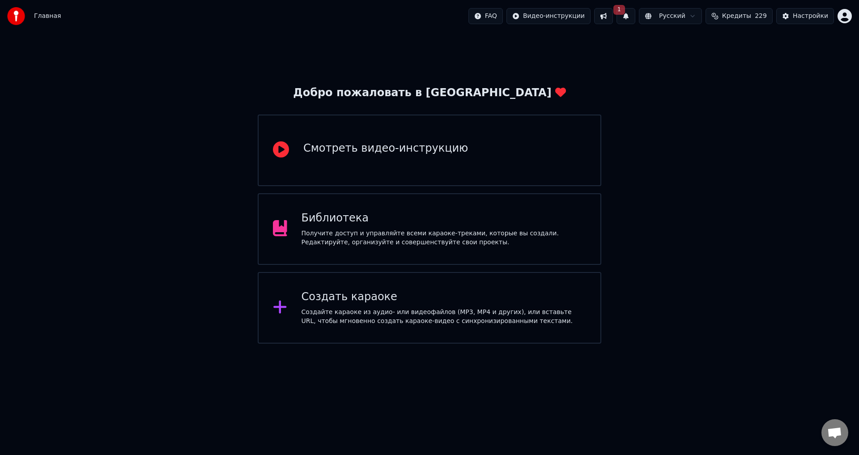
click at [613, 19] on button at bounding box center [603, 16] width 19 height 16
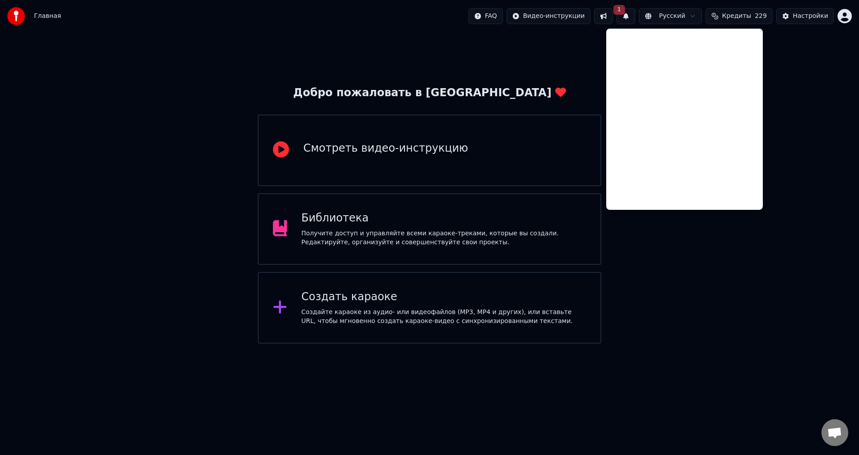
click at [635, 17] on button "1" at bounding box center [625, 16] width 19 height 16
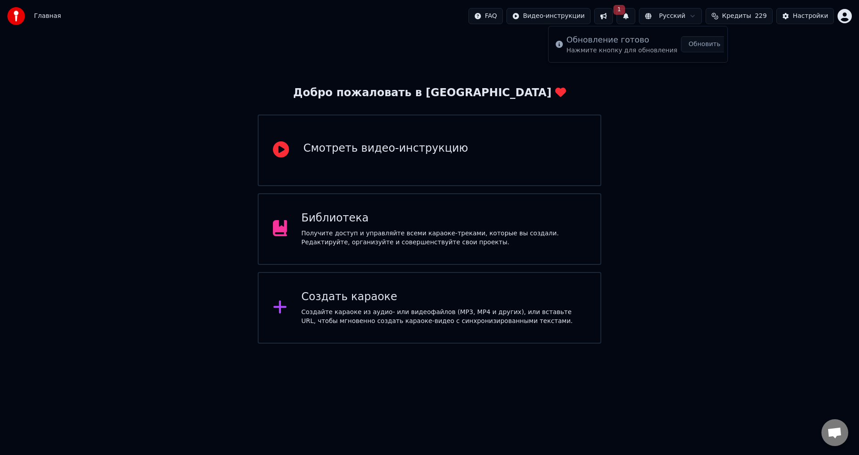
click at [688, 47] on button "Обновить" at bounding box center [704, 44] width 47 height 16
click at [491, 235] on div "Получите доступ и управляйте всеми караоке-треками, которые вы создали. Редакти…" at bounding box center [443, 238] width 285 height 18
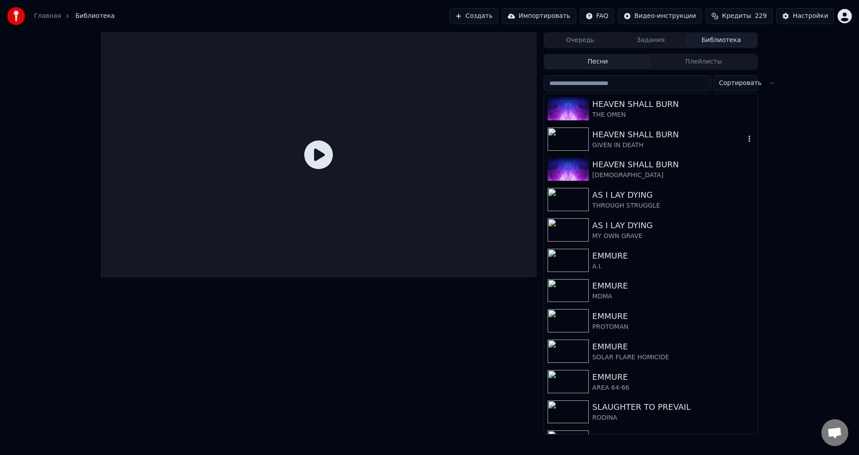
click at [623, 139] on div "HEAVEN SHALL BURN" at bounding box center [668, 134] width 153 height 13
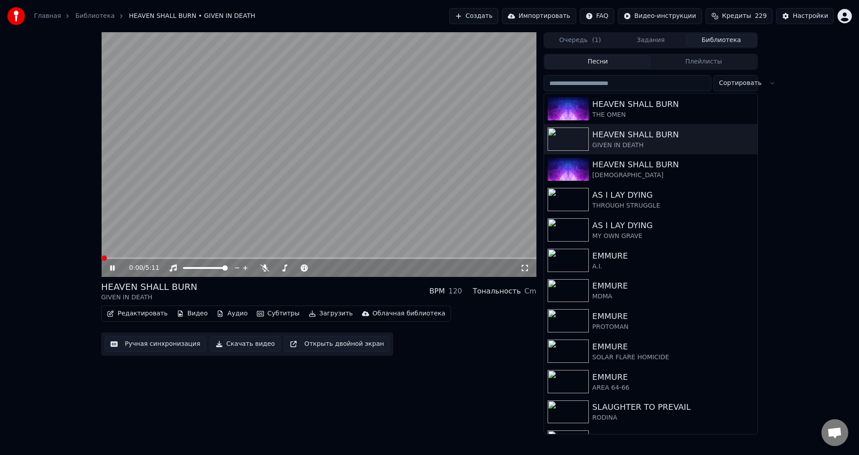
click at [111, 268] on icon at bounding box center [112, 267] width 4 height 5
click at [185, 310] on button "Видео" at bounding box center [192, 313] width 38 height 13
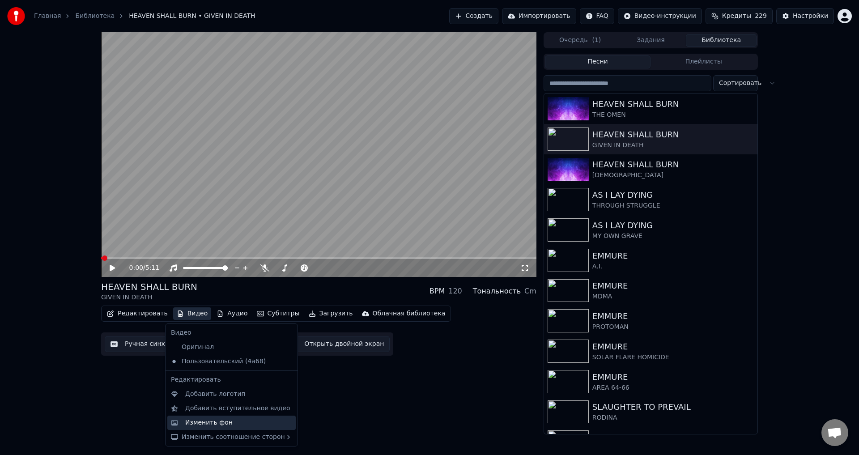
click at [208, 426] on div "Изменить фон" at bounding box center [208, 422] width 47 height 9
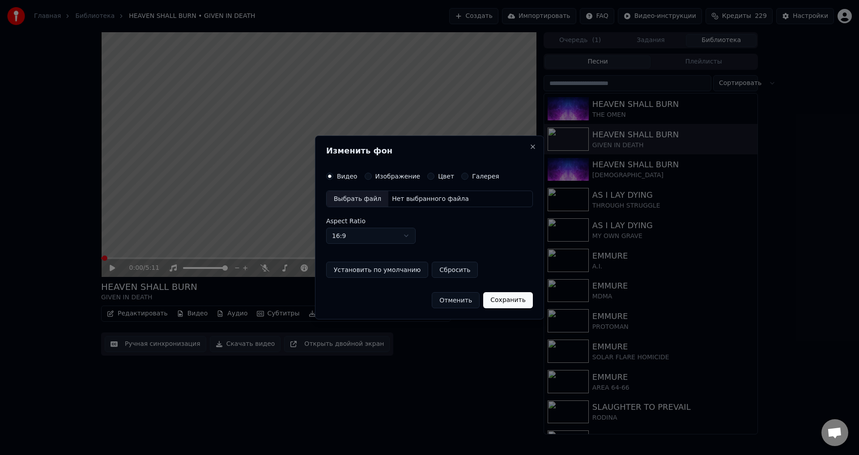
click at [366, 178] on button "Изображение" at bounding box center [368, 176] width 7 height 7
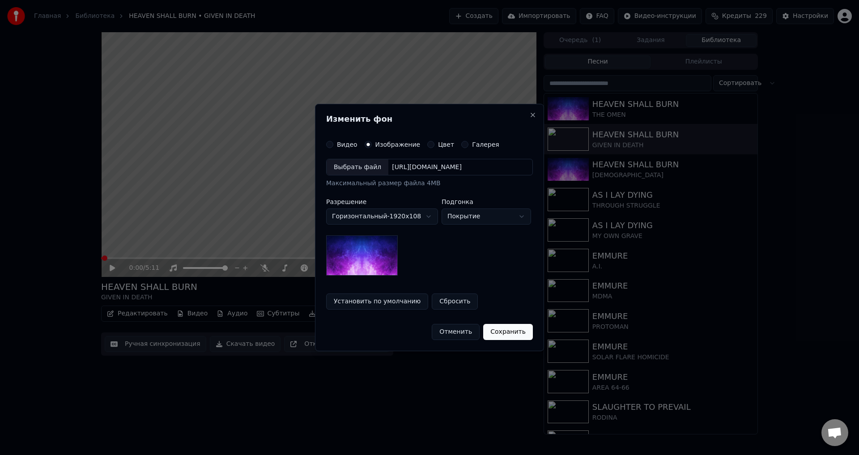
click at [363, 168] on div "Выбрать файл" at bounding box center [357, 167] width 62 height 16
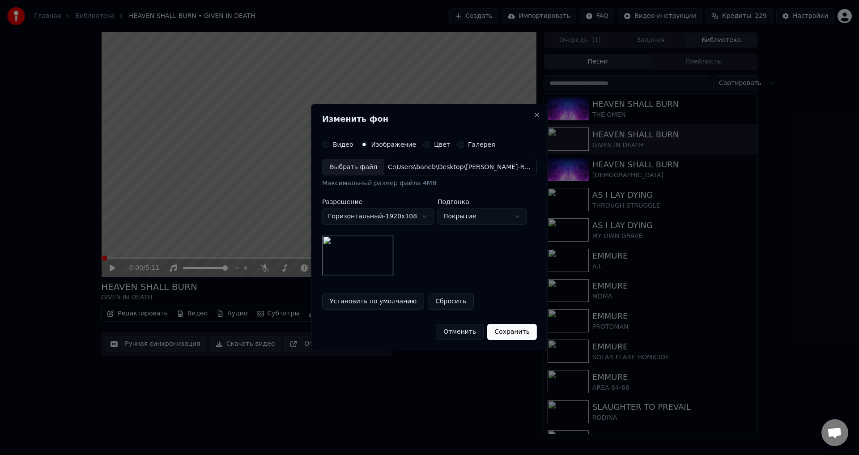
click at [515, 333] on button "Сохранить" at bounding box center [512, 332] width 50 height 16
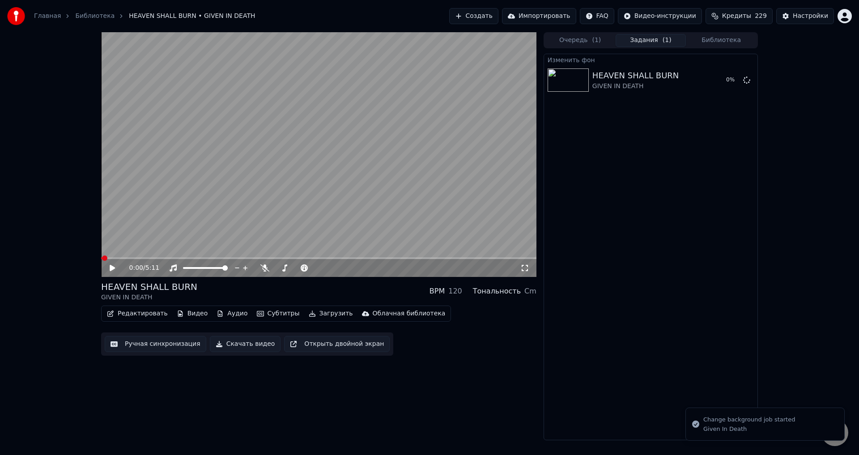
click at [709, 34] on button "Библиотека" at bounding box center [721, 40] width 71 height 13
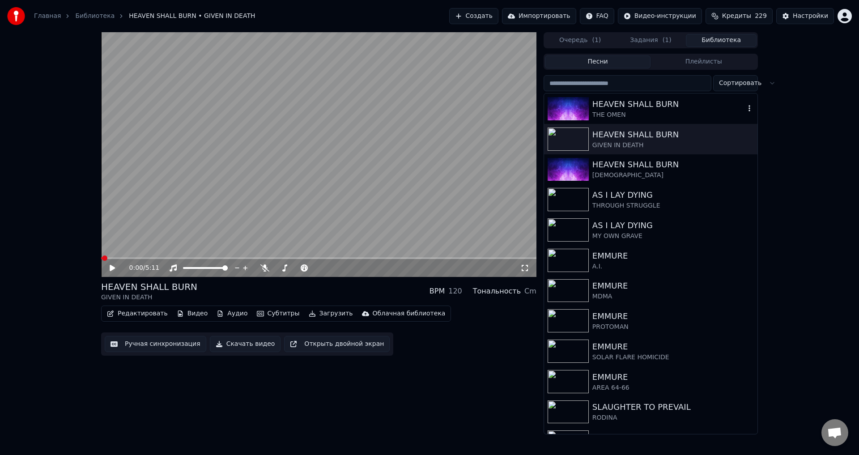
click at [617, 112] on div "THE OMEN" at bounding box center [668, 114] width 153 height 9
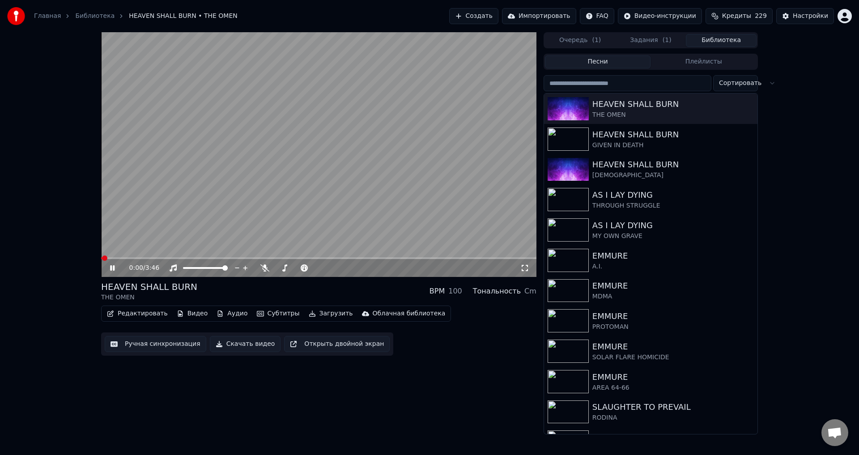
click at [113, 269] on icon at bounding box center [112, 267] width 4 height 5
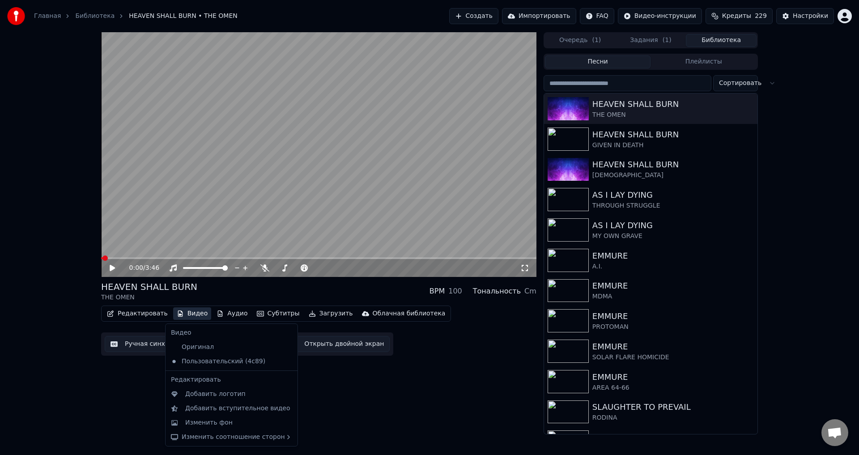
click at [188, 314] on button "Видео" at bounding box center [192, 313] width 38 height 13
click at [210, 424] on div "Изменить фон" at bounding box center [208, 422] width 47 height 9
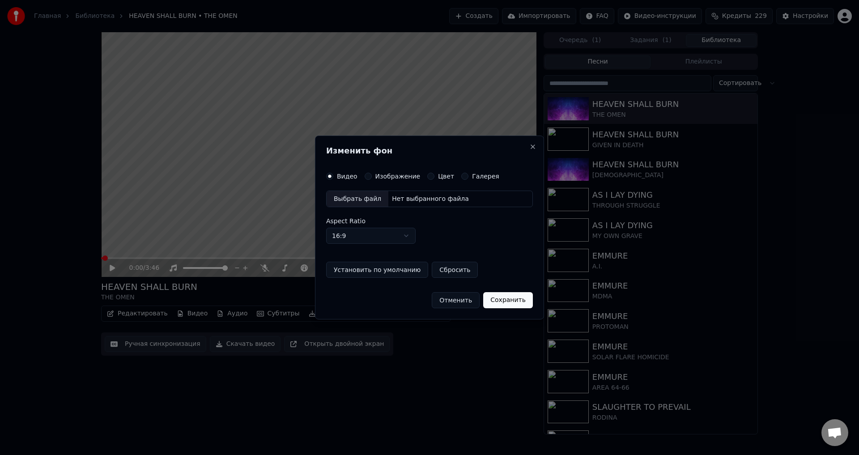
click at [369, 175] on button "Изображение" at bounding box center [368, 176] width 7 height 7
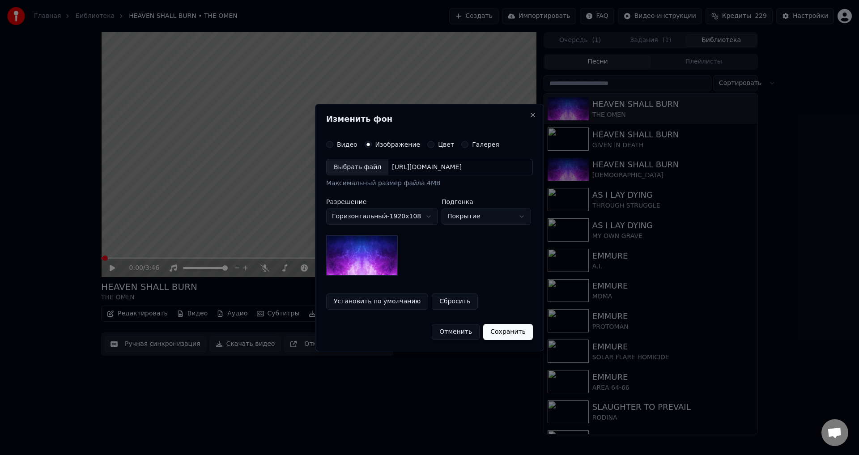
click at [358, 168] on div "Выбрать файл" at bounding box center [357, 167] width 62 height 16
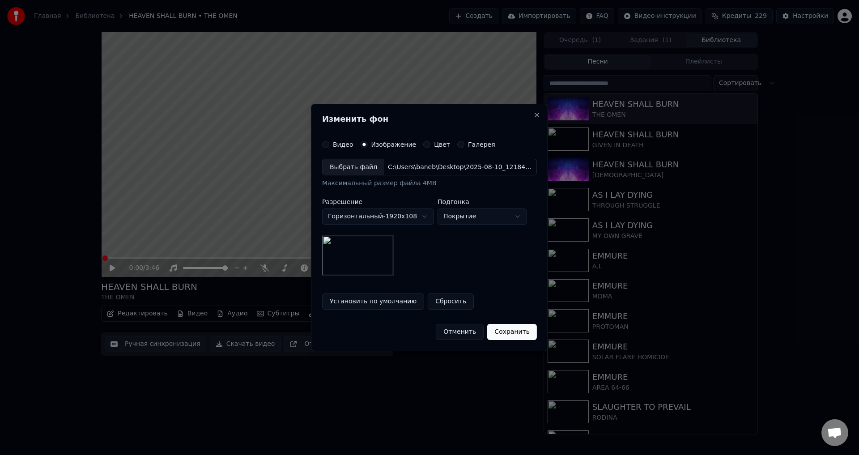
click at [507, 333] on button "Сохранить" at bounding box center [512, 332] width 50 height 16
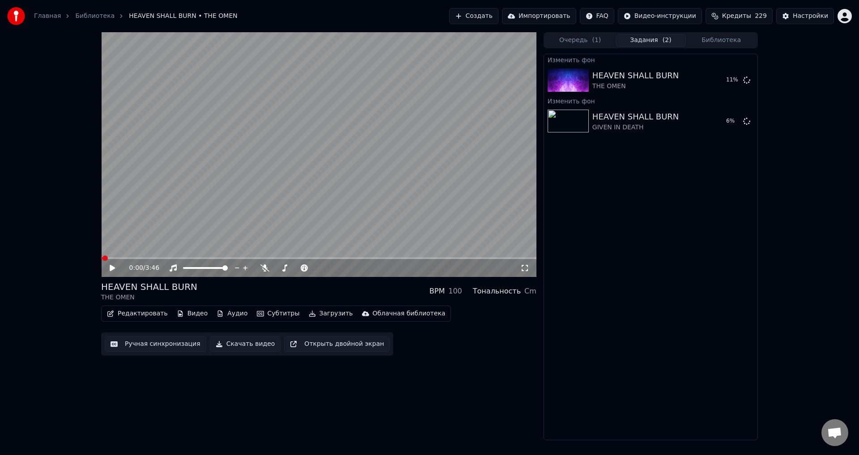
click at [319, 285] on div "HEAVEN SHALL BURN THE OMEN BPM 100 Тональность Cm" at bounding box center [318, 290] width 435 height 21
click at [708, 78] on button "Воспроизвести" at bounding box center [706, 80] width 65 height 16
click at [111, 267] on icon at bounding box center [112, 267] width 4 height 5
click at [111, 267] on icon at bounding box center [112, 268] width 5 height 6
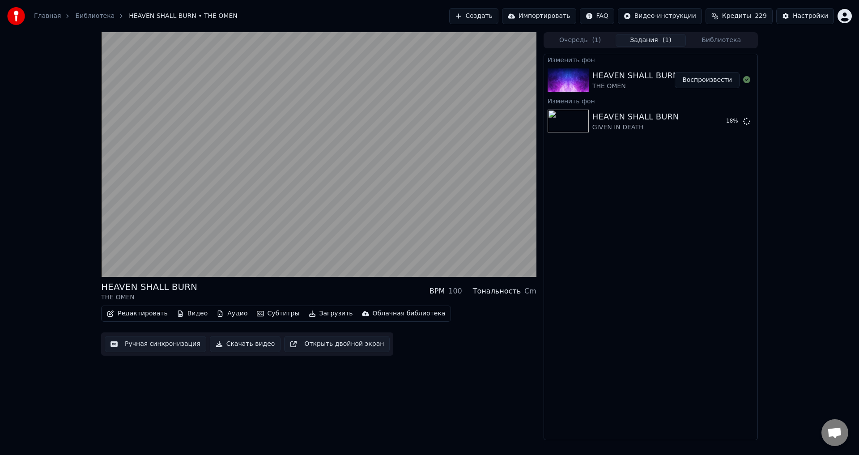
click at [72, 287] on div "HEAVEN SHALL BURN THE OMEN BPM 100 Тональность Cm Редактировать Видео Аудио Суб…" at bounding box center [429, 236] width 859 height 408
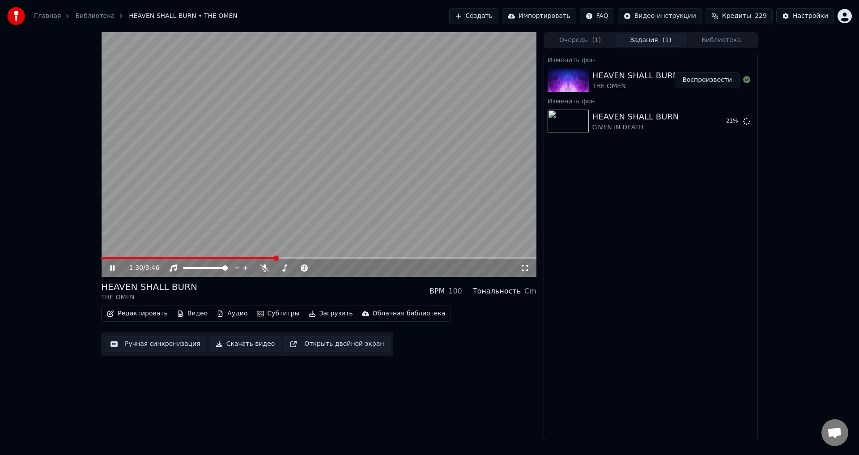
click at [234, 215] on video at bounding box center [318, 154] width 435 height 245
click at [728, 43] on button "Библиотека" at bounding box center [721, 40] width 71 height 13
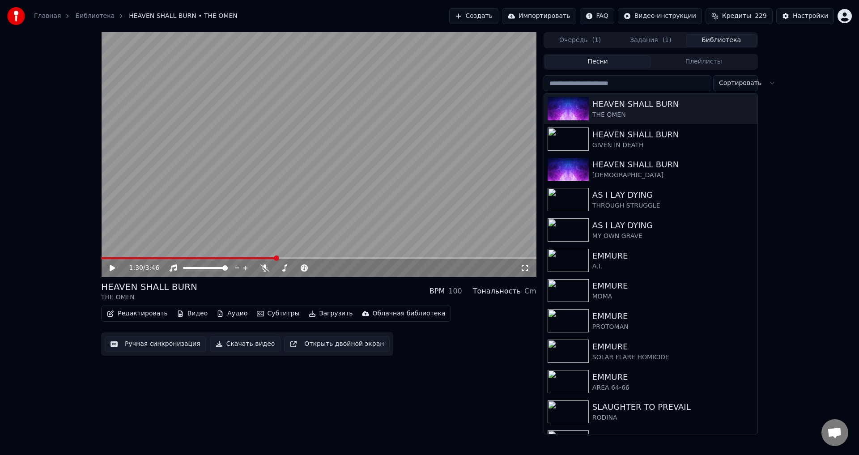
click at [711, 62] on button "Плейлисты" at bounding box center [703, 61] width 106 height 13
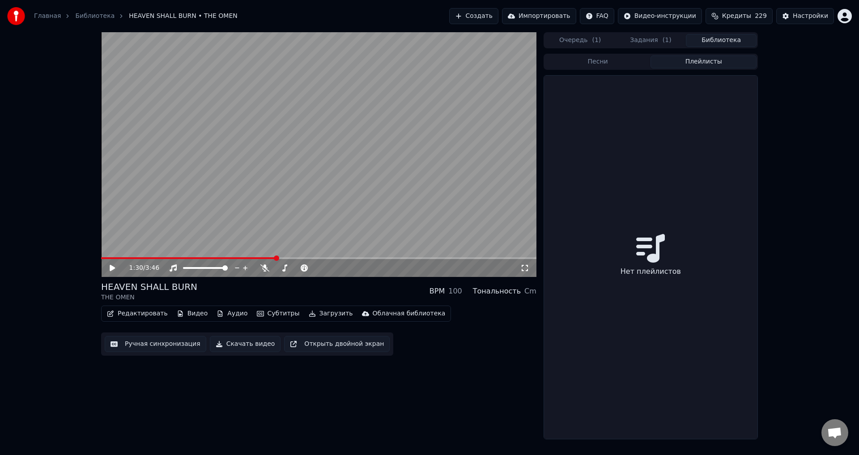
click at [640, 47] on div "Очередь ( 1 ) Задания ( 1 ) Библиотека" at bounding box center [650, 40] width 214 height 16
click at [653, 42] on button "Задания ( 1 )" at bounding box center [650, 40] width 71 height 13
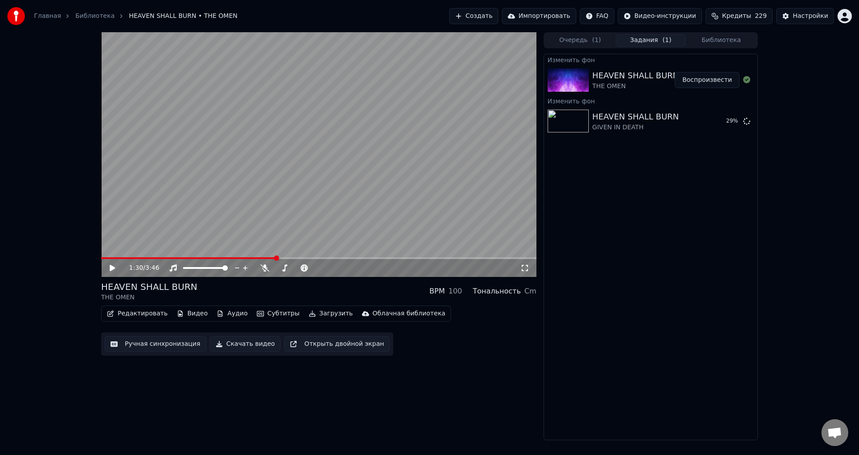
click at [710, 38] on button "Библиотека" at bounding box center [721, 40] width 71 height 13
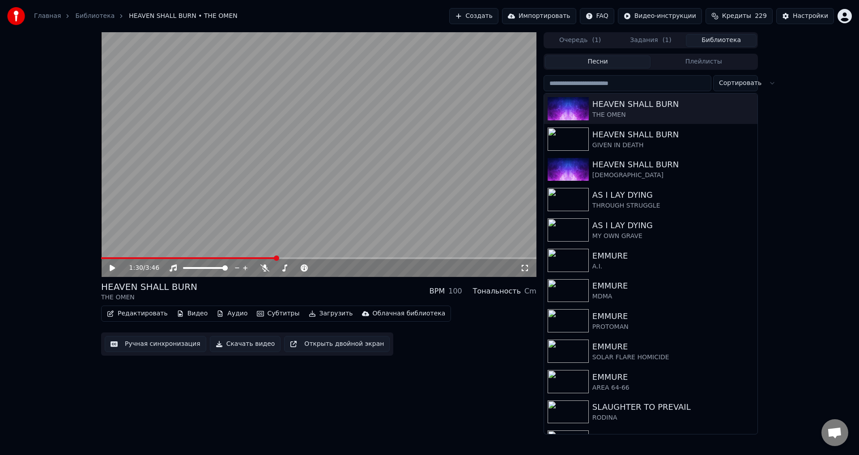
click at [311, 288] on div "HEAVEN SHALL BURN THE OMEN BPM 100 Тональность Cm" at bounding box center [318, 290] width 435 height 21
click at [650, 42] on button "Задания ( 1 )" at bounding box center [650, 40] width 71 height 13
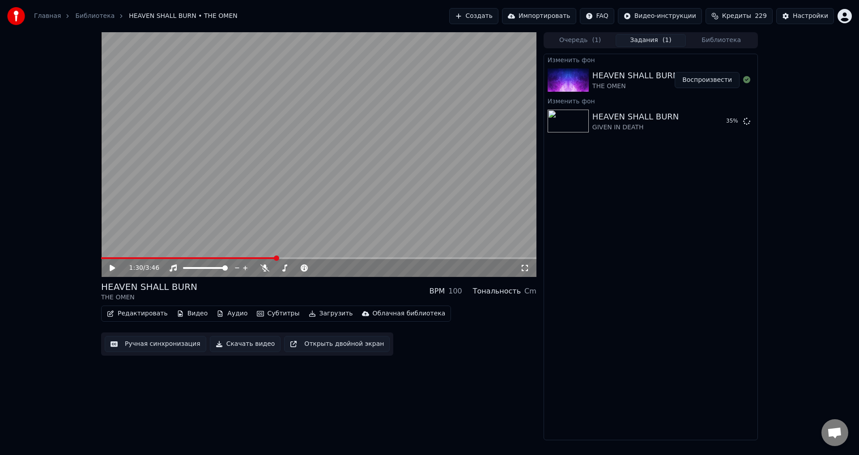
click at [643, 75] on div "HEAVEN SHALL BURN" at bounding box center [635, 75] width 87 height 13
click at [700, 83] on button "Воспроизвести" at bounding box center [706, 80] width 65 height 16
click at [112, 271] on icon at bounding box center [118, 267] width 21 height 7
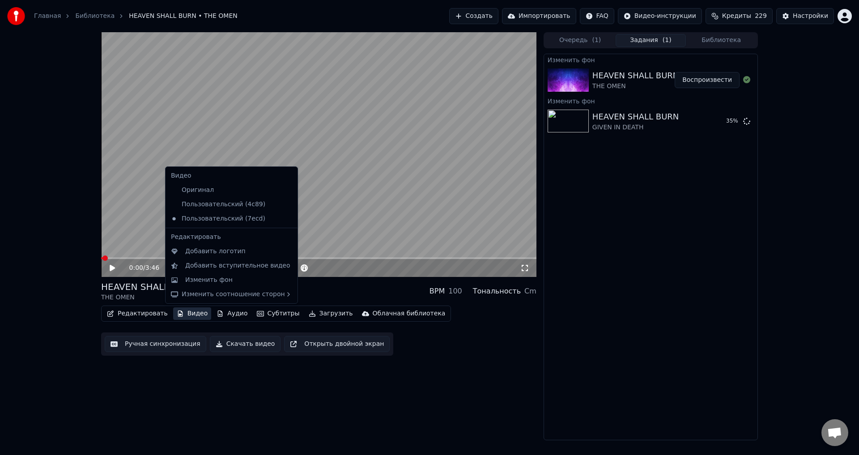
click at [177, 313] on icon "button" at bounding box center [180, 313] width 7 height 6
click at [208, 279] on div "Изменить фон" at bounding box center [208, 280] width 47 height 9
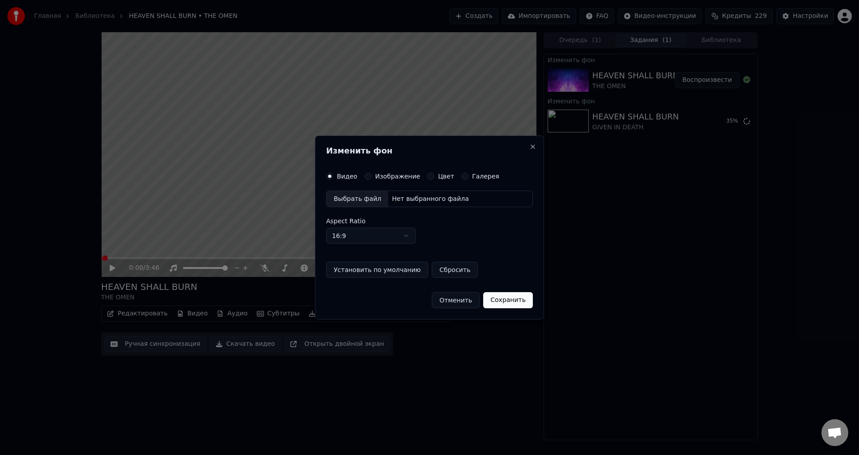
click at [365, 175] on button "Изображение" at bounding box center [368, 176] width 7 height 7
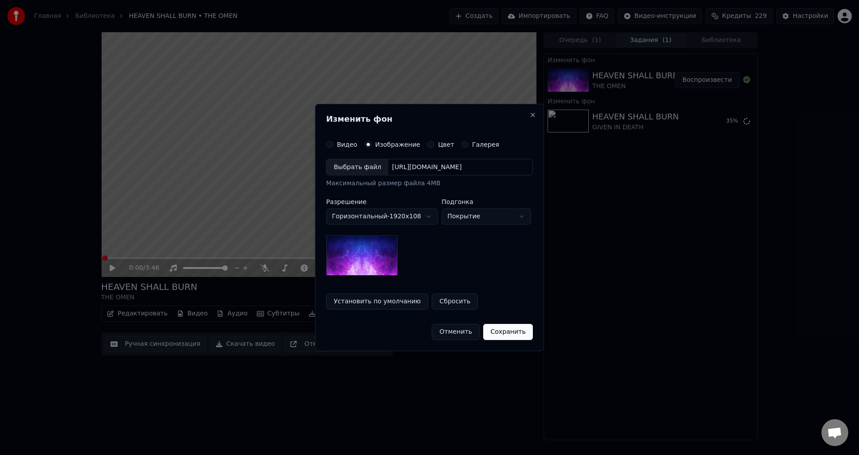
click at [356, 166] on div "Выбрать файл" at bounding box center [357, 167] width 62 height 16
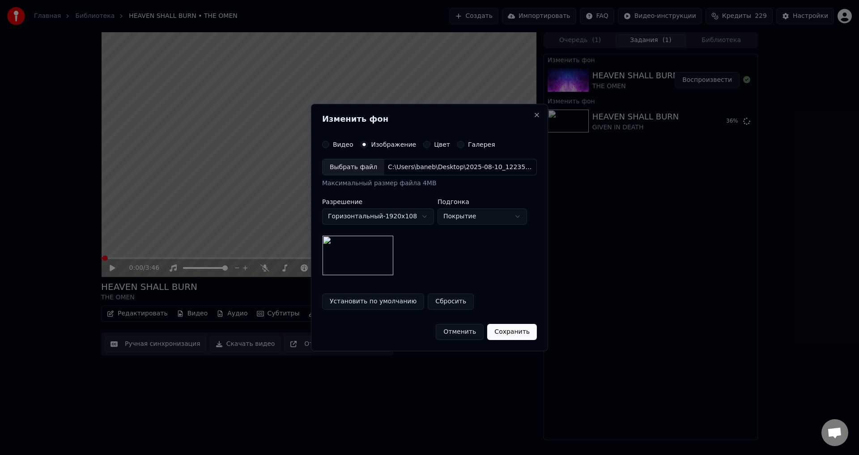
click at [507, 334] on button "Сохранить" at bounding box center [512, 332] width 50 height 16
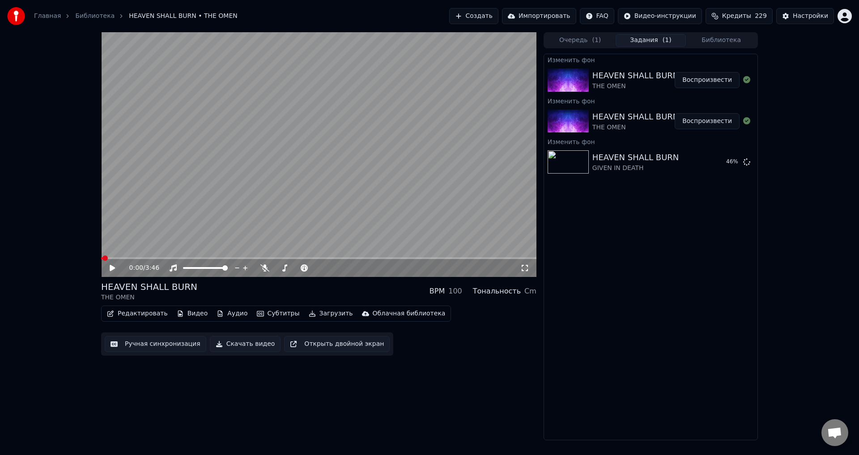
click at [700, 76] on button "Воспроизвести" at bounding box center [706, 80] width 65 height 16
click at [61, 264] on div "0:02 / 3:46 HEAVEN SHALL BURN THE OMEN BPM 100 Тональность Cm Редактировать Вид…" at bounding box center [429, 236] width 859 height 408
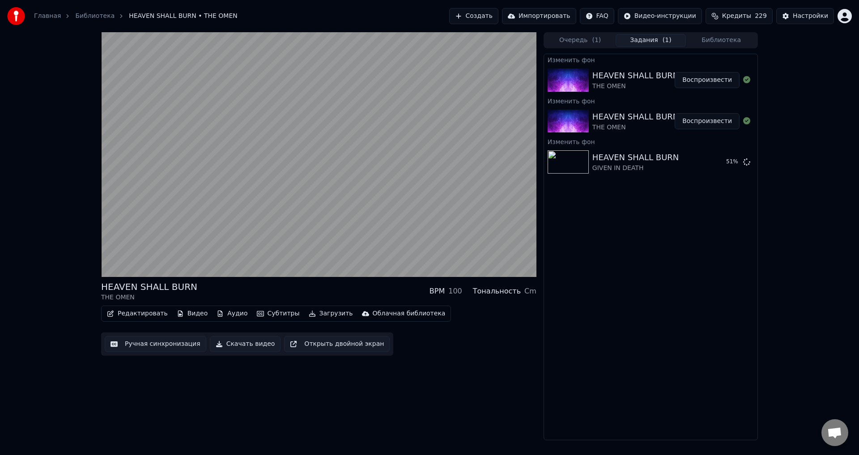
click at [177, 313] on icon "button" at bounding box center [180, 313] width 7 height 6
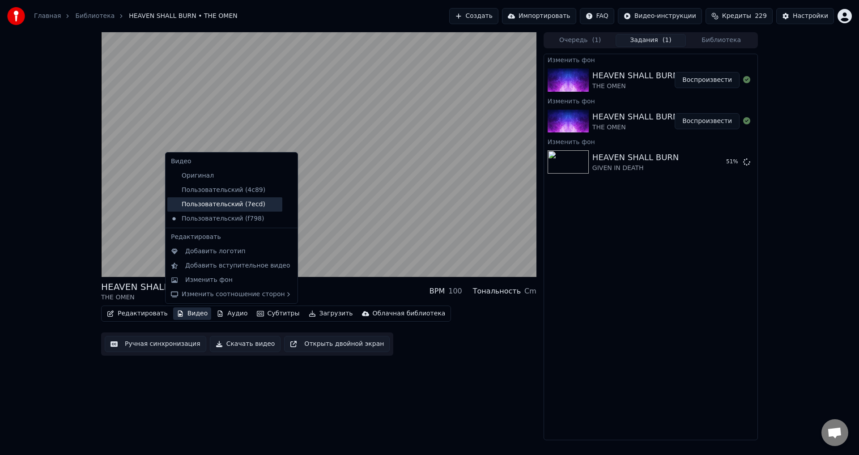
click at [223, 201] on div "Пользовательский (7ecd)" at bounding box center [224, 204] width 115 height 14
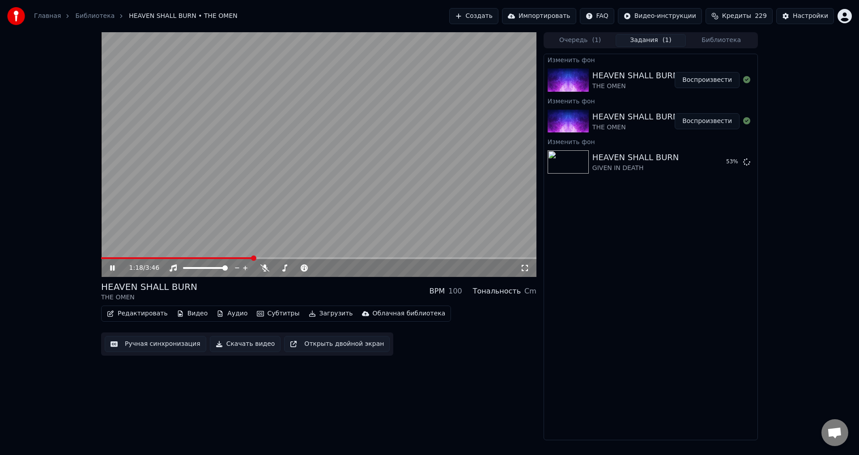
click at [208, 258] on span at bounding box center [177, 258] width 152 height 2
click at [254, 152] on video at bounding box center [318, 154] width 435 height 245
click at [133, 315] on button "Редактировать" at bounding box center [137, 313] width 68 height 13
click at [163, 338] on button "Ручная синхронизация" at bounding box center [156, 344] width 102 height 16
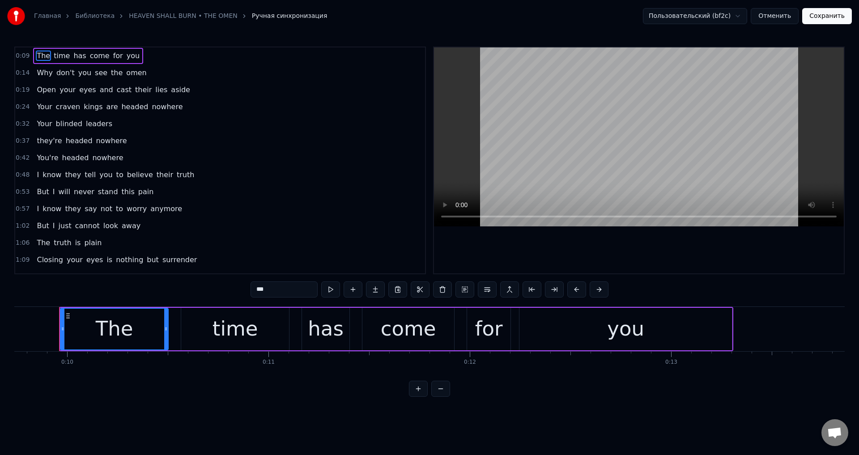
scroll to position [45, 0]
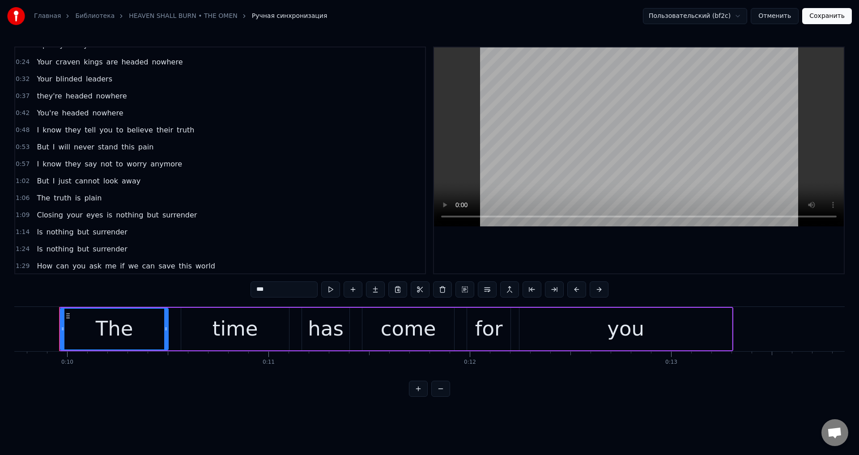
click at [120, 215] on span "nothing" at bounding box center [129, 215] width 29 height 10
type input "*******"
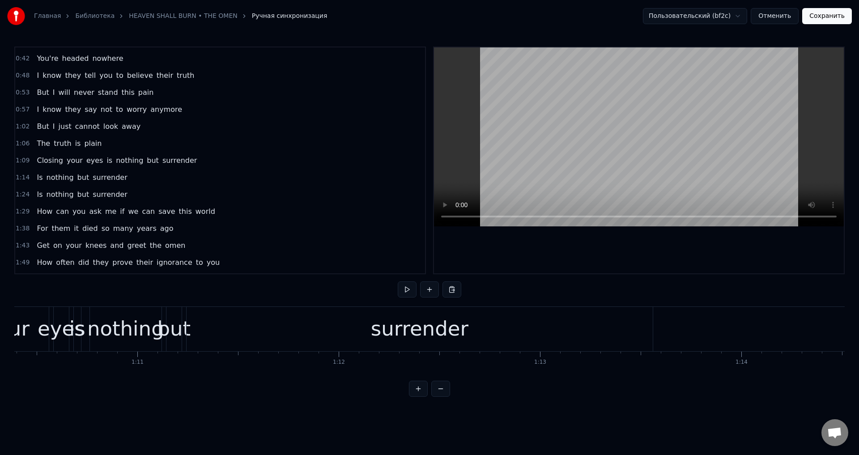
scroll to position [0, 13967]
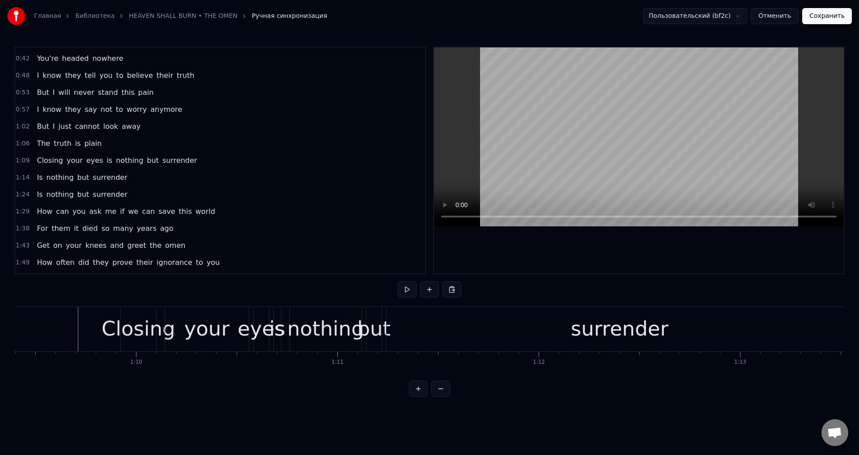
click at [468, 314] on div "surrender" at bounding box center [619, 329] width 466 height 44
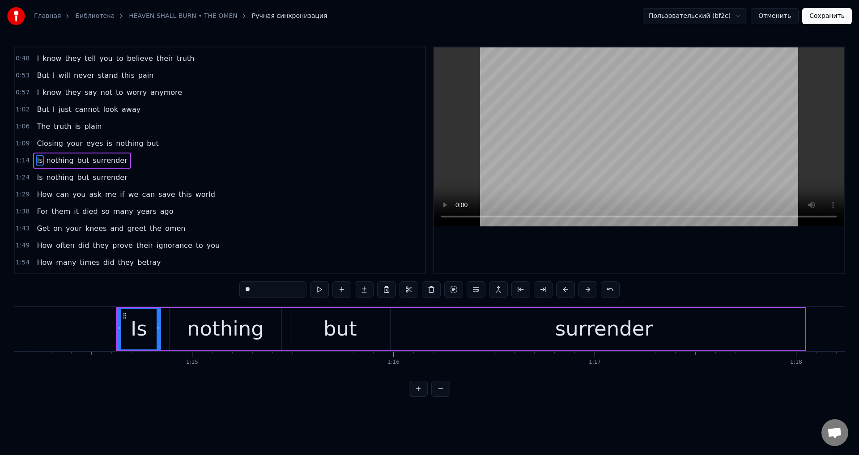
scroll to position [0, 14974]
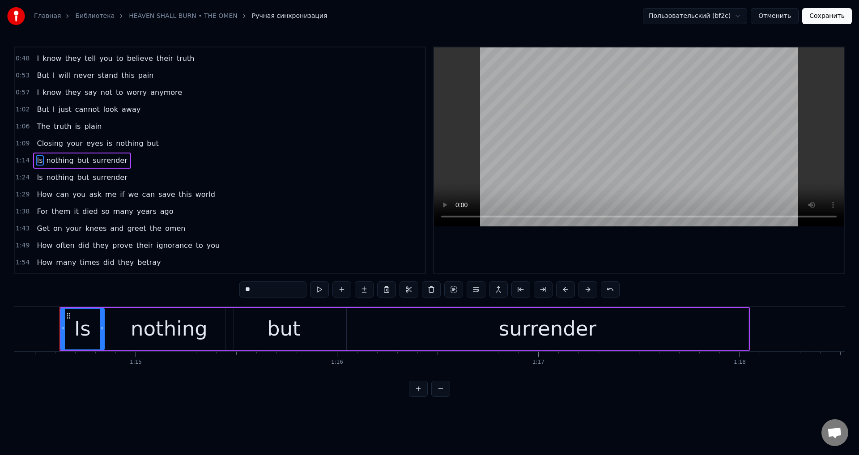
click at [146, 146] on span "but" at bounding box center [153, 143] width 14 height 11
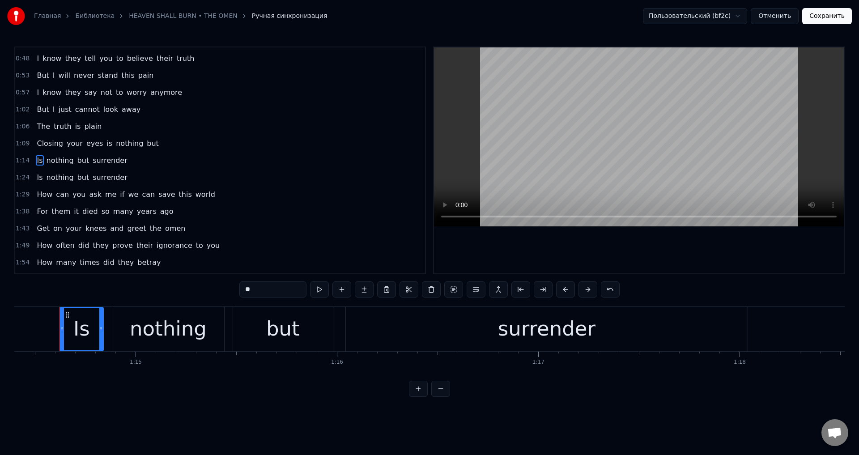
click at [146, 144] on span "but" at bounding box center [153, 143] width 14 height 10
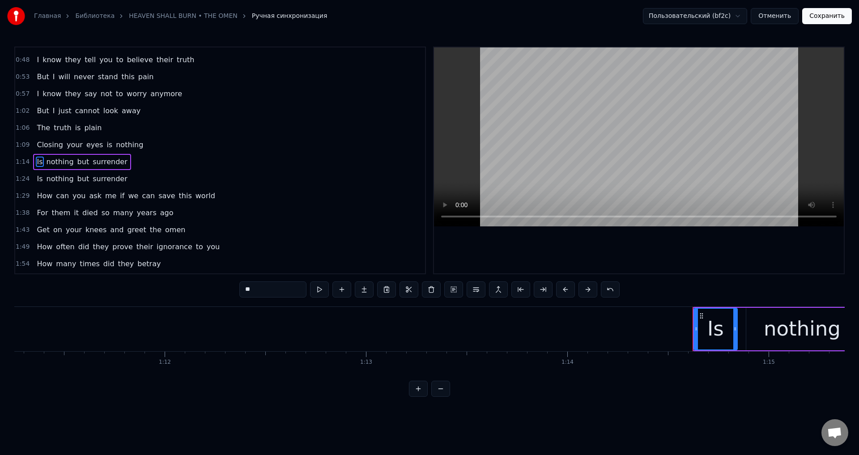
scroll to position [0, 14273]
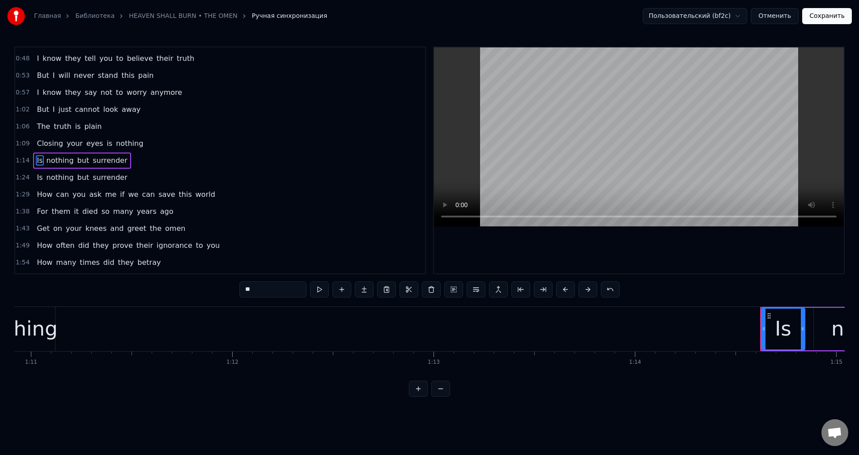
click at [120, 143] on span "nothing" at bounding box center [129, 143] width 29 height 10
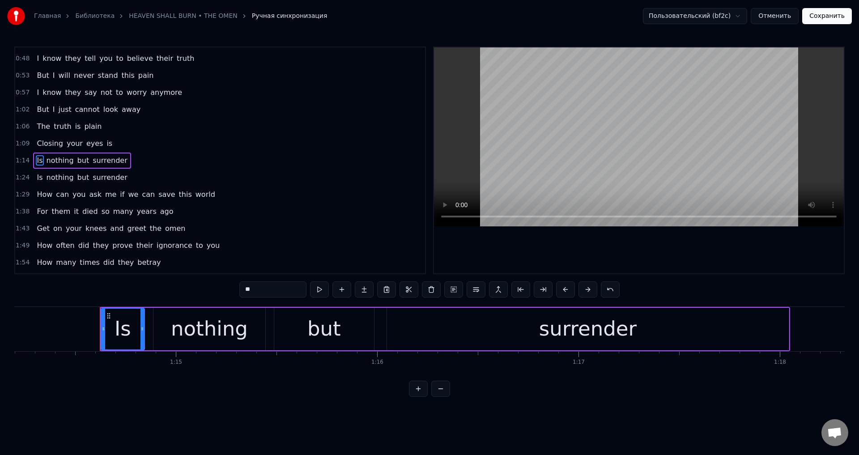
scroll to position [0, 14974]
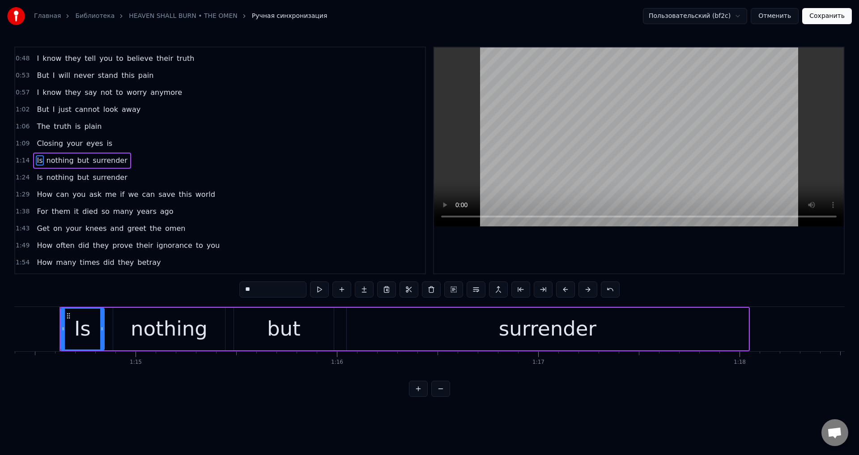
click at [106, 143] on span "is" at bounding box center [110, 143] width 8 height 10
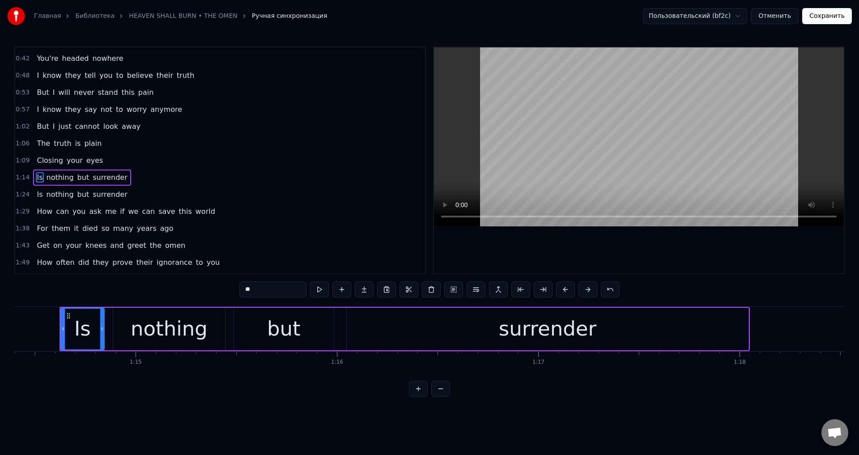
scroll to position [116, 0]
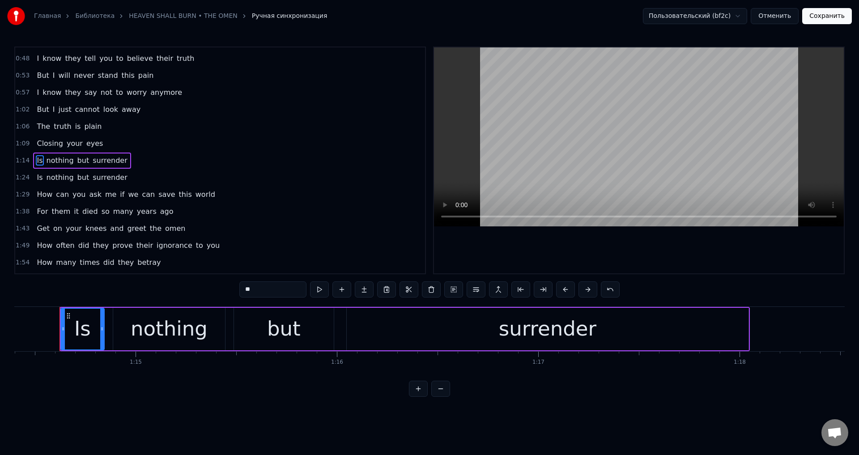
click at [88, 143] on span "eyes" at bounding box center [94, 143] width 19 height 10
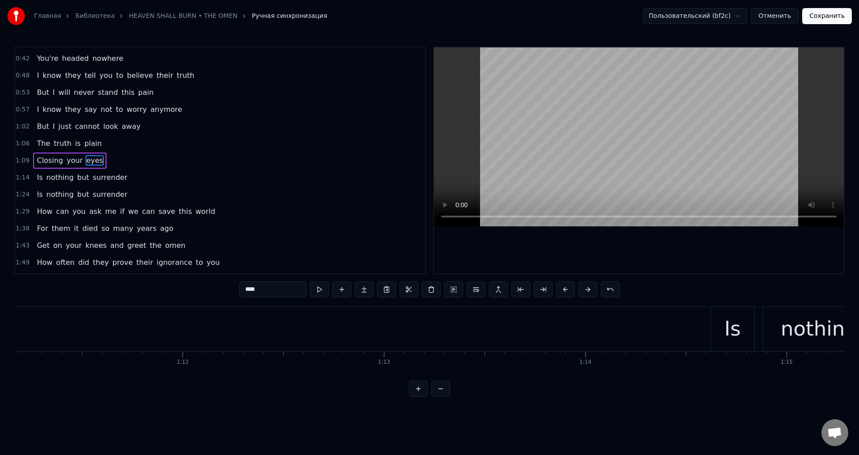
scroll to position [0, 14161]
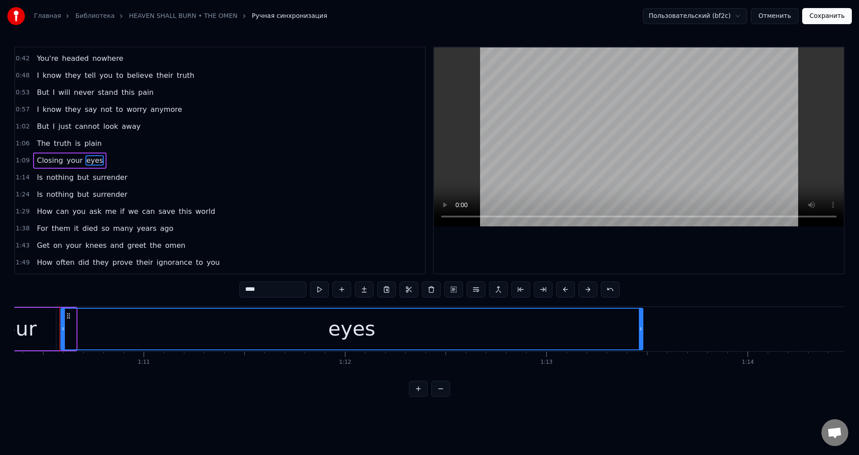
drag, startPoint x: 74, startPoint y: 317, endPoint x: 636, endPoint y: 311, distance: 561.8
click at [641, 311] on div at bounding box center [641, 329] width 4 height 41
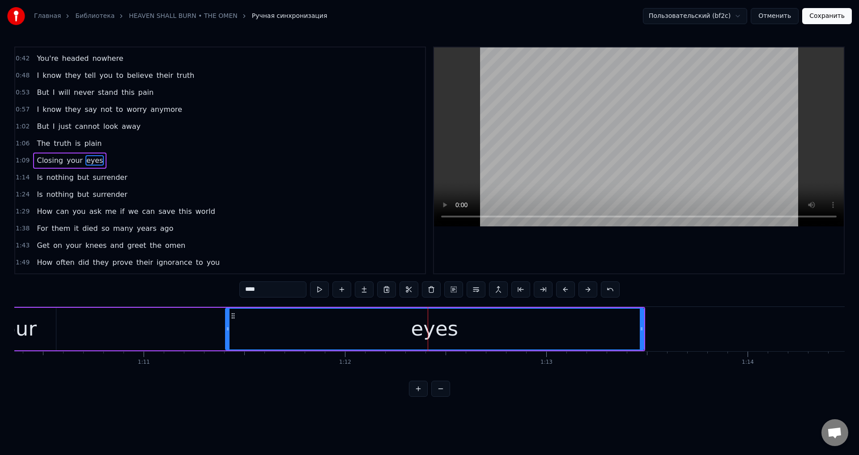
drag, startPoint x: 63, startPoint y: 332, endPoint x: 227, endPoint y: 331, distance: 164.6
click at [227, 331] on div at bounding box center [228, 329] width 4 height 41
drag, startPoint x: 227, startPoint y: 331, endPoint x: 242, endPoint y: 332, distance: 14.3
click at [242, 332] on icon at bounding box center [241, 328] width 4 height 7
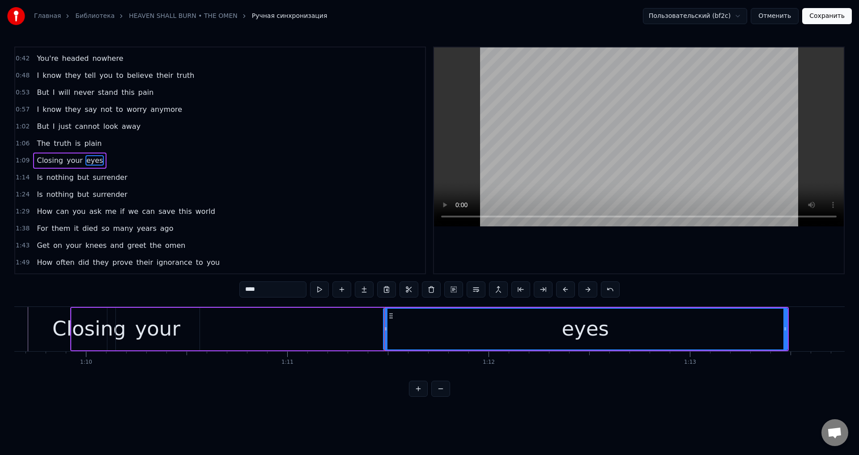
scroll to position [0, 13842]
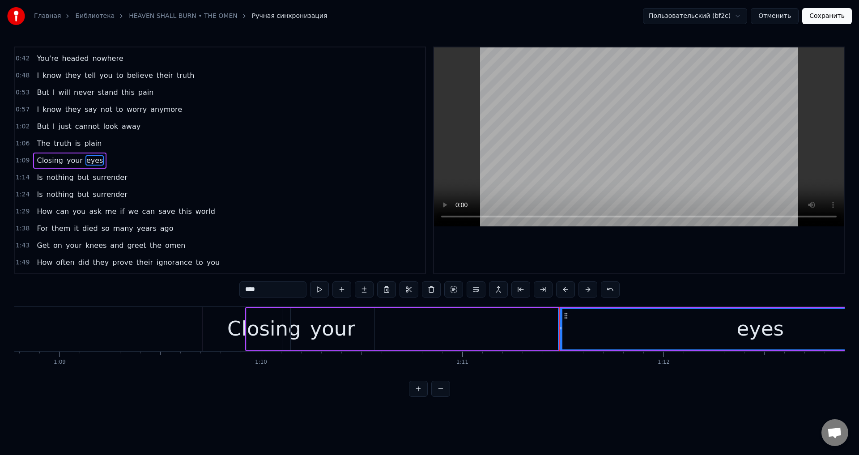
drag, startPoint x: 318, startPoint y: 331, endPoint x: 310, endPoint y: 322, distance: 12.4
click at [318, 331] on div "your" at bounding box center [332, 329] width 45 height 30
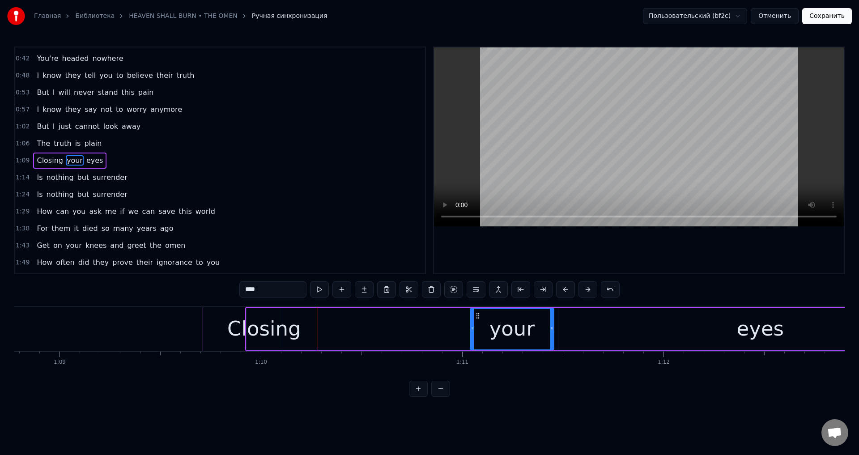
drag, startPoint x: 316, startPoint y: 316, endPoint x: 477, endPoint y: 315, distance: 161.0
click at [477, 315] on icon at bounding box center [477, 315] width 7 height 7
drag, startPoint x: 471, startPoint y: 321, endPoint x: 394, endPoint y: 329, distance: 78.3
click at [394, 329] on div at bounding box center [395, 329] width 4 height 41
drag, startPoint x: 394, startPoint y: 330, endPoint x: 449, endPoint y: 336, distance: 55.4
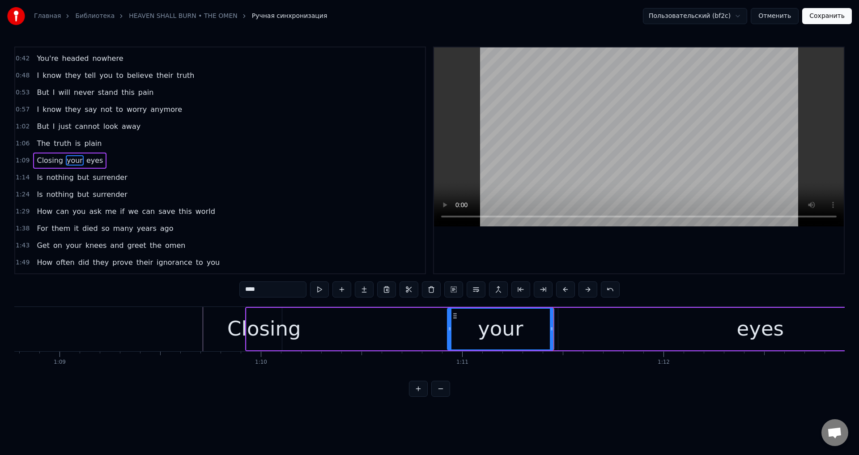
click at [449, 336] on div at bounding box center [450, 329] width 4 height 41
click at [270, 329] on div "Closing" at bounding box center [264, 329] width 74 height 30
type input "*******"
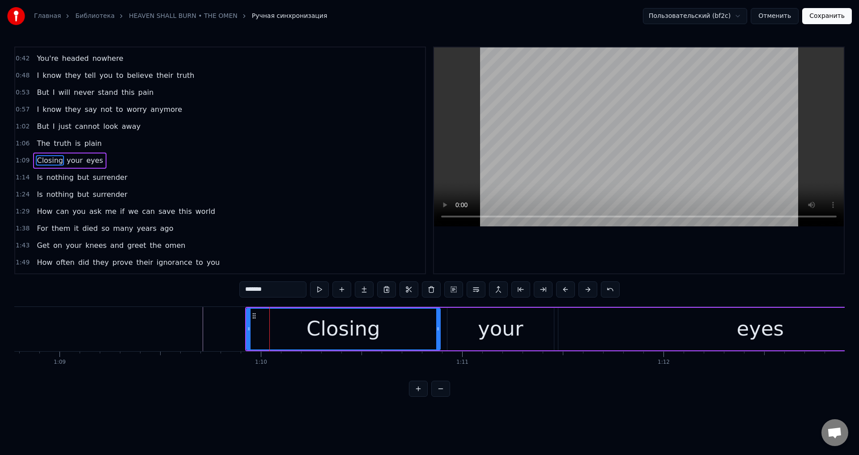
drag, startPoint x: 280, startPoint y: 322, endPoint x: 439, endPoint y: 324, distance: 158.3
click at [439, 324] on div at bounding box center [438, 329] width 4 height 41
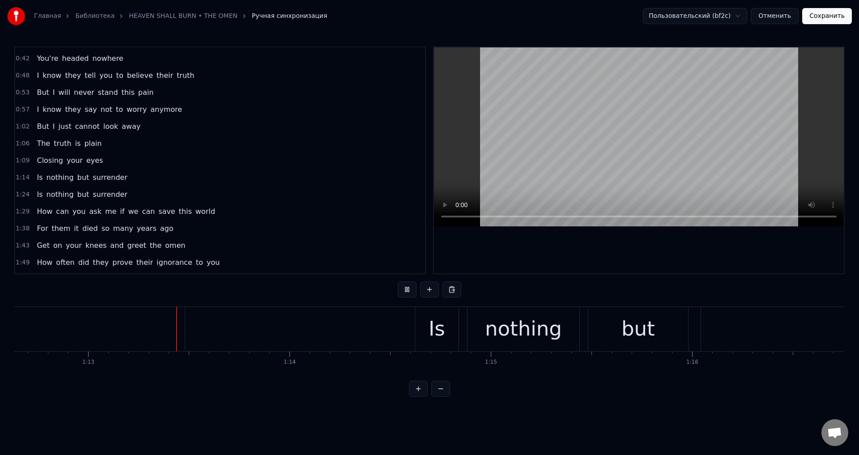
scroll to position [0, 14619]
click at [817, 17] on button "Сохранить" at bounding box center [827, 16] width 50 height 16
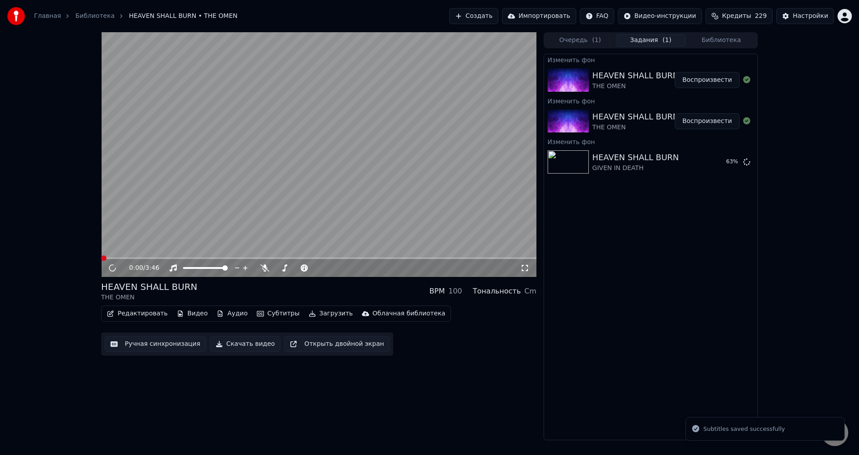
click at [314, 291] on div "HEAVEN SHALL BURN THE OMEN BPM 100 Тональность Cm" at bounding box center [318, 290] width 435 height 21
click at [109, 268] on icon at bounding box center [118, 267] width 21 height 7
click at [258, 257] on video at bounding box center [318, 154] width 435 height 245
click at [252, 257] on span at bounding box center [318, 258] width 435 height 2
click at [229, 257] on span at bounding box center [179, 258] width 157 height 2
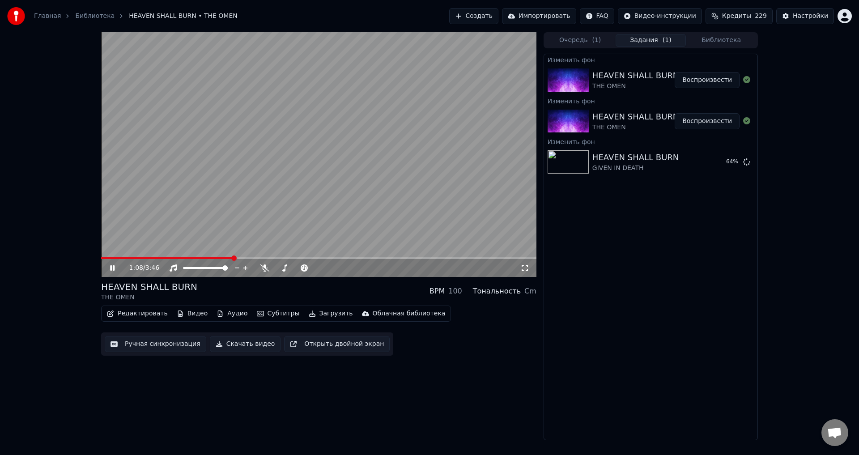
click at [527, 264] on icon at bounding box center [524, 267] width 9 height 7
click at [348, 297] on div "HEAVEN SHALL BURN THE OMEN BPM 100 Тональность Cm" at bounding box center [318, 290] width 435 height 21
click at [310, 202] on video at bounding box center [318, 154] width 435 height 245
click at [173, 342] on button "Ручная синхронизация" at bounding box center [156, 344] width 102 height 16
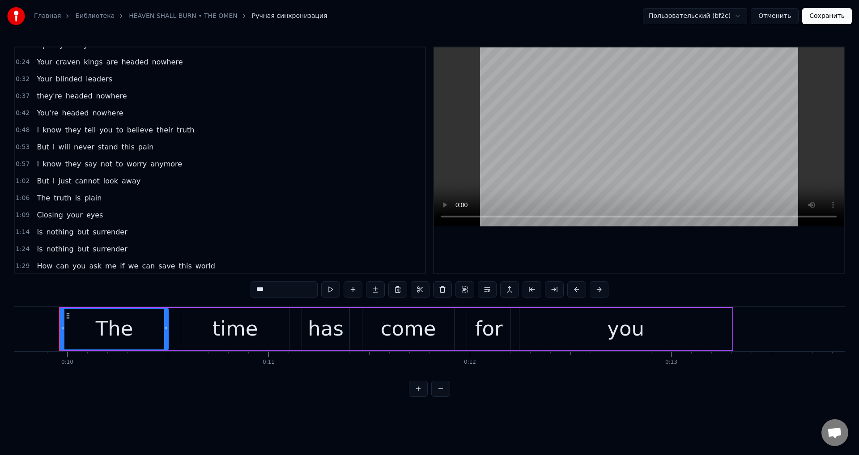
scroll to position [89, 0]
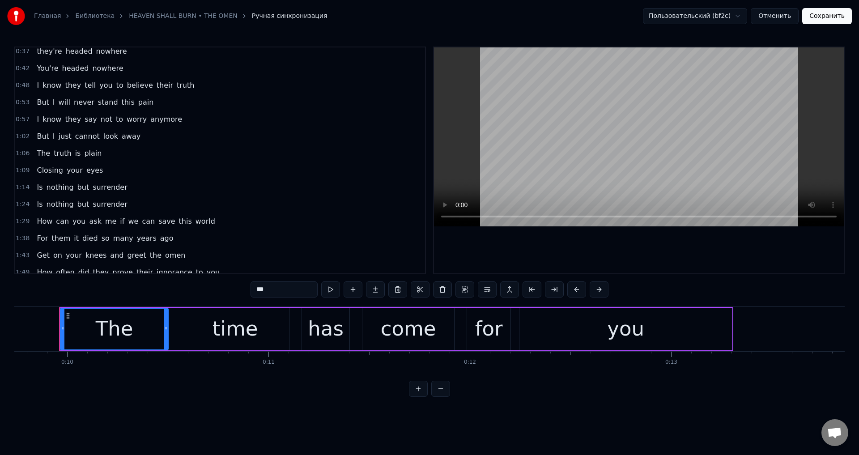
click at [107, 221] on div "How can you ask me if we can save this world" at bounding box center [125, 221] width 185 height 16
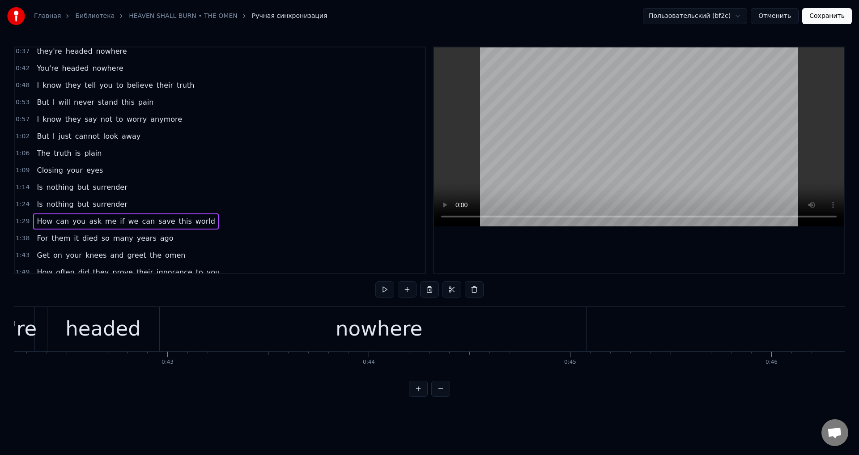
click at [104, 221] on span "me" at bounding box center [110, 221] width 13 height 10
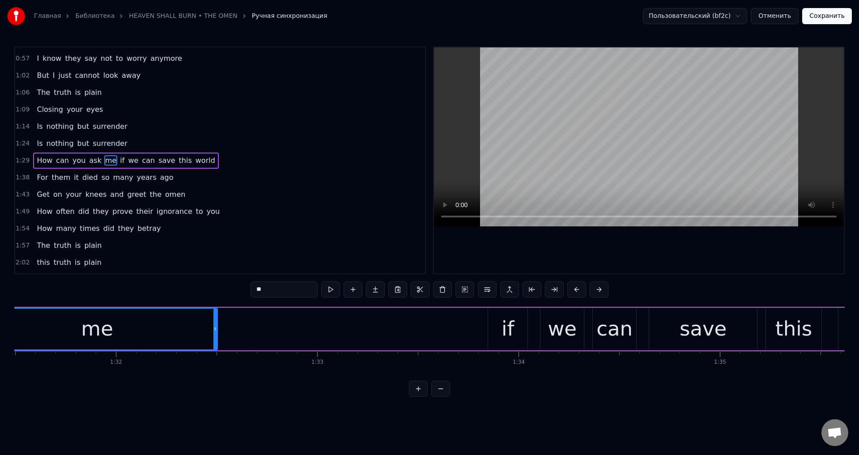
scroll to position [0, 18515]
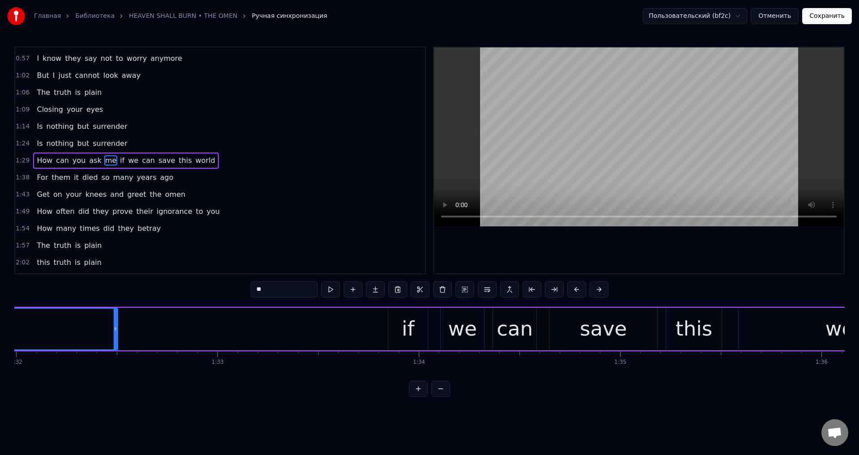
click at [411, 330] on div "if" at bounding box center [408, 329] width 13 height 30
type input "**"
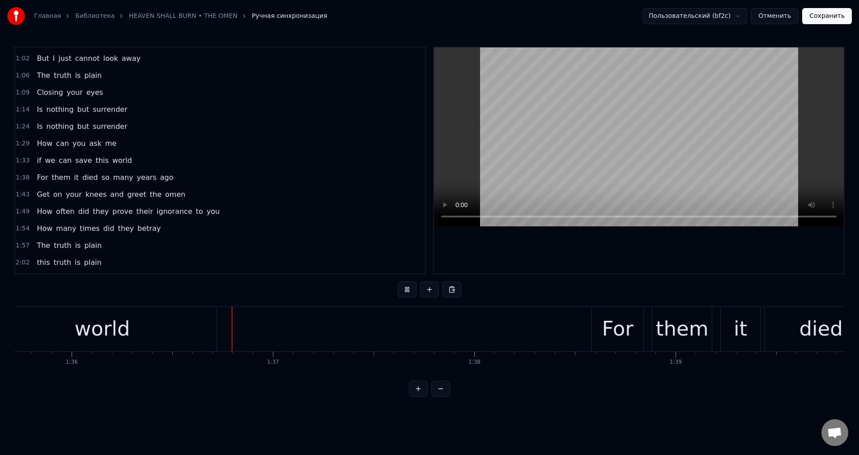
scroll to position [0, 19300]
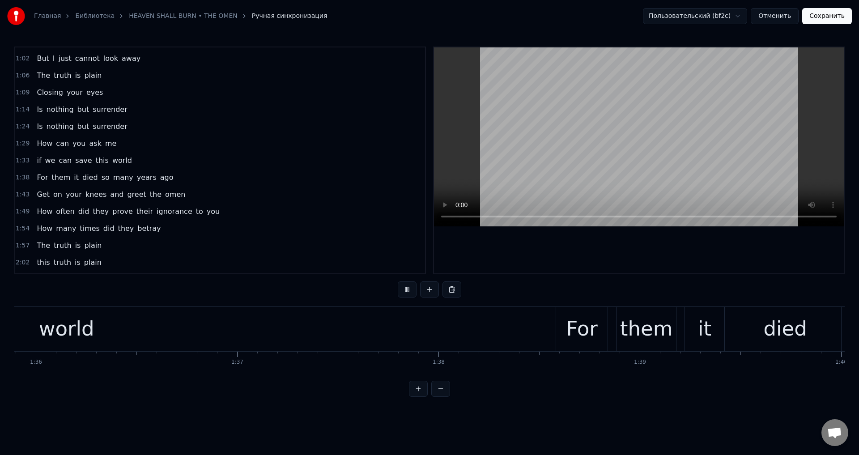
click at [831, 20] on button "Сохранить" at bounding box center [827, 16] width 50 height 16
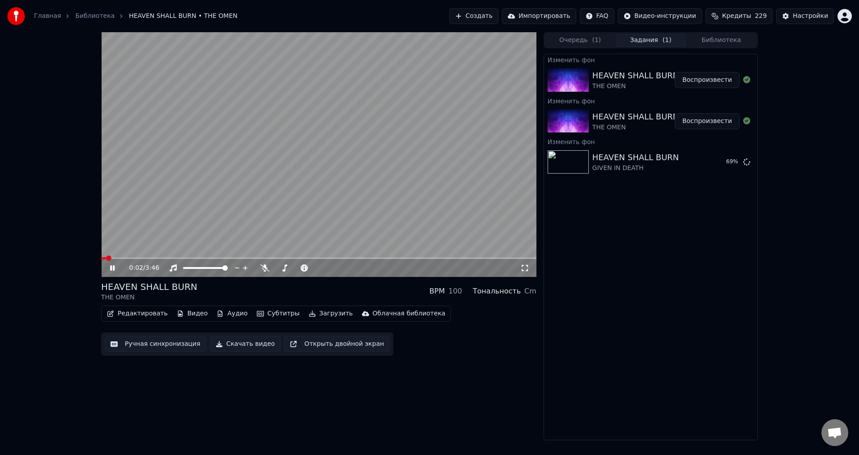
click at [279, 257] on span at bounding box center [318, 258] width 435 height 2
click at [161, 345] on button "Ручная синхронизация" at bounding box center [156, 344] width 102 height 16
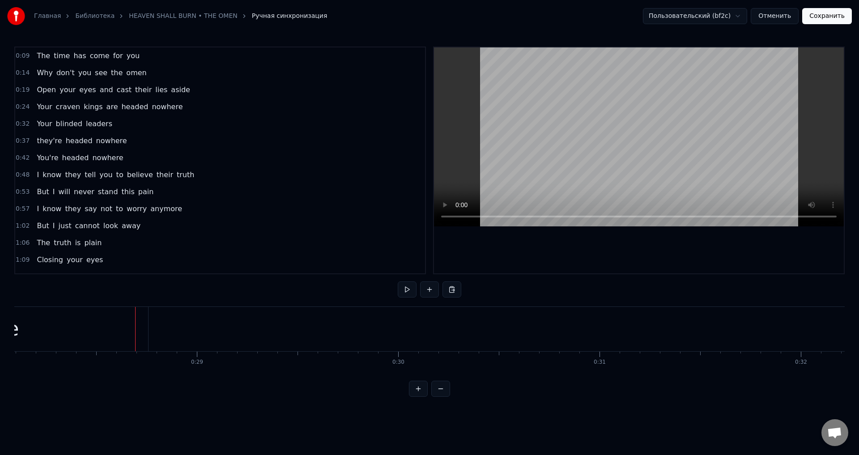
scroll to position [0, 5680]
click at [170, 89] on span "aside" at bounding box center [180, 90] width 21 height 10
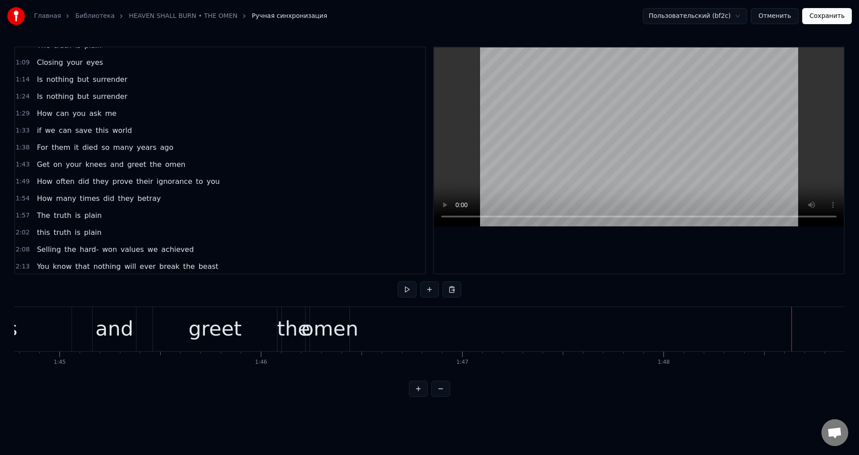
scroll to position [0, 21038]
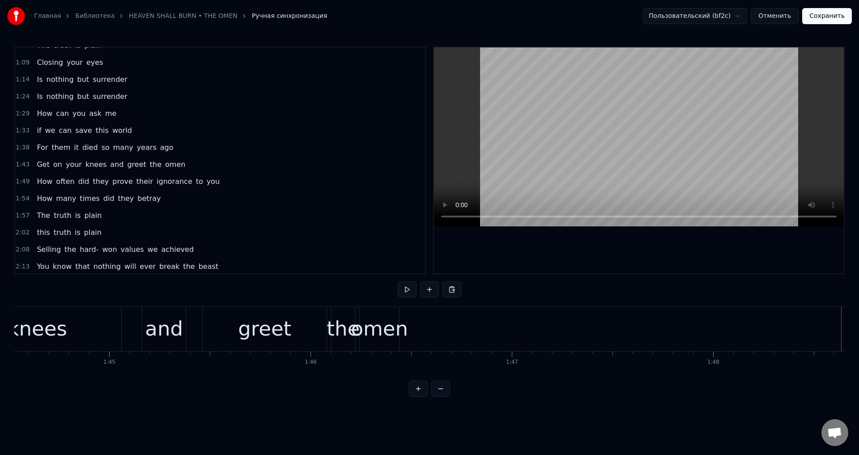
click at [381, 328] on div "omen" at bounding box center [379, 329] width 57 height 30
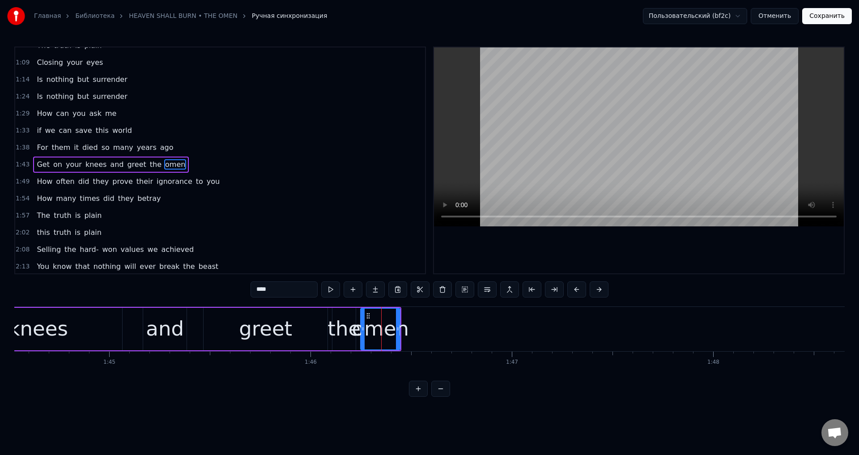
scroll to position [201, 0]
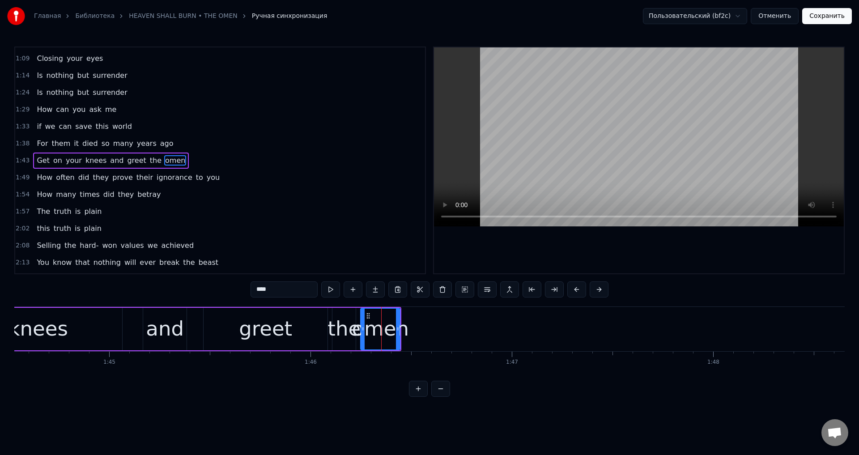
click at [340, 326] on div "the" at bounding box center [343, 329] width 33 height 30
click at [372, 325] on div "omen" at bounding box center [380, 329] width 57 height 30
type input "****"
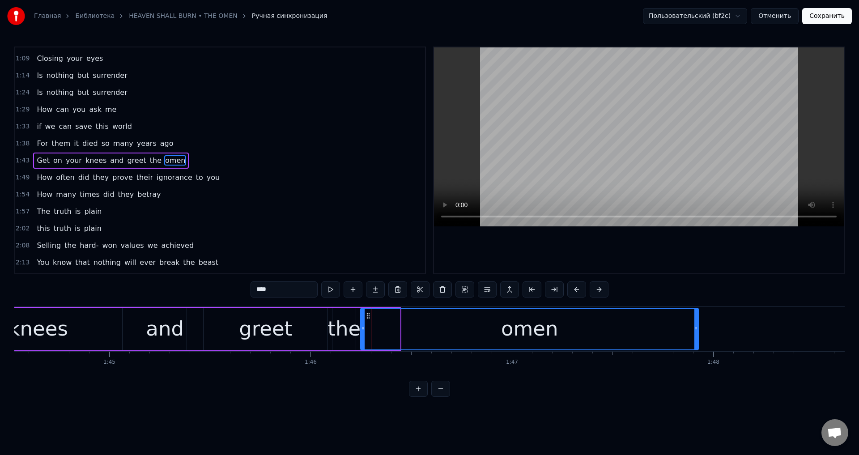
drag, startPoint x: 397, startPoint y: 325, endPoint x: 694, endPoint y: 331, distance: 297.5
click at [694, 331] on div at bounding box center [696, 329] width 4 height 41
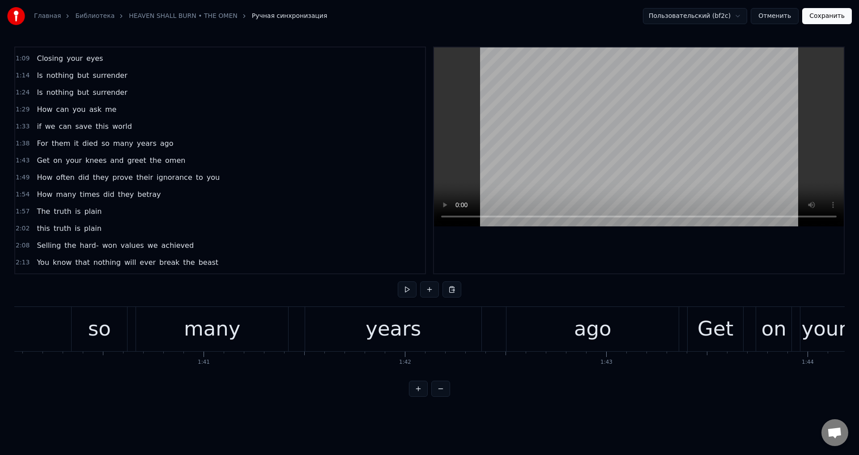
scroll to position [0, 20039]
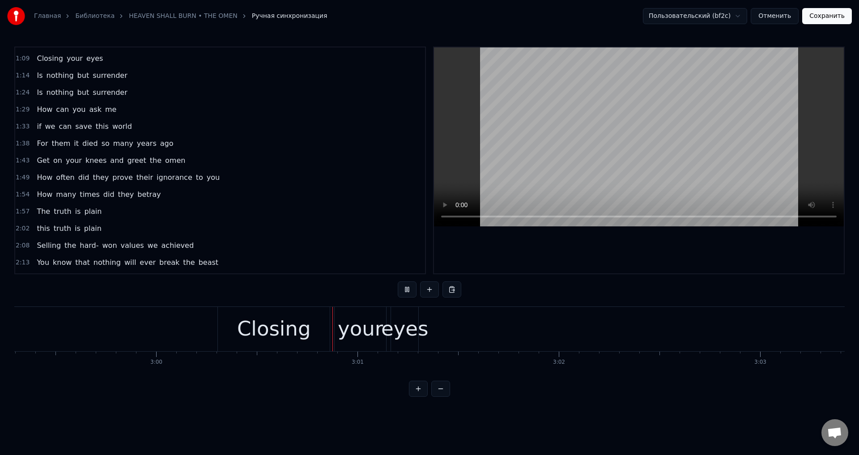
scroll to position [0, 36249]
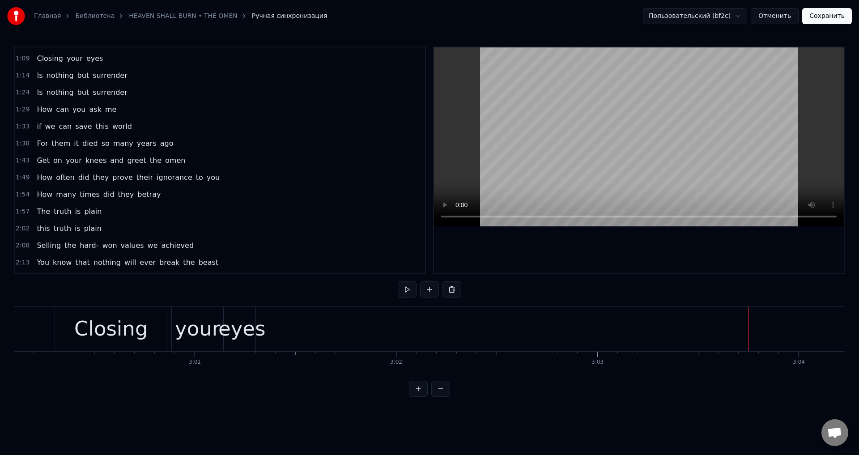
click at [241, 320] on div "eyes" at bounding box center [241, 329] width 47 height 30
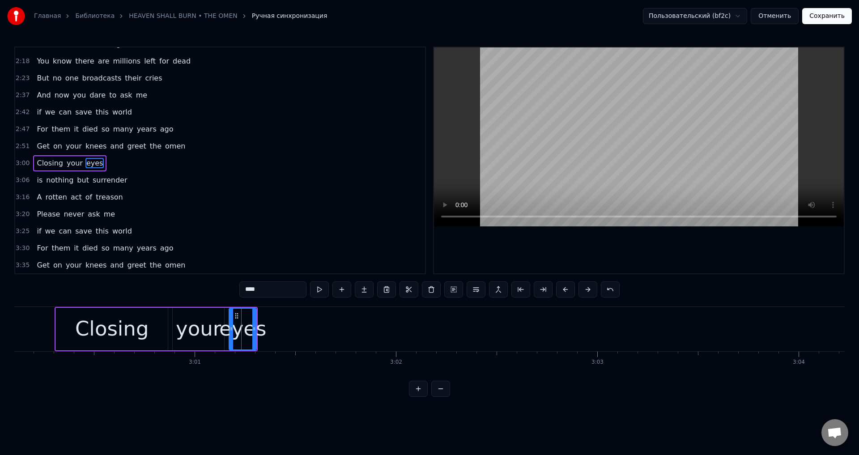
scroll to position [420, 0]
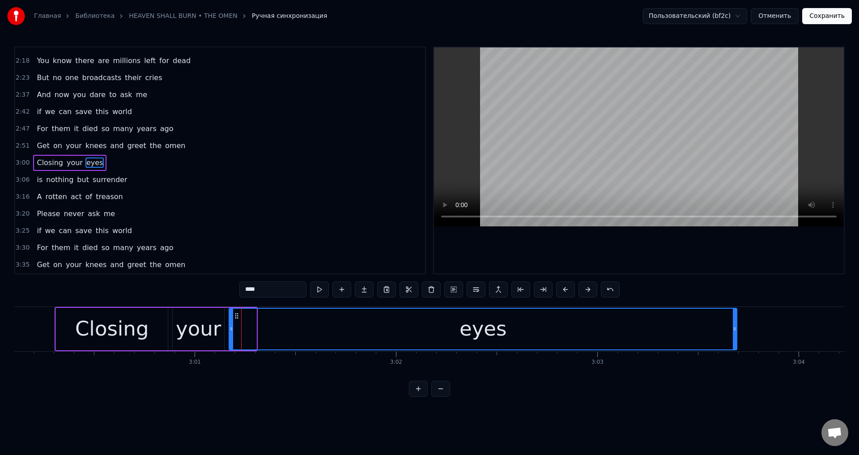
drag, startPoint x: 252, startPoint y: 322, endPoint x: 731, endPoint y: 325, distance: 479.0
click at [733, 325] on div at bounding box center [735, 329] width 4 height 41
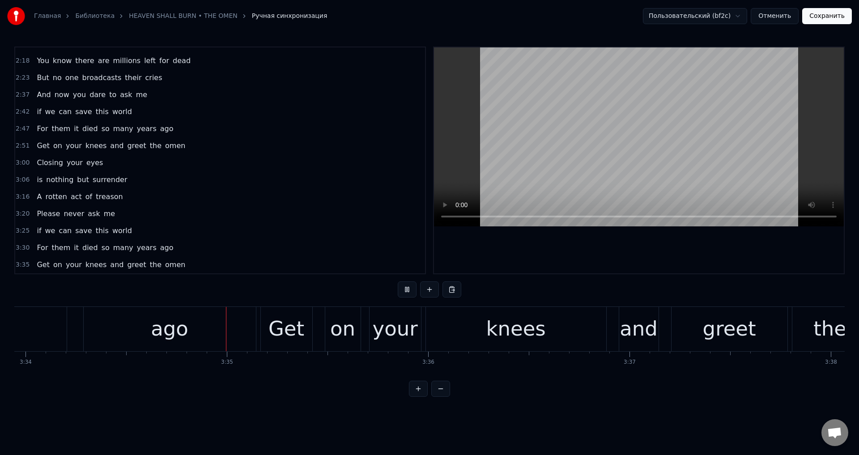
scroll to position [0, 43075]
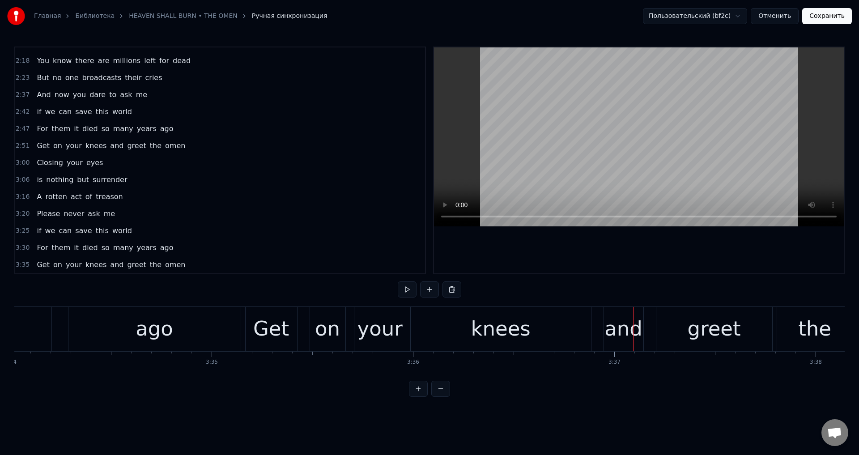
click at [101, 344] on div "ago" at bounding box center [154, 329] width 172 height 44
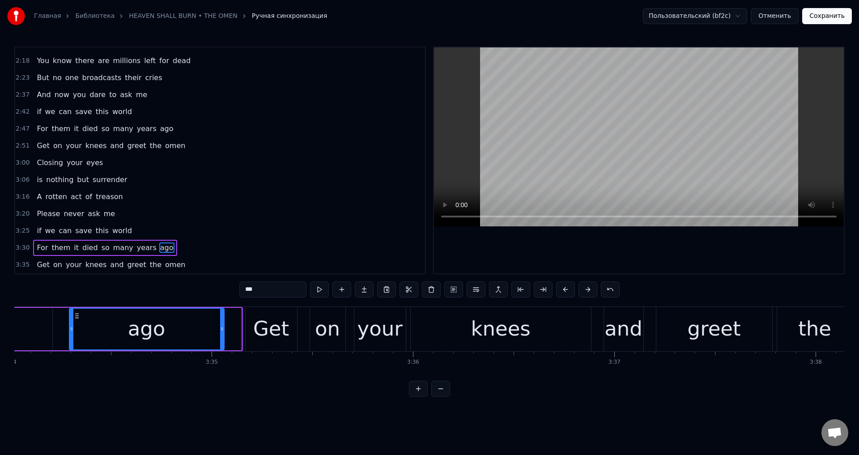
drag, startPoint x: 238, startPoint y: 326, endPoint x: 220, endPoint y: 330, distance: 17.9
click at [220, 330] on icon at bounding box center [222, 328] width 4 height 7
click at [254, 329] on div "Get" at bounding box center [271, 329] width 51 height 44
type input "***"
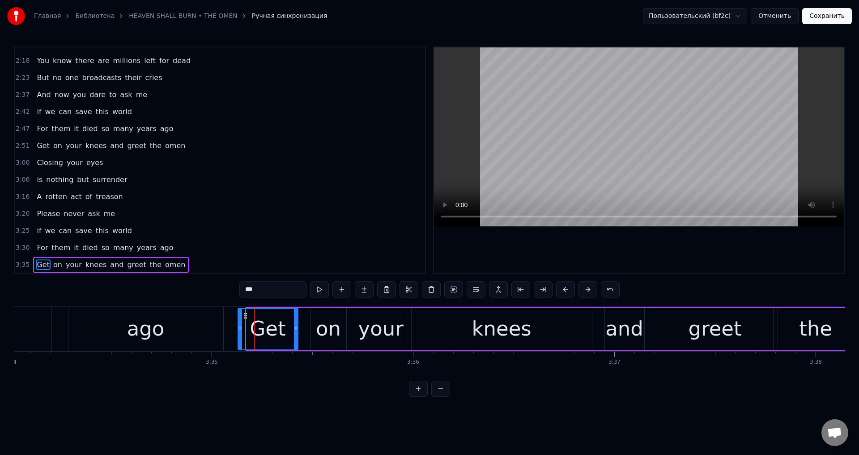
drag, startPoint x: 246, startPoint y: 328, endPoint x: 238, endPoint y: 329, distance: 8.6
click at [238, 329] on icon at bounding box center [240, 328] width 4 height 7
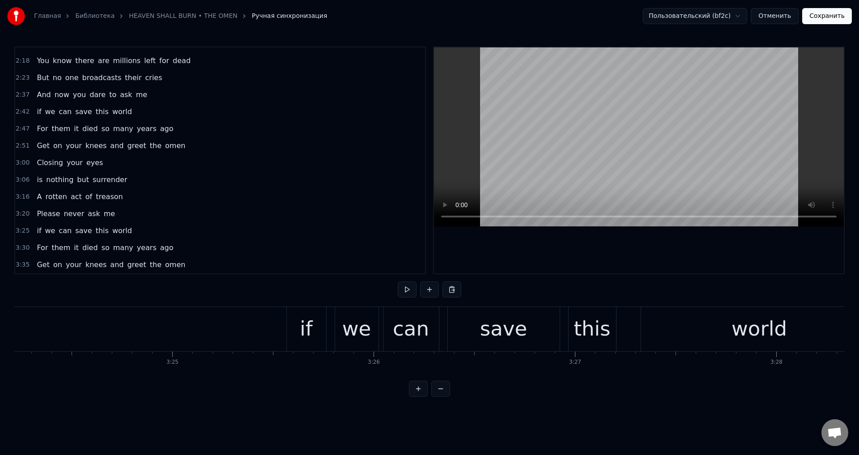
scroll to position [0, 41076]
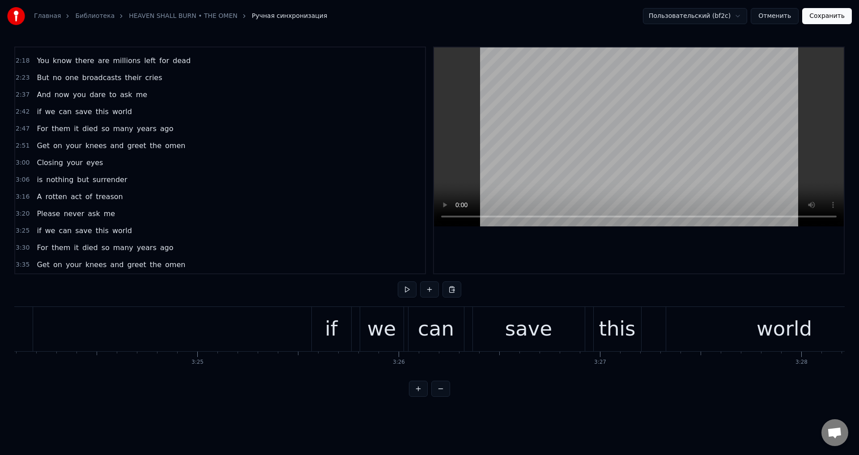
click at [314, 326] on div "if" at bounding box center [331, 329] width 39 height 44
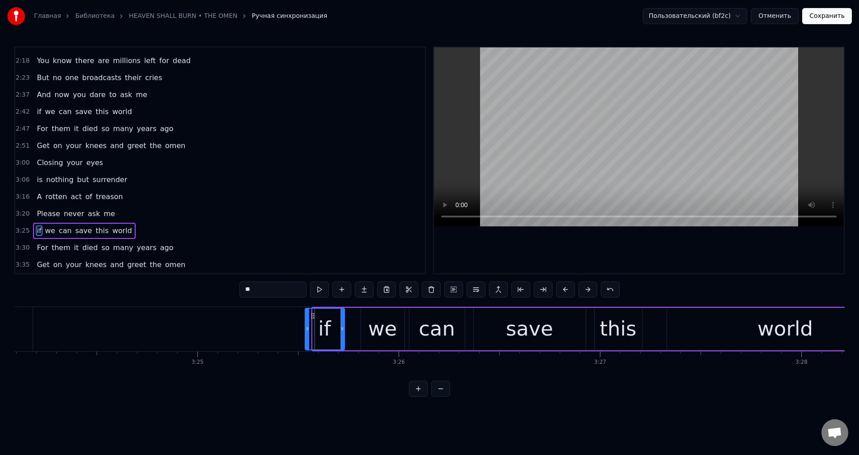
drag, startPoint x: 321, startPoint y: 315, endPoint x: 313, endPoint y: 318, distance: 7.9
click at [313, 318] on icon at bounding box center [312, 315] width 7 height 7
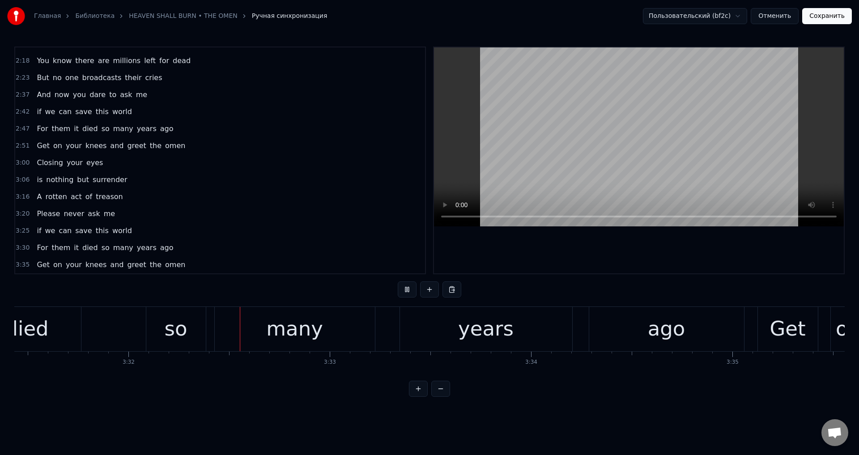
scroll to position [0, 42597]
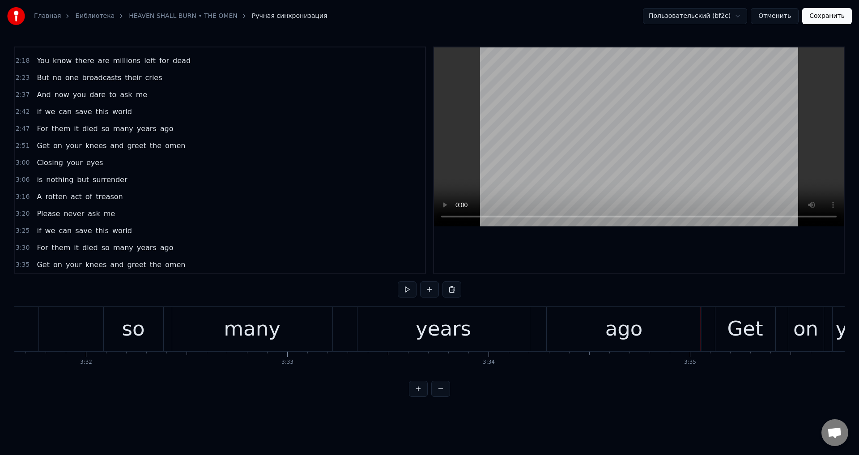
click at [409, 323] on div "years" at bounding box center [443, 329] width 172 height 44
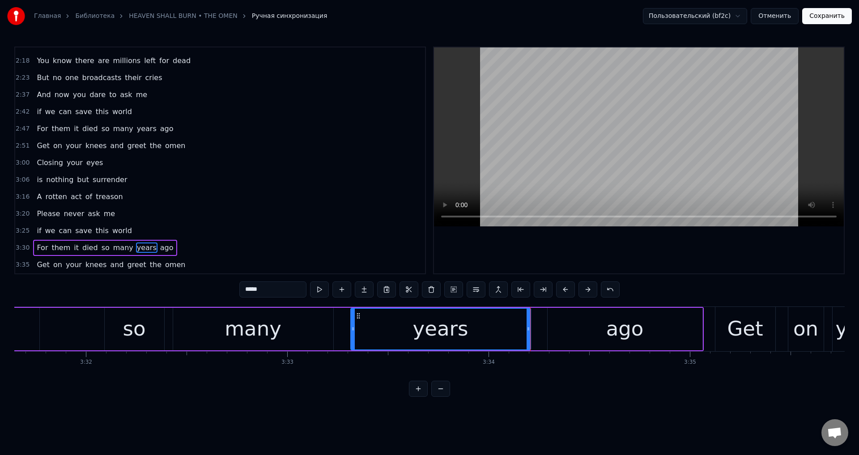
drag, startPoint x: 360, startPoint y: 325, endPoint x: 352, endPoint y: 326, distance: 7.8
click at [352, 326] on div at bounding box center [353, 329] width 4 height 41
click at [570, 320] on div "ago" at bounding box center [624, 329] width 155 height 42
type input "***"
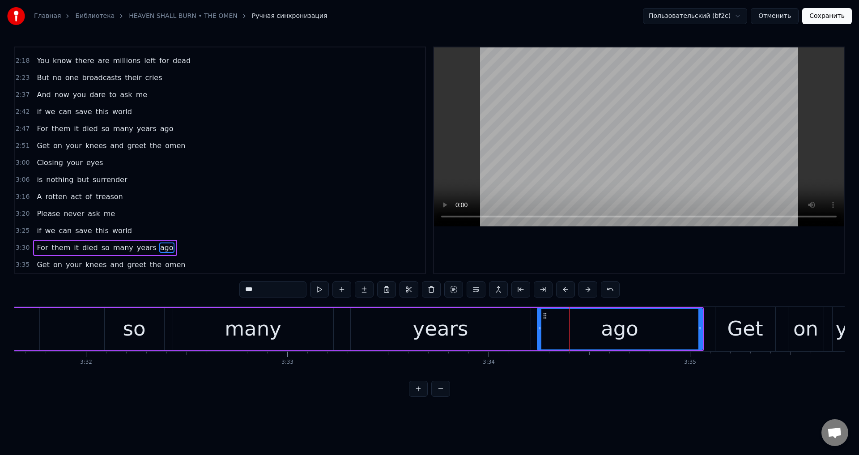
drag, startPoint x: 548, startPoint y: 320, endPoint x: 538, endPoint y: 323, distance: 10.6
click at [538, 323] on div at bounding box center [540, 329] width 4 height 41
click at [72, 322] on div "For them it died so many years ago" at bounding box center [226, 329] width 954 height 44
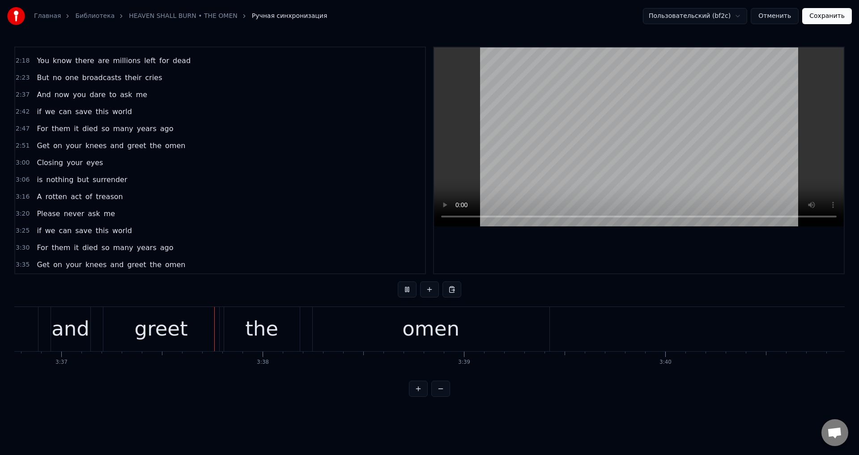
scroll to position [0, 43631]
click at [488, 322] on div "omen" at bounding box center [427, 329] width 237 height 44
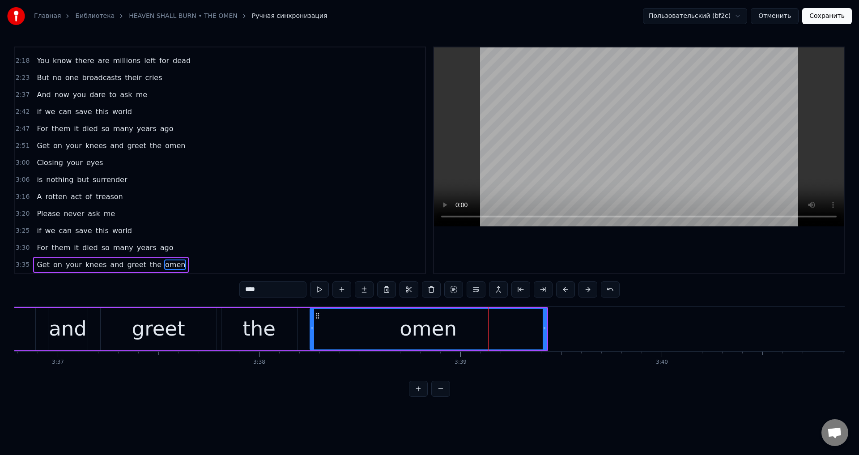
click at [547, 324] on div "omen" at bounding box center [428, 329] width 237 height 42
drag, startPoint x: 545, startPoint y: 326, endPoint x: 600, endPoint y: 326, distance: 54.6
click at [600, 326] on icon at bounding box center [599, 328] width 4 height 7
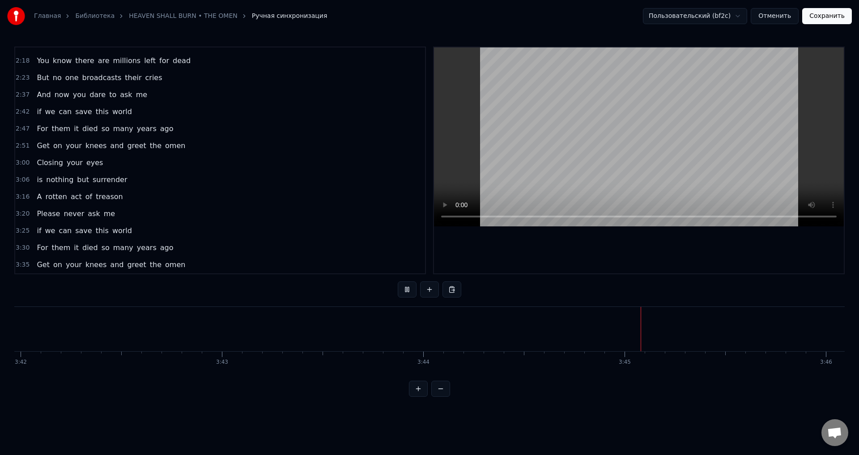
scroll to position [0, 44700]
click at [824, 15] on button "Сохранить" at bounding box center [827, 16] width 50 height 16
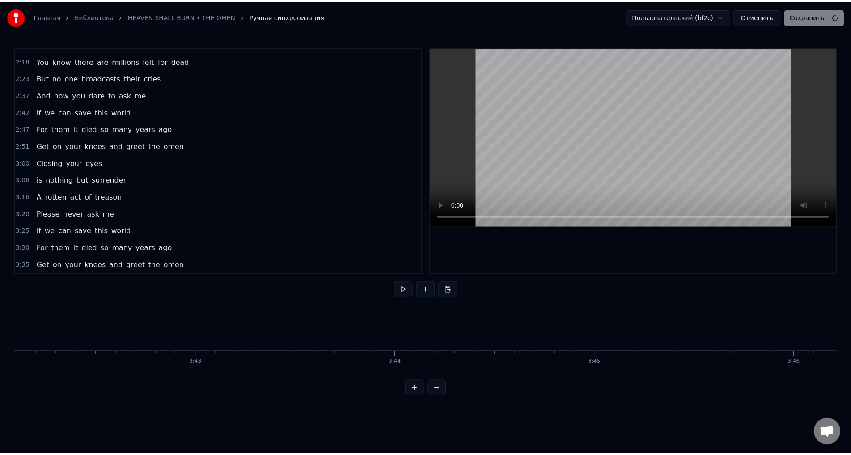
scroll to position [0, 44700]
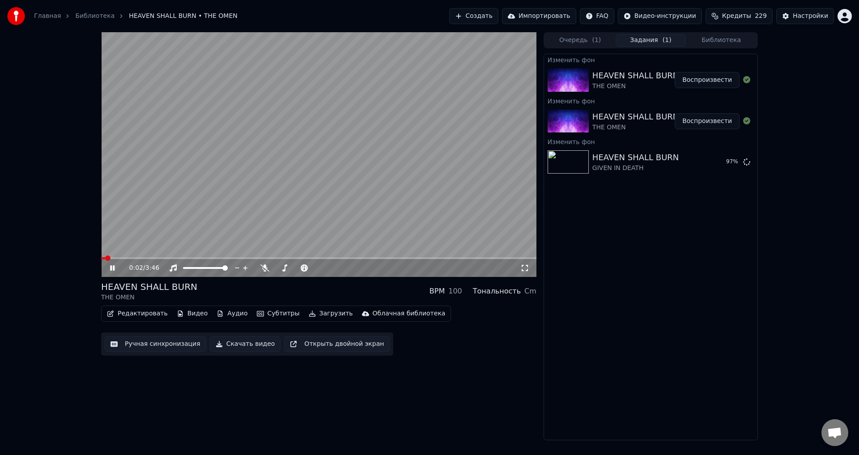
click at [111, 268] on icon at bounding box center [112, 267] width 4 height 5
click at [314, 290] on div "HEAVEN SHALL BURN THE OMEN BPM 100 Тональность Cm" at bounding box center [318, 290] width 435 height 21
click at [178, 317] on button "Видео" at bounding box center [192, 313] width 38 height 13
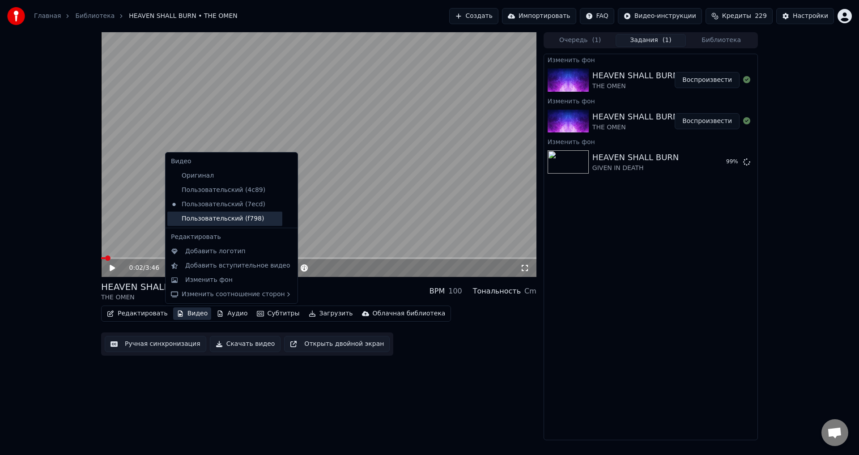
click at [213, 212] on div "Пользовательский (f798)" at bounding box center [224, 219] width 115 height 14
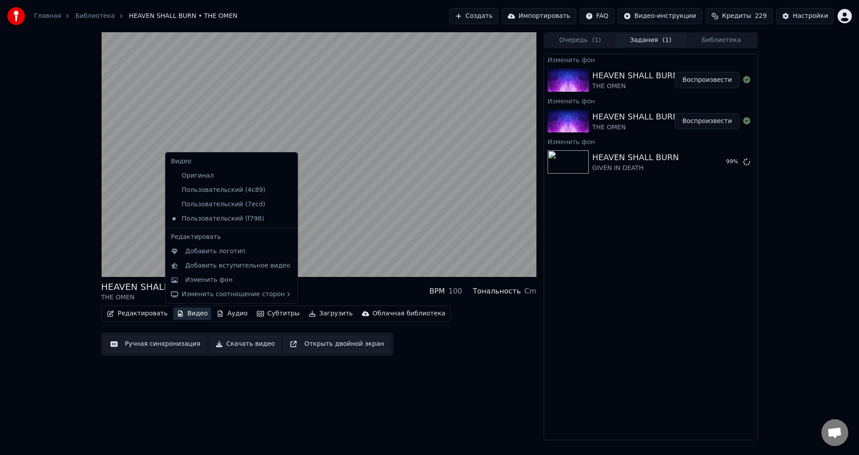
click at [183, 312] on button "Видео" at bounding box center [192, 313] width 38 height 13
click at [213, 191] on div "Пользовательский (4c89)" at bounding box center [224, 190] width 115 height 14
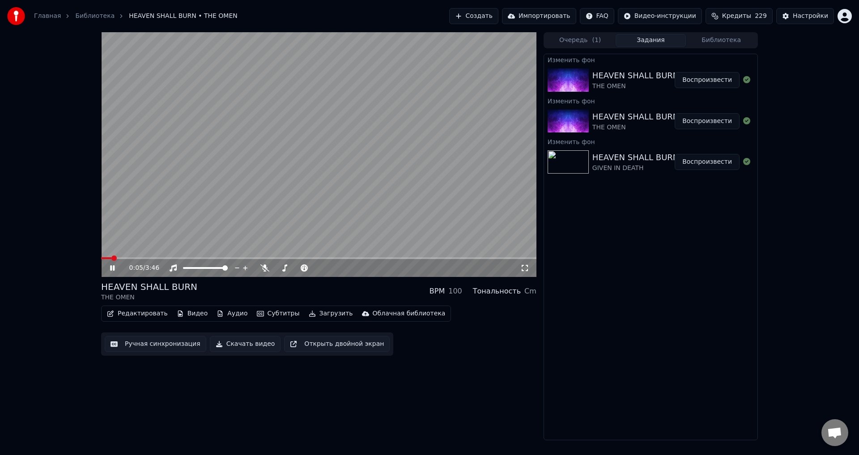
click at [185, 318] on button "Видео" at bounding box center [192, 313] width 38 height 13
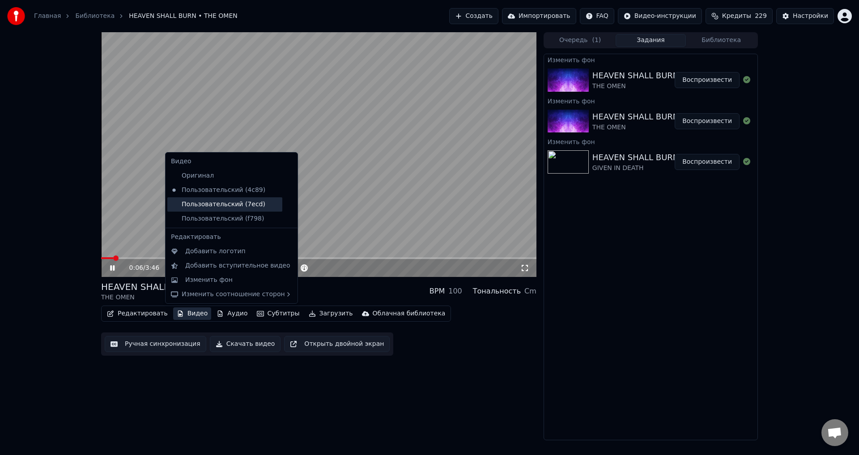
click at [221, 207] on div "Пользовательский (7ecd)" at bounding box center [224, 204] width 115 height 14
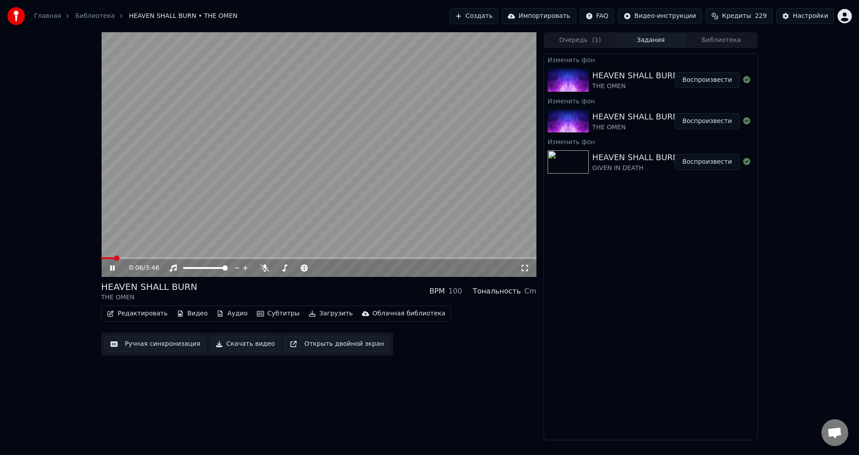
click at [111, 269] on icon at bounding box center [112, 267] width 4 height 5
click at [101, 259] on span at bounding box center [103, 257] width 5 height 5
click at [113, 269] on icon at bounding box center [112, 268] width 5 height 6
click at [111, 268] on icon at bounding box center [112, 267] width 4 height 5
drag, startPoint x: 304, startPoint y: 294, endPoint x: 310, endPoint y: 291, distance: 6.4
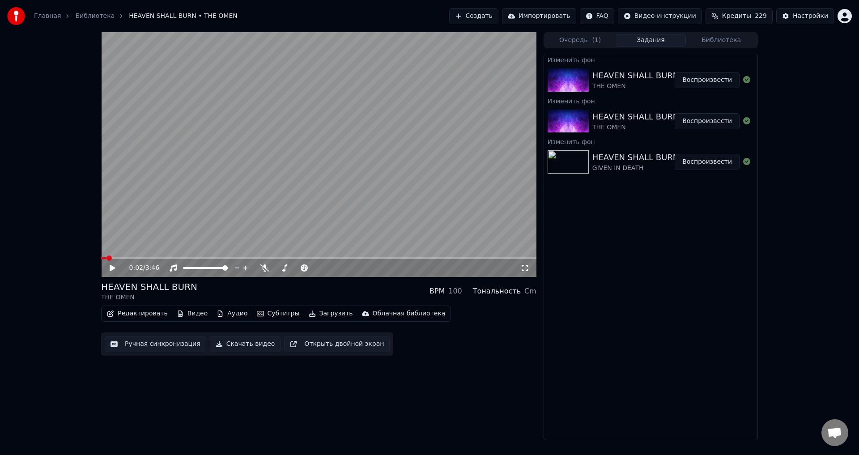
click at [304, 293] on div "HEAVEN SHALL BURN THE OMEN BPM 100 Тональность Cm" at bounding box center [318, 290] width 435 height 21
click at [695, 162] on button "Воспроизвести" at bounding box center [706, 162] width 65 height 16
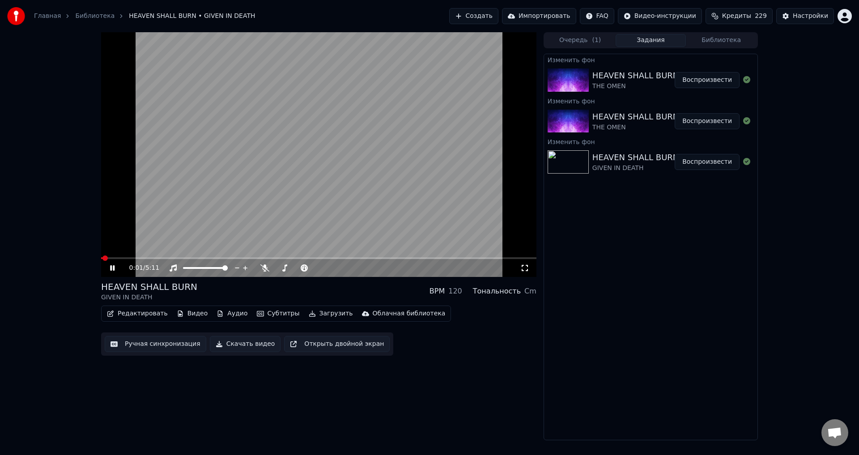
click at [325, 203] on video at bounding box center [318, 154] width 435 height 245
click at [179, 314] on button "Видео" at bounding box center [192, 313] width 38 height 13
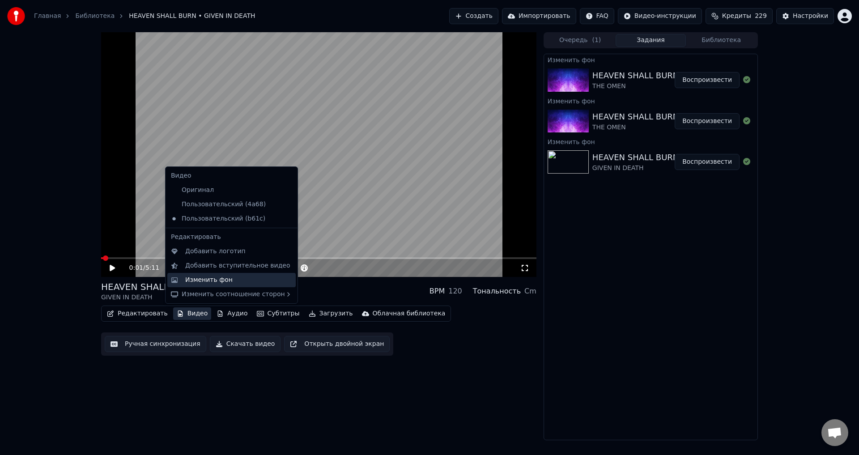
click at [200, 281] on div "Изменить фон" at bounding box center [208, 280] width 47 height 9
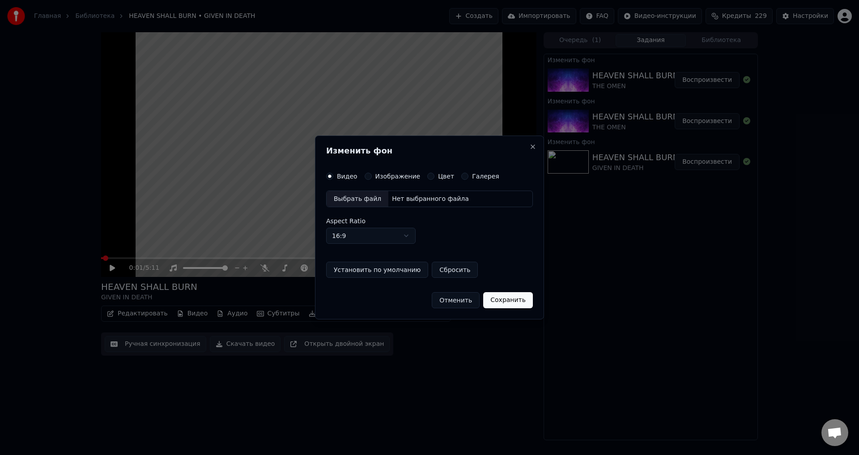
click at [367, 174] on button "Изображение" at bounding box center [368, 176] width 7 height 7
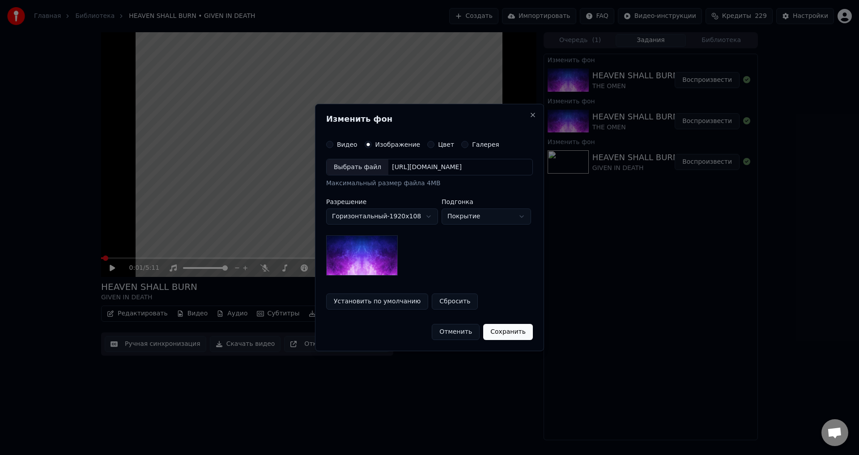
click at [362, 165] on div "Выбрать файл" at bounding box center [357, 167] width 62 height 16
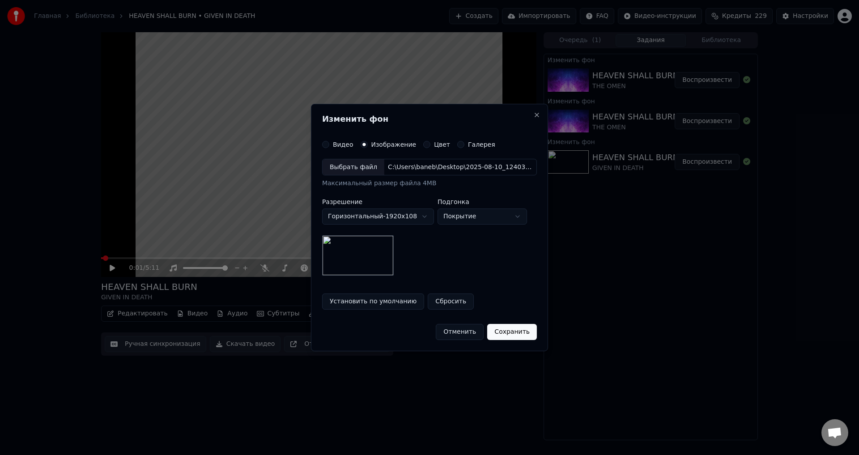
click at [501, 326] on button "Сохранить" at bounding box center [512, 332] width 50 height 16
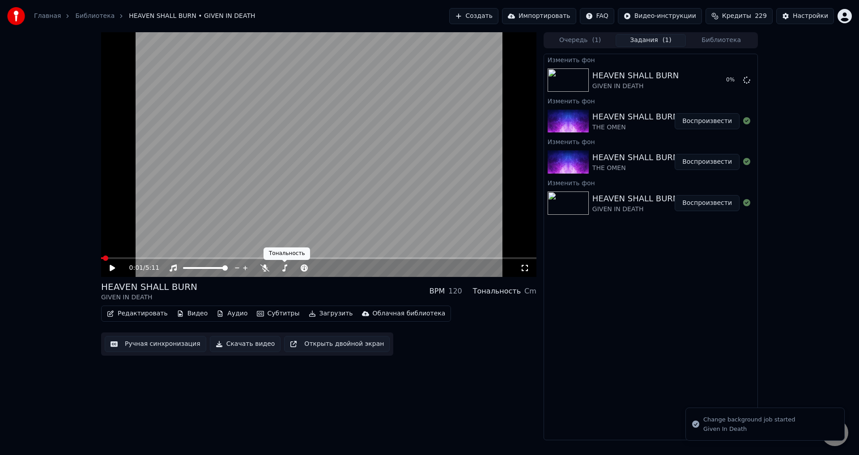
click at [312, 288] on div "HEAVEN SHALL BURN GIVEN IN DEATH BPM 120 Тональность Cm" at bounding box center [318, 290] width 435 height 21
click at [304, 213] on video at bounding box center [318, 154] width 435 height 245
click at [109, 267] on icon at bounding box center [118, 267] width 21 height 7
click at [110, 267] on icon at bounding box center [112, 268] width 5 height 6
click at [114, 267] on icon at bounding box center [112, 267] width 4 height 5
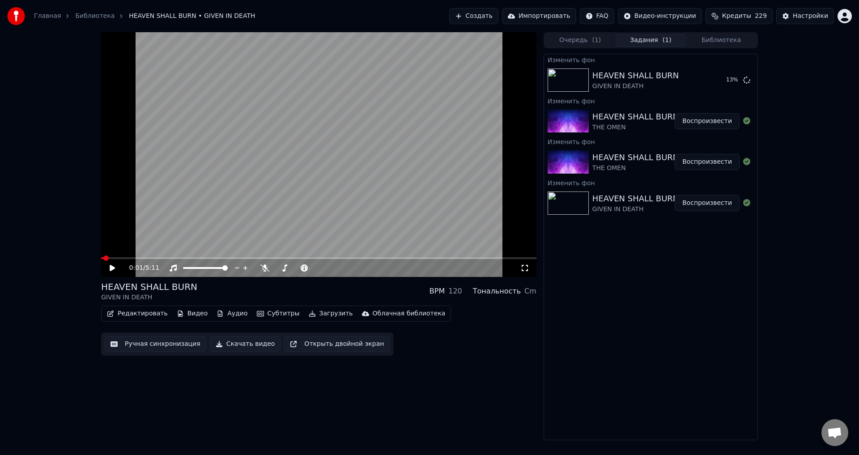
click at [697, 41] on button "Библиотека" at bounding box center [721, 40] width 71 height 13
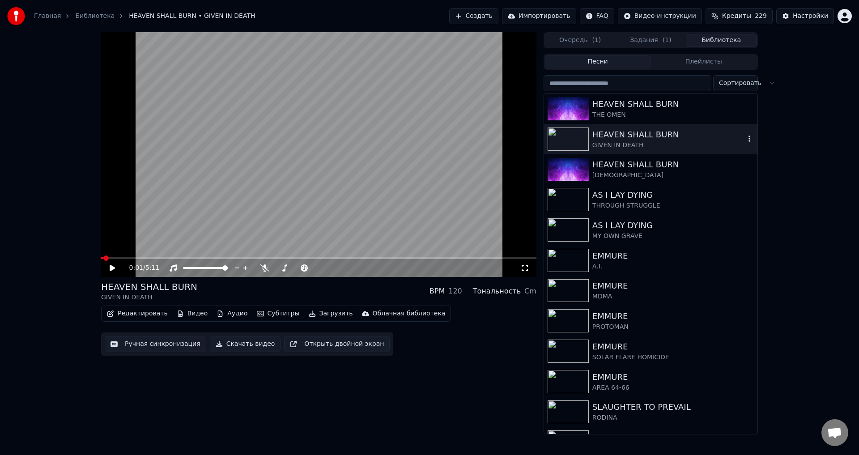
click at [631, 136] on div "HEAVEN SHALL BURN" at bounding box center [668, 134] width 153 height 13
click at [316, 204] on video at bounding box center [318, 154] width 435 height 245
click at [660, 40] on button "Задания ( 1 )" at bounding box center [650, 40] width 71 height 13
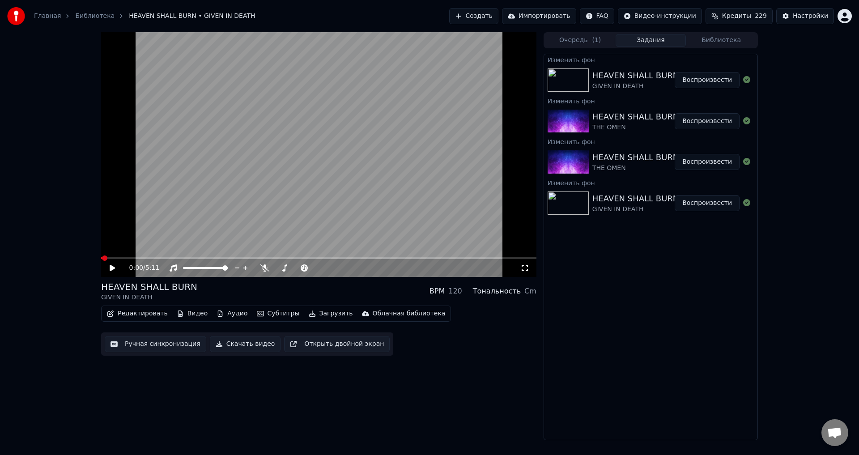
click at [716, 82] on button "Воспроизвести" at bounding box center [706, 80] width 65 height 16
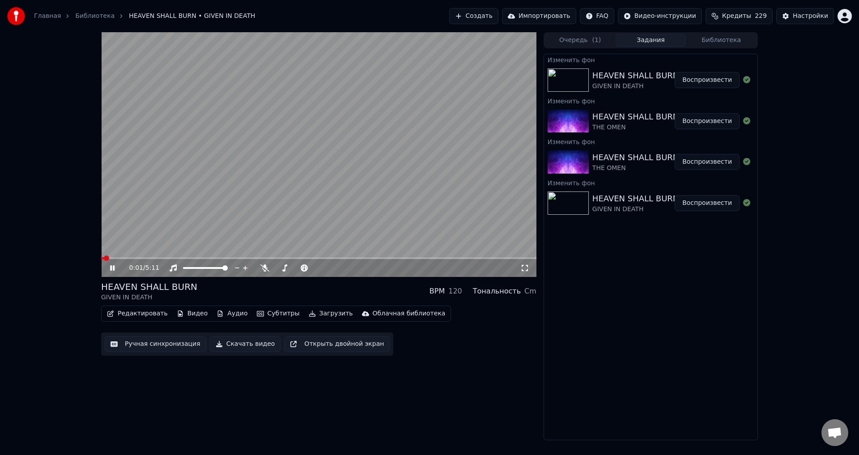
click at [525, 269] on icon at bounding box center [524, 267] width 9 height 7
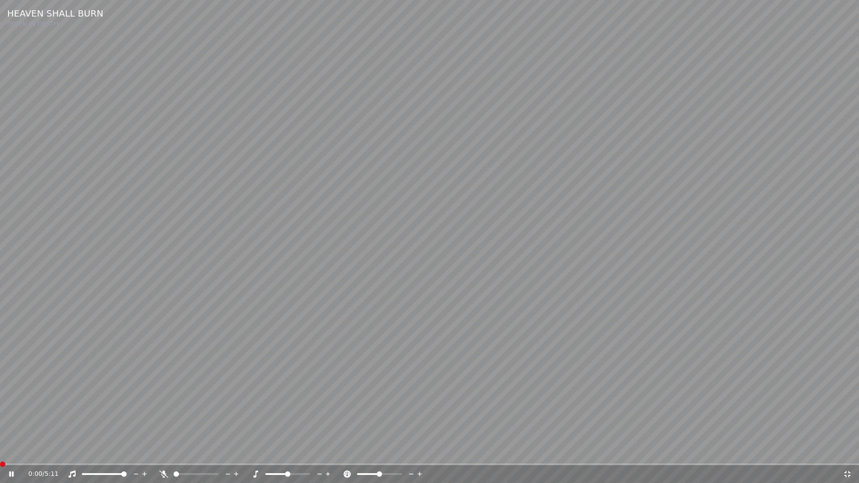
click at [0, 454] on span at bounding box center [0, 464] width 0 height 2
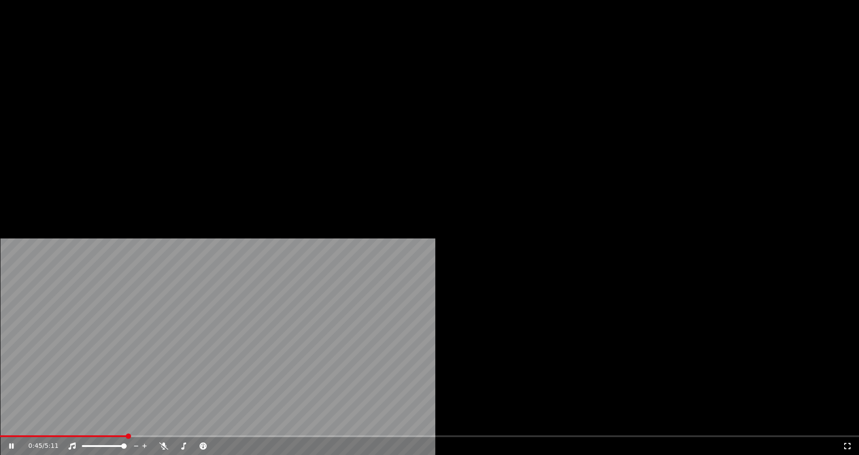
click at [131, 75] on button "Редактировать" at bounding box center [137, 69] width 68 height 13
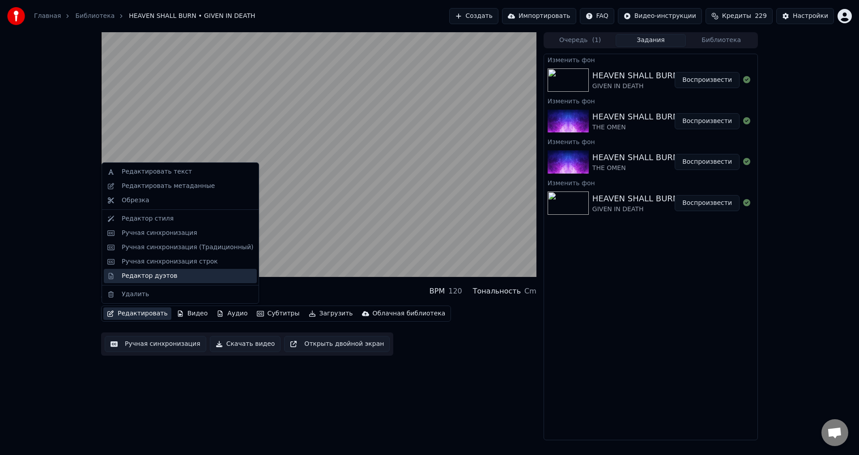
click at [153, 273] on div "Редактор дуэтов" at bounding box center [149, 275] width 55 height 9
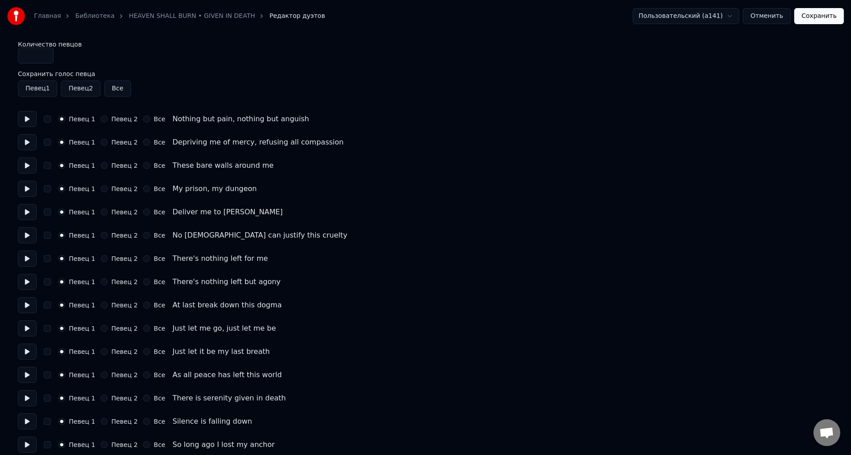
click at [101, 118] on button "Певец 2" at bounding box center [104, 118] width 7 height 7
click at [101, 141] on button "Певец 2" at bounding box center [104, 142] width 7 height 7
click at [102, 164] on button "Певец 2" at bounding box center [104, 165] width 7 height 7
click at [102, 187] on button "Певец 2" at bounding box center [104, 188] width 7 height 7
click at [102, 210] on button "Певец 2" at bounding box center [104, 211] width 7 height 7
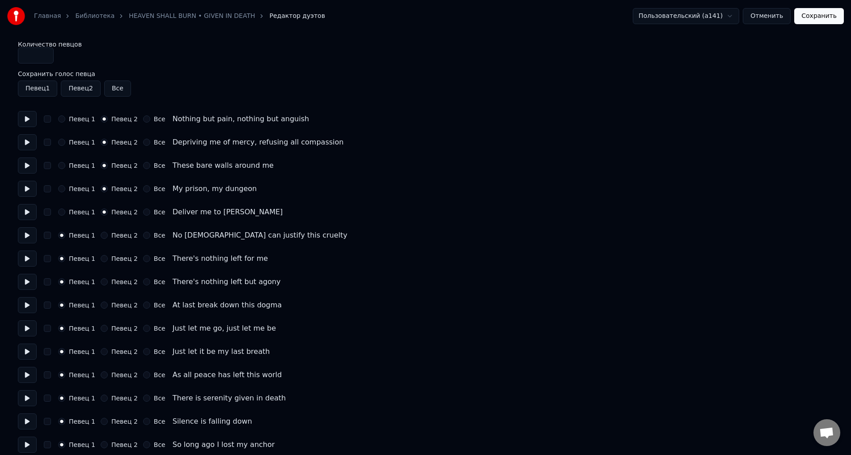
click at [101, 235] on button "Певец 2" at bounding box center [104, 235] width 7 height 7
click at [101, 258] on button "Певец 2" at bounding box center [104, 258] width 7 height 7
click at [102, 282] on button "Певец 2" at bounding box center [104, 281] width 7 height 7
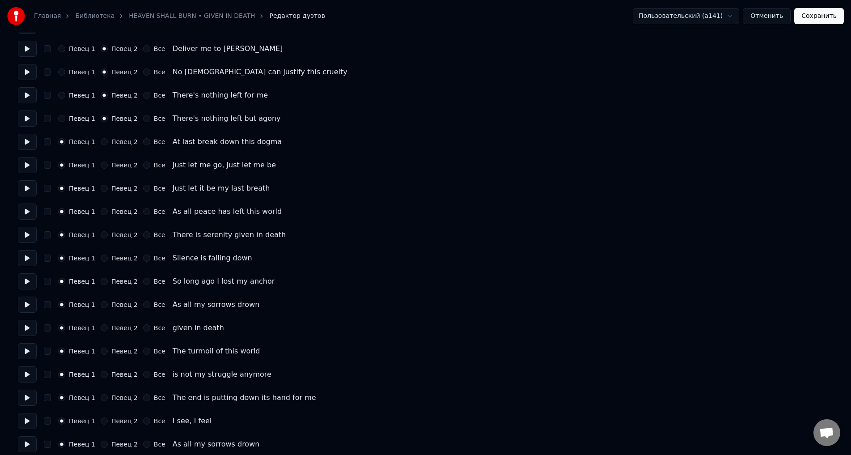
scroll to position [179, 0]
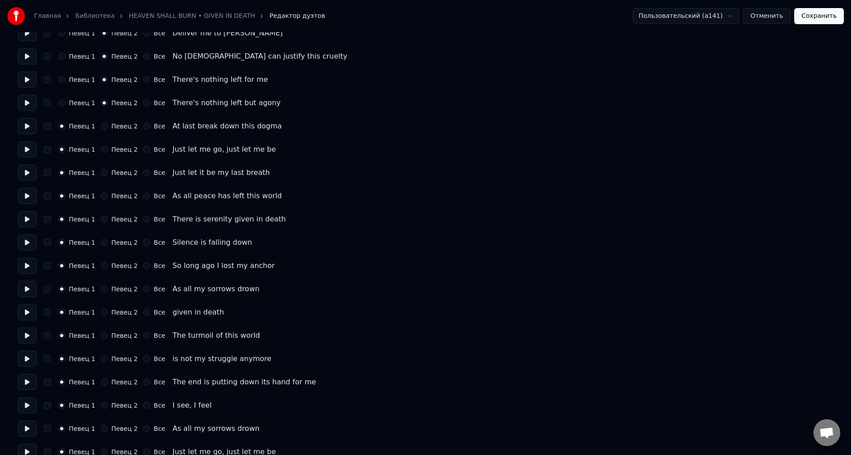
click at [102, 217] on button "Певец 2" at bounding box center [104, 219] width 7 height 7
click at [101, 241] on button "Певец 2" at bounding box center [104, 242] width 7 height 7
click at [101, 267] on button "Певец 2" at bounding box center [104, 265] width 7 height 7
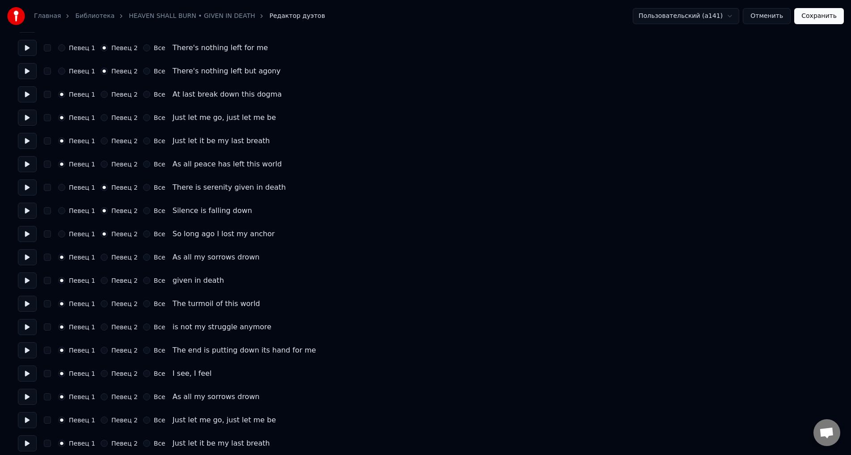
scroll to position [268, 0]
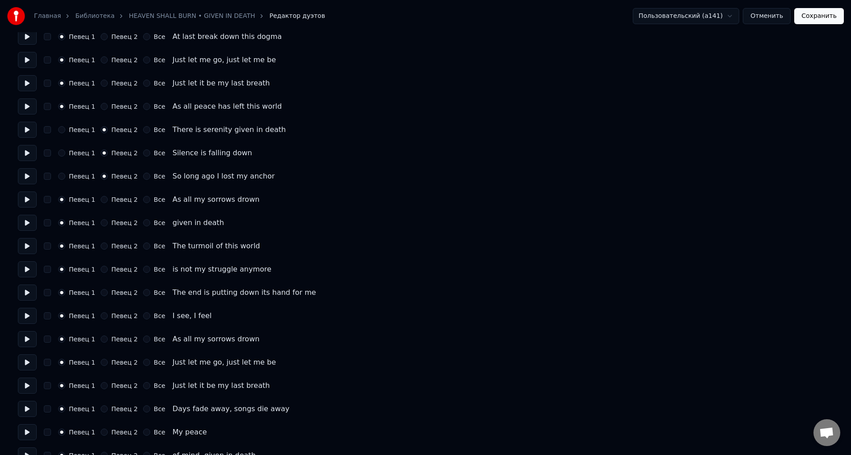
click at [101, 199] on button "Певец 2" at bounding box center [104, 199] width 7 height 7
click at [101, 222] on button "Певец 2" at bounding box center [104, 222] width 7 height 7
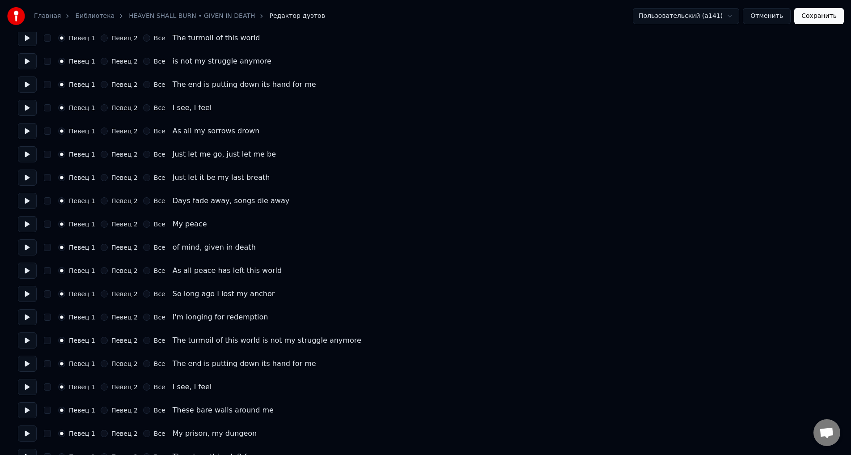
scroll to position [492, 0]
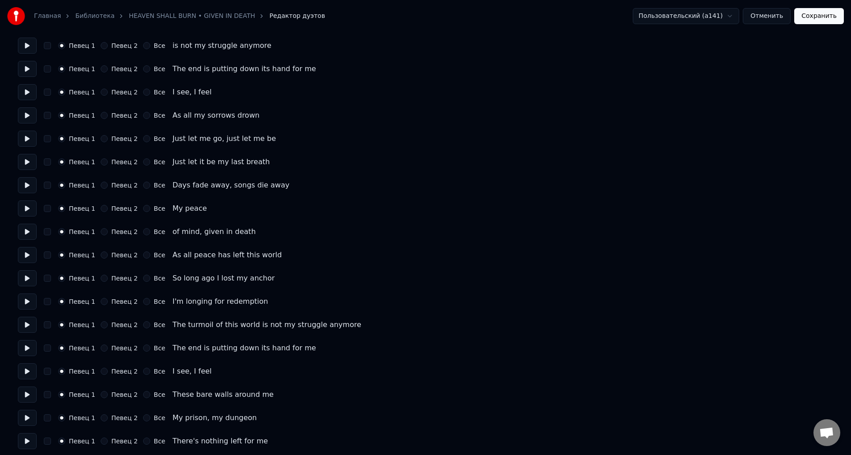
click at [102, 209] on button "Певец 2" at bounding box center [104, 208] width 7 height 7
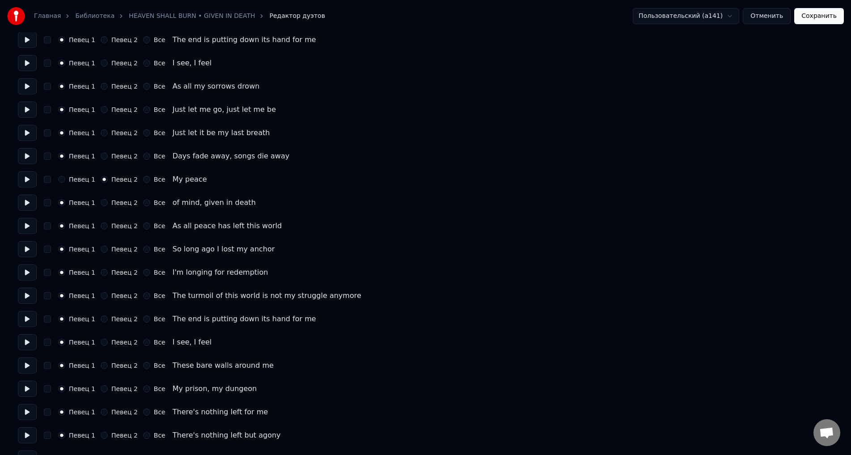
scroll to position [537, 0]
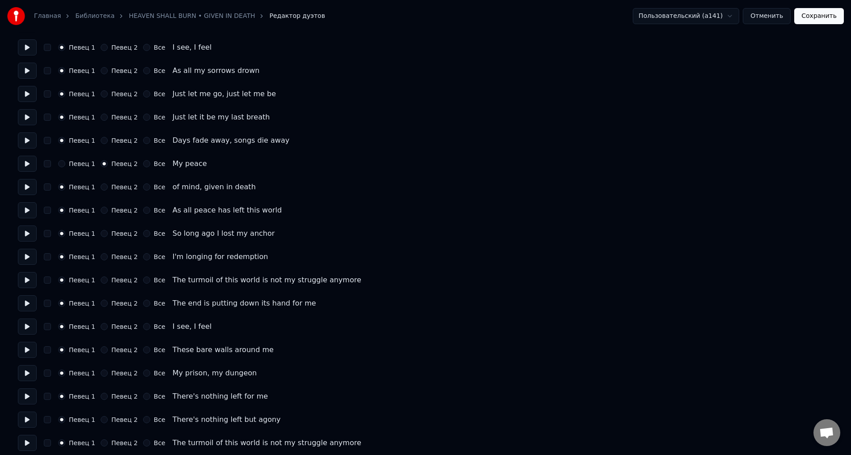
click at [101, 186] on button "Певец 2" at bounding box center [104, 186] width 7 height 7
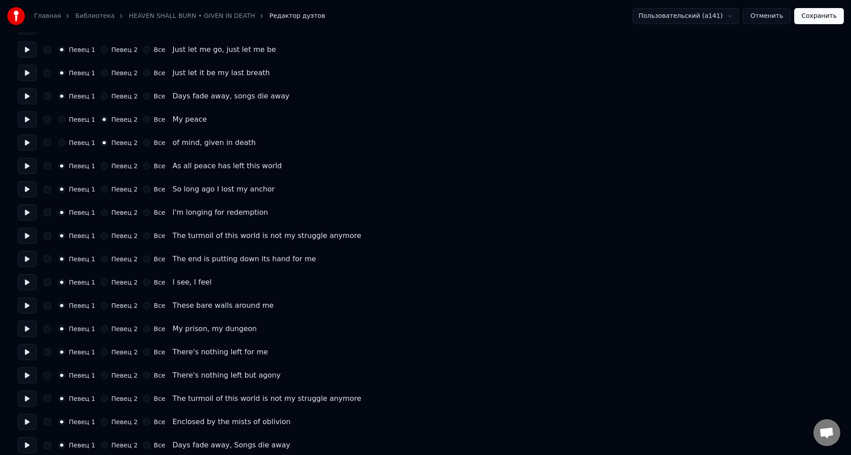
scroll to position [581, 0]
click at [101, 165] on button "Певец 2" at bounding box center [104, 165] width 7 height 7
click at [101, 188] on button "Певец 2" at bounding box center [104, 188] width 7 height 7
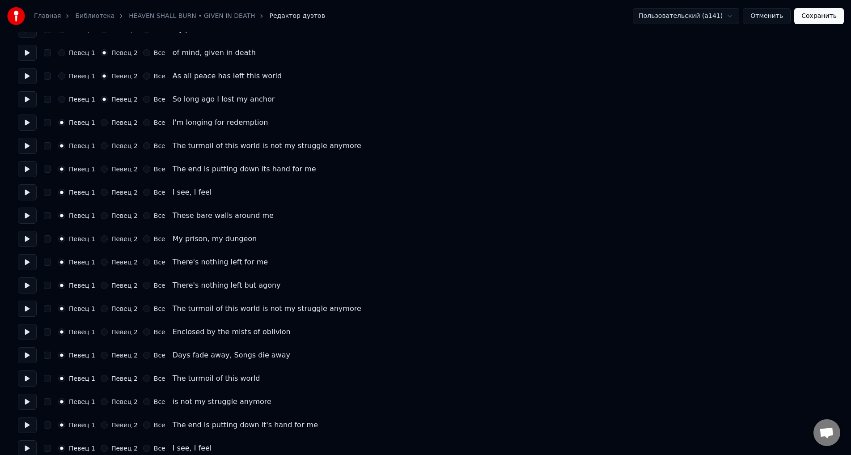
scroll to position [681, 0]
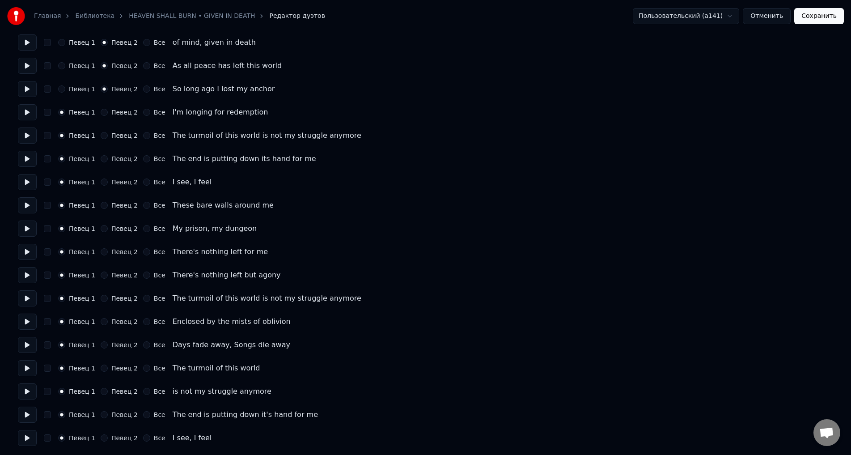
click at [101, 204] on button "Певец 2" at bounding box center [104, 205] width 7 height 7
click at [101, 228] on button "Певец 2" at bounding box center [104, 228] width 7 height 7
click at [101, 252] on button "Певец 2" at bounding box center [104, 251] width 7 height 7
click at [102, 276] on button "Певец 2" at bounding box center [104, 274] width 7 height 7
click at [826, 19] on button "Сохранить" at bounding box center [819, 16] width 50 height 16
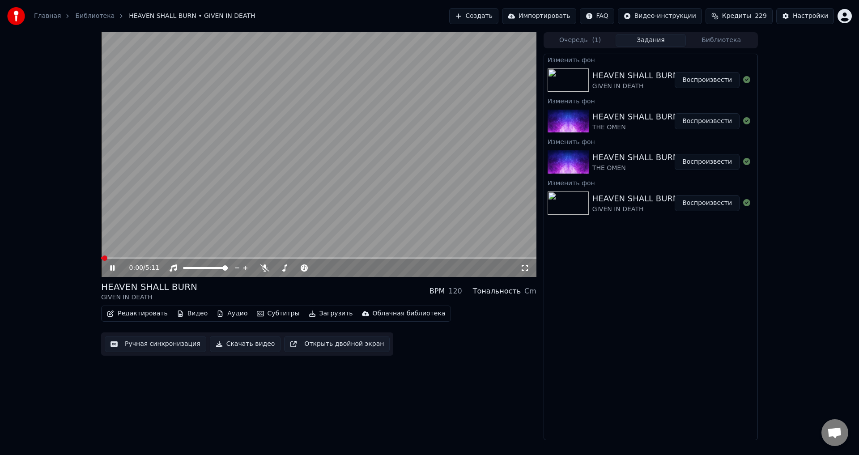
click at [154, 340] on button "Ручная синхронизация" at bounding box center [156, 344] width 102 height 16
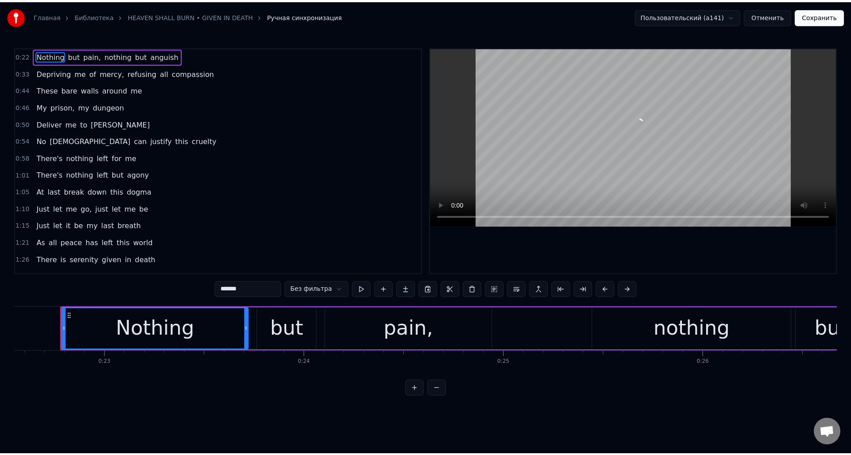
scroll to position [0, 4540]
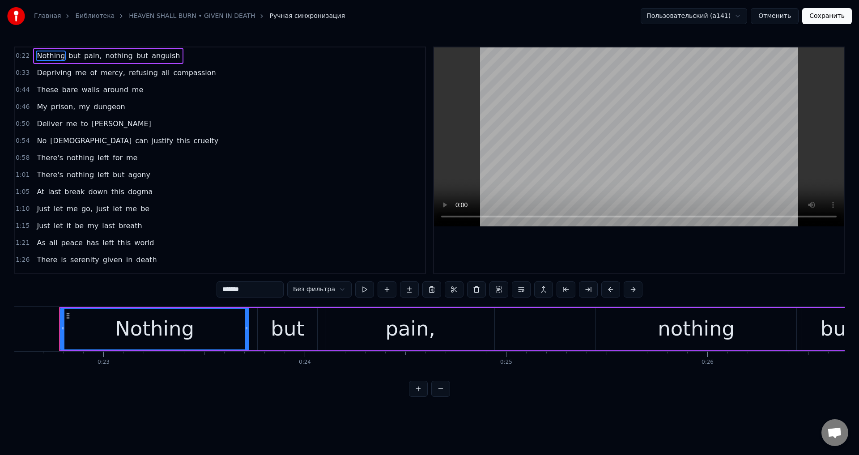
click at [822, 17] on button "Сохранить" at bounding box center [827, 16] width 50 height 16
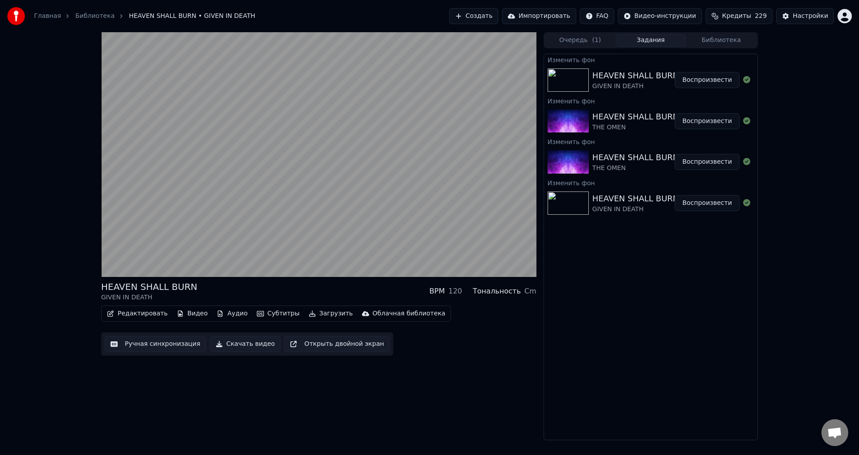
click at [336, 290] on div "HEAVEN SHALL BURN GIVEN IN DEATH BPM 120 Тональность Cm" at bounding box center [318, 290] width 435 height 21
click at [317, 286] on div "HEAVEN SHALL BURN GIVEN IN DEATH BPM 120 Тональность Cm" at bounding box center [318, 290] width 435 height 21
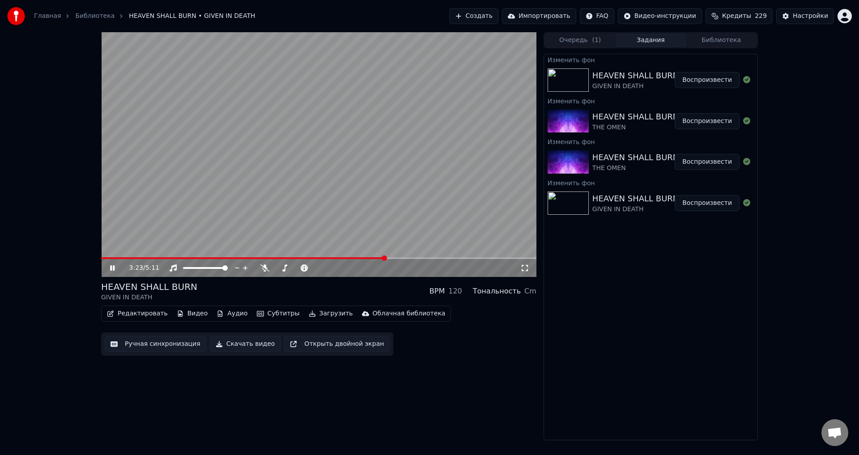
click at [261, 171] on video at bounding box center [318, 154] width 435 height 245
click at [137, 316] on button "Редактировать" at bounding box center [137, 313] width 68 height 13
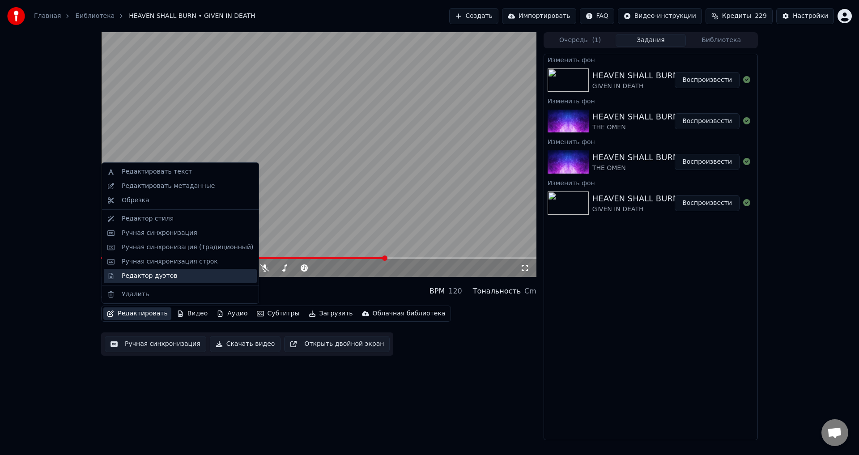
click at [147, 274] on div "Редактор дуэтов" at bounding box center [149, 275] width 55 height 9
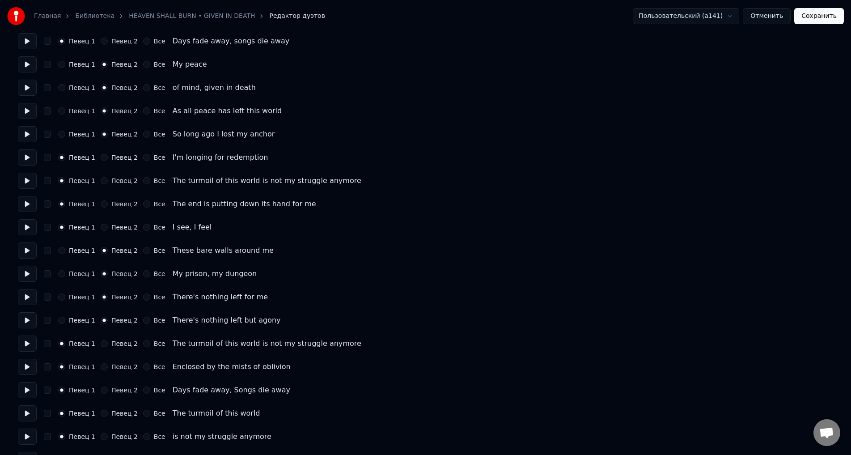
scroll to position [681, 0]
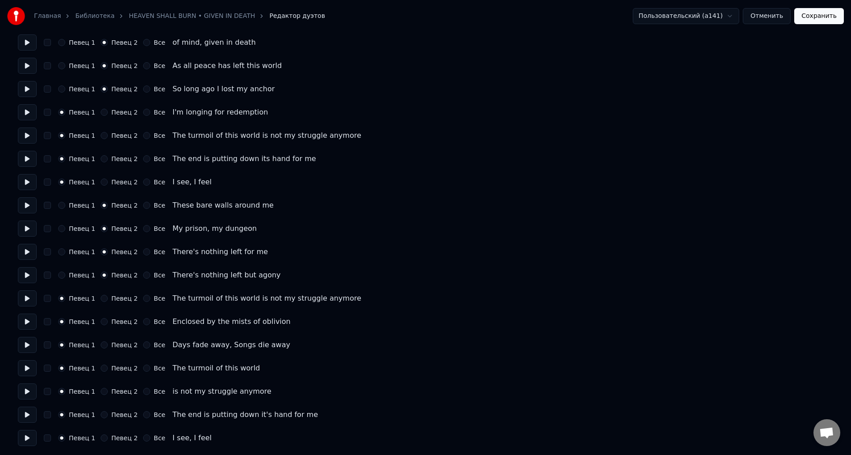
click at [101, 111] on button "Певец 2" at bounding box center [104, 112] width 7 height 7
click at [817, 21] on button "Сохранить" at bounding box center [819, 16] width 50 height 16
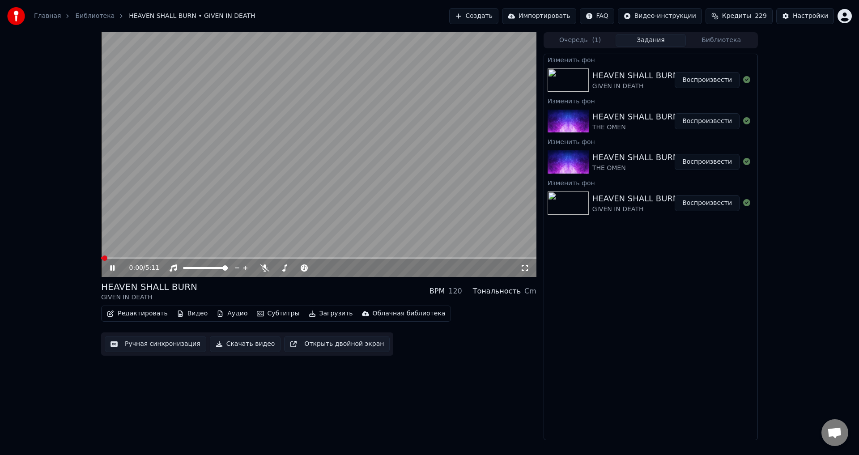
click at [369, 258] on span at bounding box center [318, 258] width 435 height 2
click at [526, 268] on icon at bounding box center [524, 267] width 9 height 7
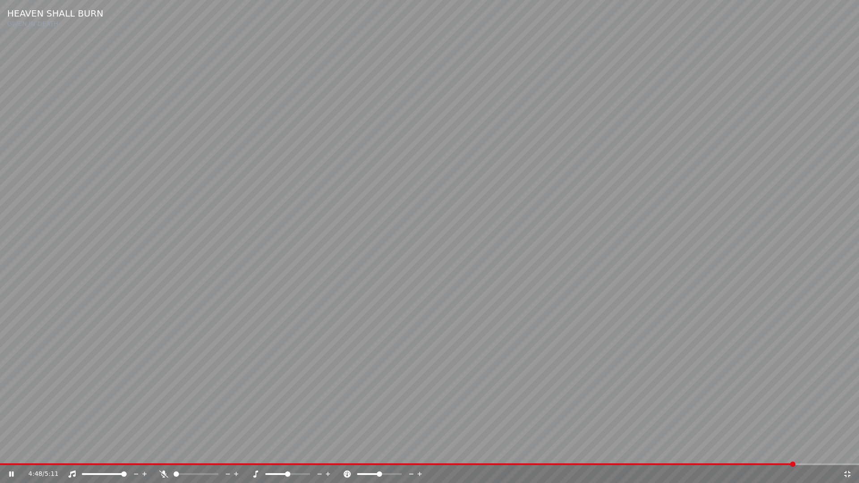
click at [845, 454] on icon at bounding box center [847, 474] width 9 height 7
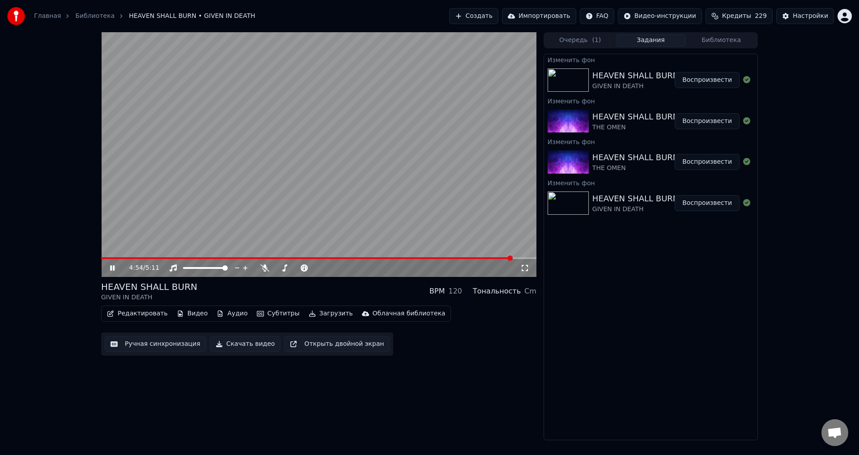
click at [722, 36] on button "Библиотека" at bounding box center [721, 40] width 71 height 13
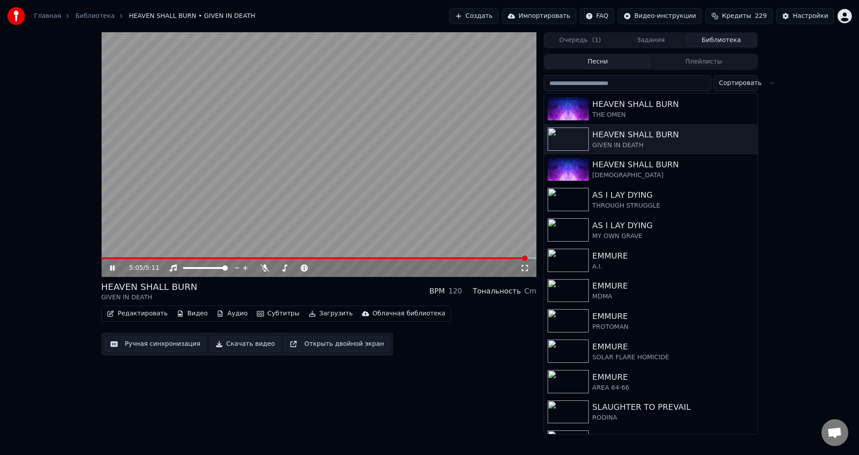
click at [298, 295] on div "HEAVEN SHALL BURN GIVEN IN DEATH BPM 120 Тональность Cm" at bounding box center [318, 290] width 435 height 21
click at [299, 283] on div "HEAVEN SHALL BURN GIVEN IN DEATH BPM 120 Тональность Cm" at bounding box center [318, 290] width 435 height 21
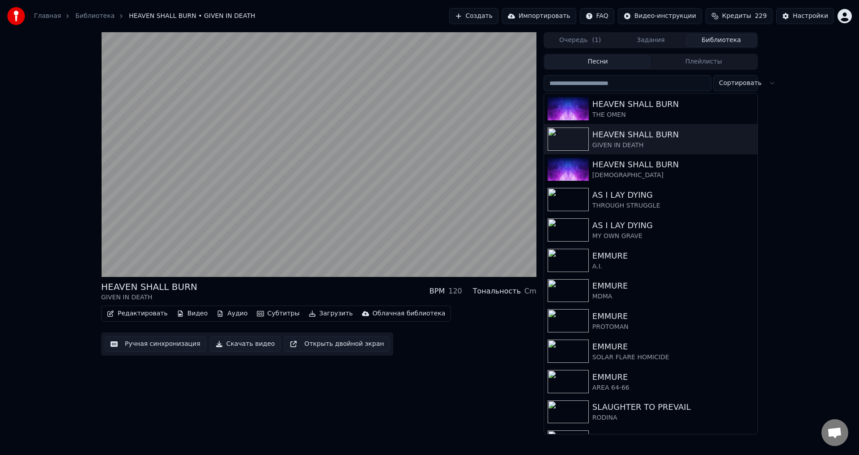
click at [313, 289] on div "HEAVEN SHALL BURN GIVEN IN DEATH BPM 120 Тональность Cm" at bounding box center [318, 290] width 435 height 21
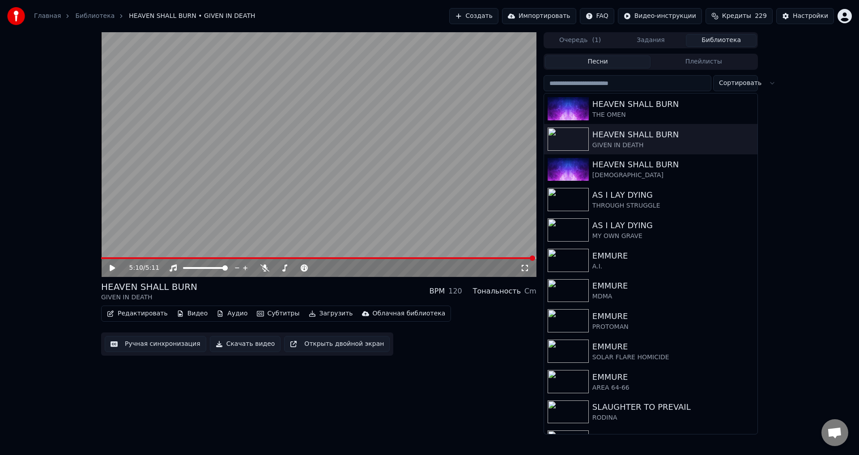
click at [314, 289] on div "HEAVEN SHALL BURN GIVEN IN DEATH BPM 120 Тональность Cm" at bounding box center [318, 290] width 435 height 21
click at [651, 416] on div "RODINA" at bounding box center [668, 417] width 153 height 9
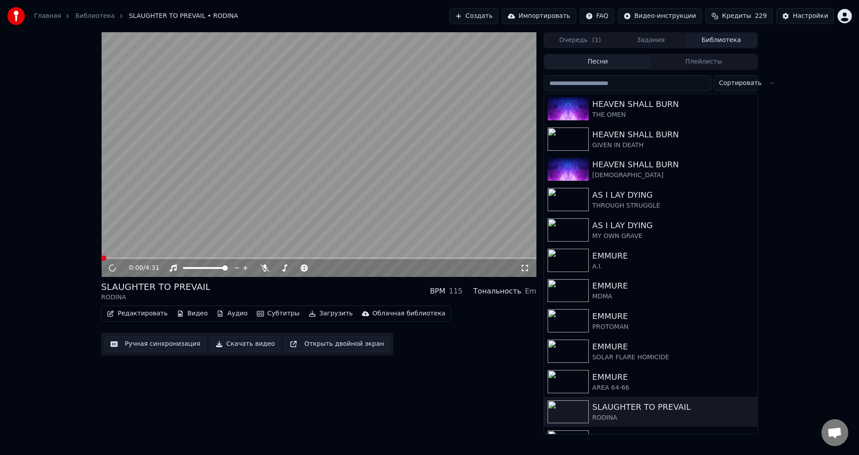
click at [326, 292] on div "SLAUGHTER TO PREVAIL RODINA BPM 115 Тональность Em" at bounding box center [318, 290] width 435 height 21
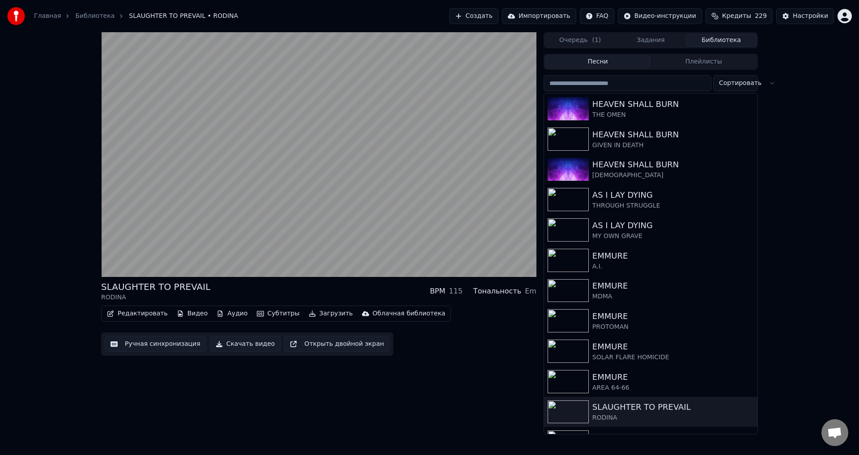
click at [300, 291] on div "SLAUGHTER TO PREVAIL RODINA BPM 115 Тональность Em" at bounding box center [318, 290] width 435 height 21
click at [301, 286] on div "SLAUGHTER TO PREVAIL RODINA BPM 115 Тональность Em" at bounding box center [318, 290] width 435 height 21
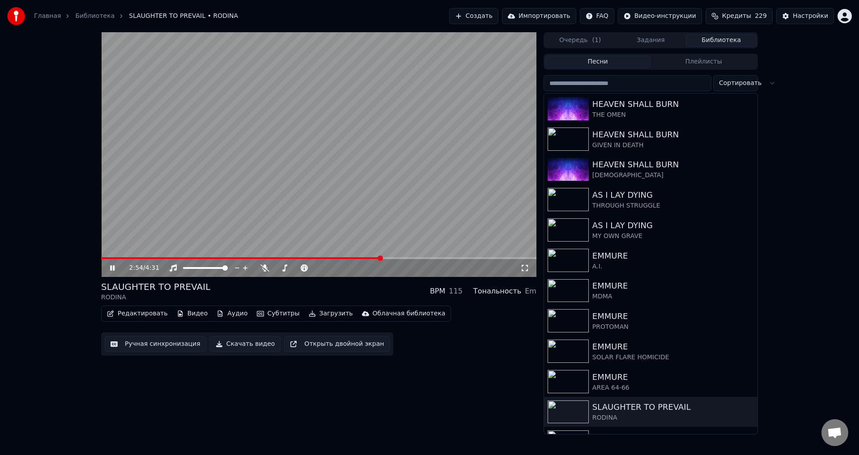
click at [315, 291] on div "SLAUGHTER TO PREVAIL RODINA BPM 115 Тональность Em" at bounding box center [318, 290] width 435 height 21
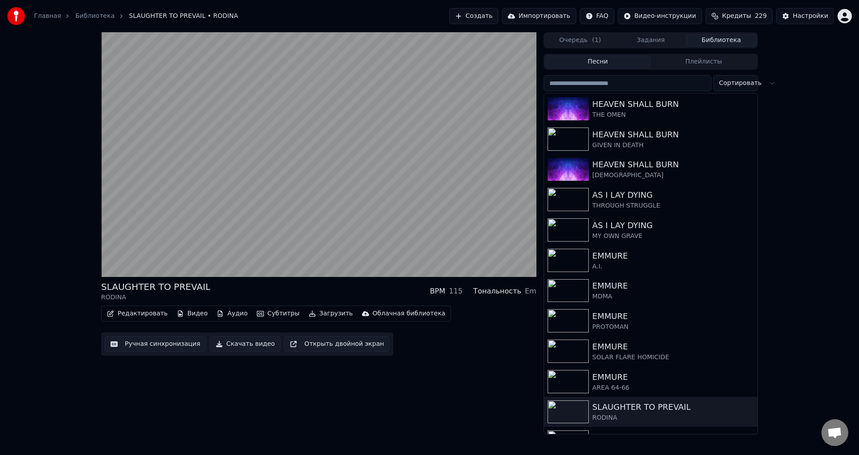
click at [305, 287] on div "SLAUGHTER TO PREVAIL RODINA BPM 115 Тональность Em" at bounding box center [318, 290] width 435 height 21
click at [282, 284] on div "SLAUGHTER TO PREVAIL RODINA BPM 115 Тональность Em" at bounding box center [318, 290] width 435 height 21
click at [279, 289] on div "SLAUGHTER TO PREVAIL RODINA BPM 115 Тональность Em" at bounding box center [318, 290] width 435 height 21
click at [279, 288] on div "SLAUGHTER TO PREVAIL RODINA BPM 115 Тональность Em" at bounding box center [318, 290] width 435 height 21
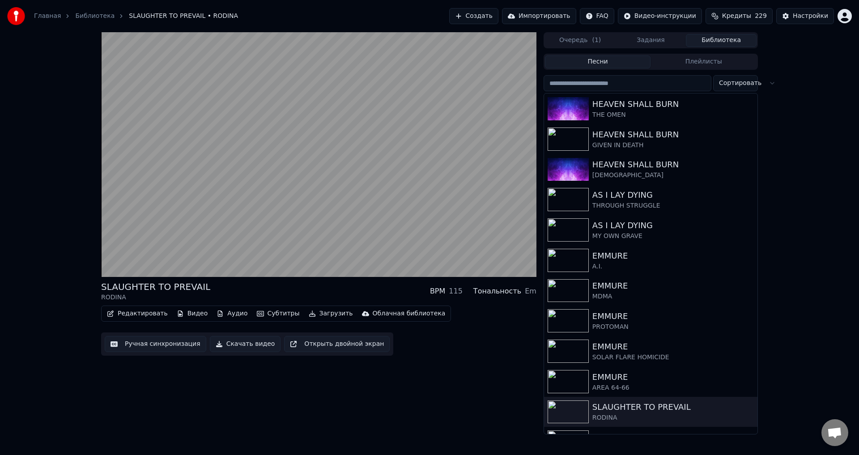
click at [302, 288] on div "SLAUGHTER TO PREVAIL RODINA BPM 115 Тональность Em" at bounding box center [318, 290] width 435 height 21
click at [296, 287] on div "SLAUGHTER TO PREVAIL RODINA BPM 115 Тональность Em" at bounding box center [318, 290] width 435 height 21
click at [301, 288] on div "SLAUGHTER TO PREVAIL RODINA BPM 115 Тональность Em" at bounding box center [318, 290] width 435 height 21
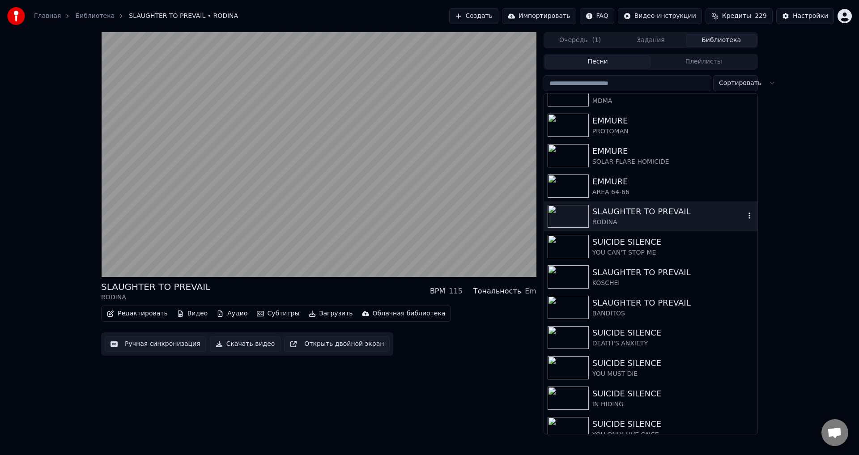
scroll to position [224, 0]
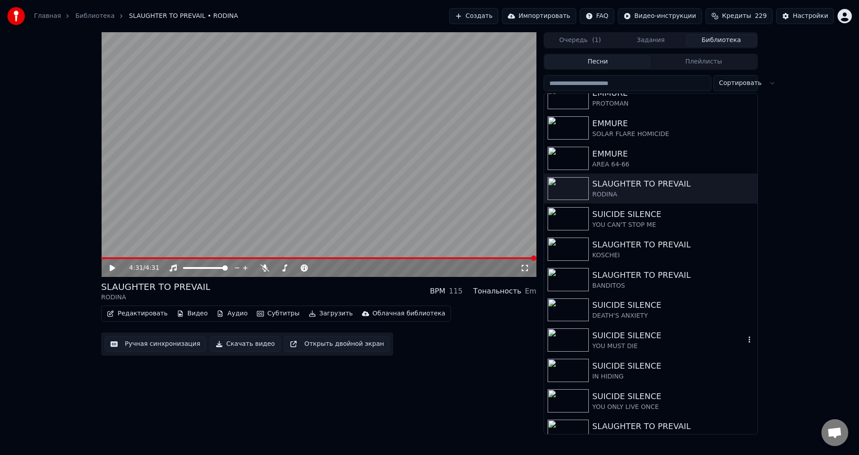
click at [622, 342] on div "YOU MUST DIE" at bounding box center [668, 346] width 153 height 9
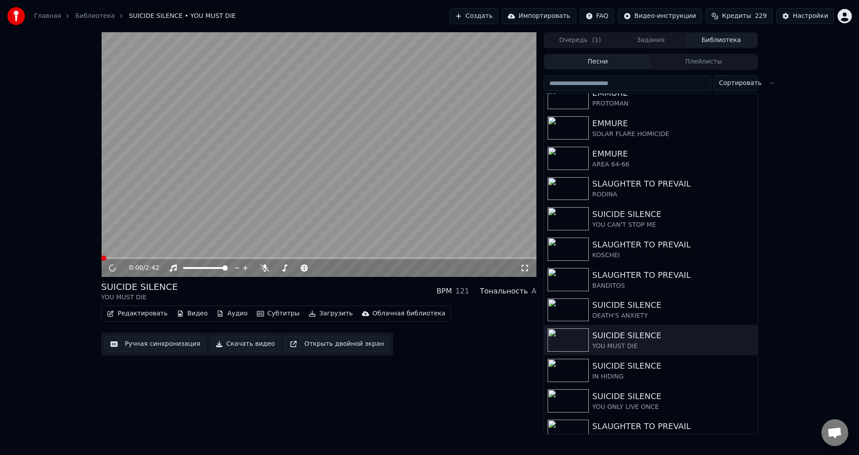
click at [329, 286] on div "SUICIDE SILENCE YOU MUST DIE BPM 121 Тональность A" at bounding box center [318, 290] width 435 height 21
click at [632, 282] on div "BANDITOS" at bounding box center [668, 285] width 153 height 9
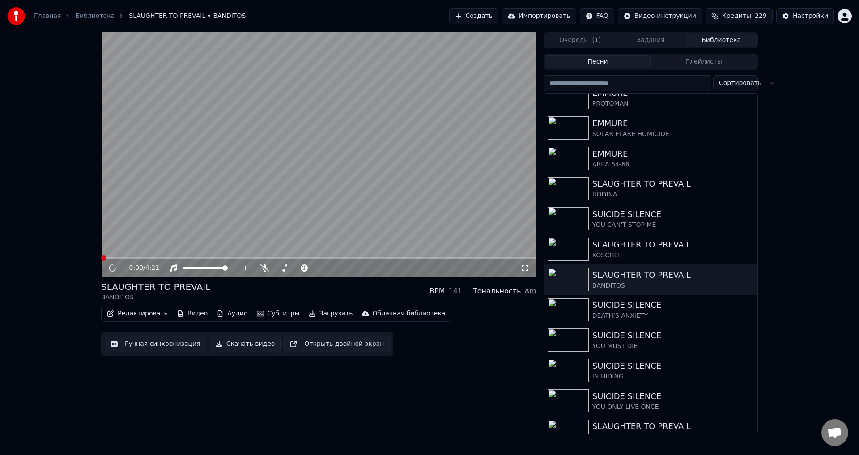
click at [319, 286] on div "SLAUGHTER TO PREVAIL BANDITOS BPM 141 Тональность Am" at bounding box center [318, 290] width 435 height 21
click at [423, 257] on span at bounding box center [318, 258] width 435 height 2
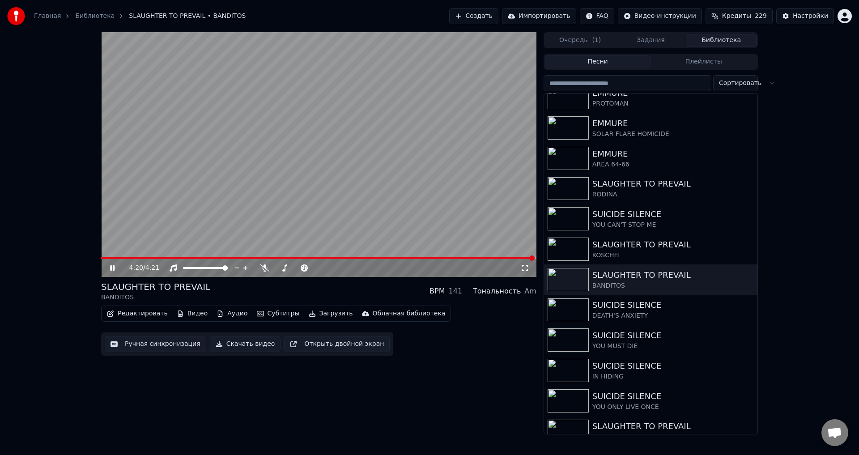
click at [110, 267] on icon at bounding box center [118, 267] width 21 height 7
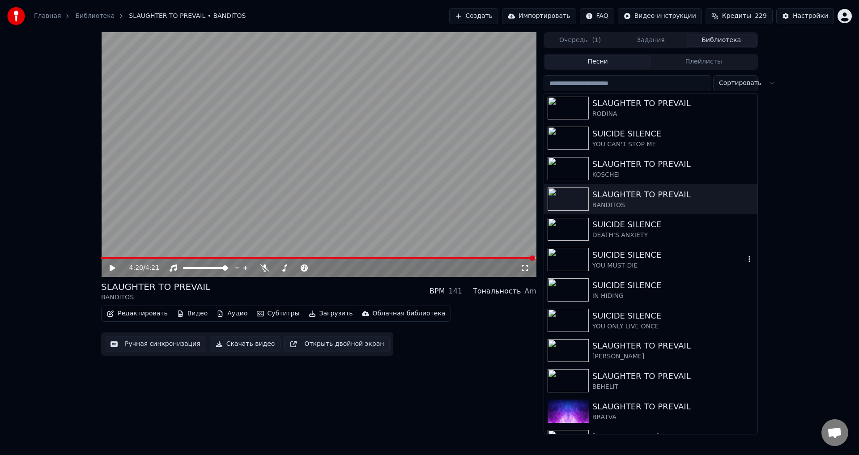
scroll to position [358, 0]
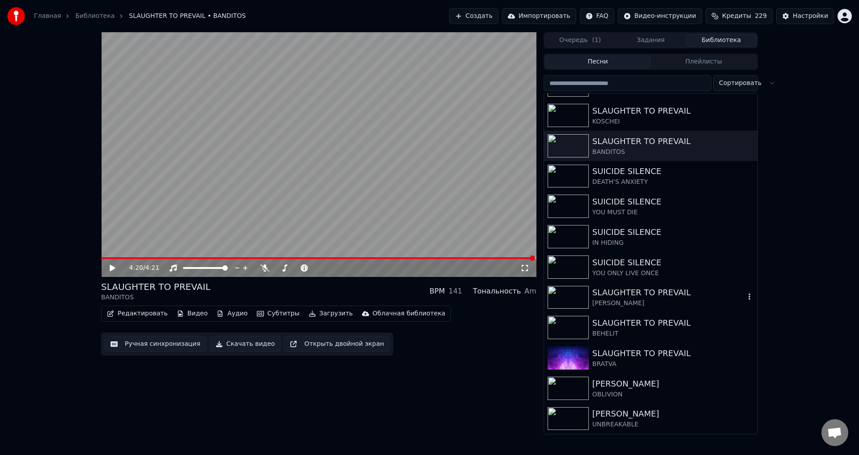
click at [645, 294] on div "SLAUGHTER TO PREVAIL" at bounding box center [668, 292] width 153 height 13
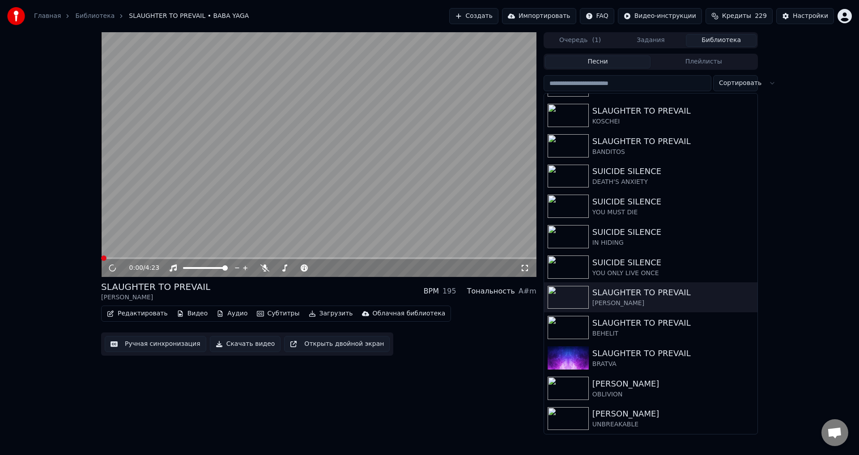
click at [300, 288] on div "SLAUGHTER TO PREVAIL BABA YAGA BPM 195 Тональность A#m" at bounding box center [318, 290] width 435 height 21
click at [326, 288] on div "SLAUGHTER TO PREVAIL BABA YAGA BPM 195 Тональность A#m" at bounding box center [318, 290] width 435 height 21
click at [317, 289] on div "SLAUGHTER TO PREVAIL BABA YAGA BPM 195 Тональность A#m" at bounding box center [318, 290] width 435 height 21
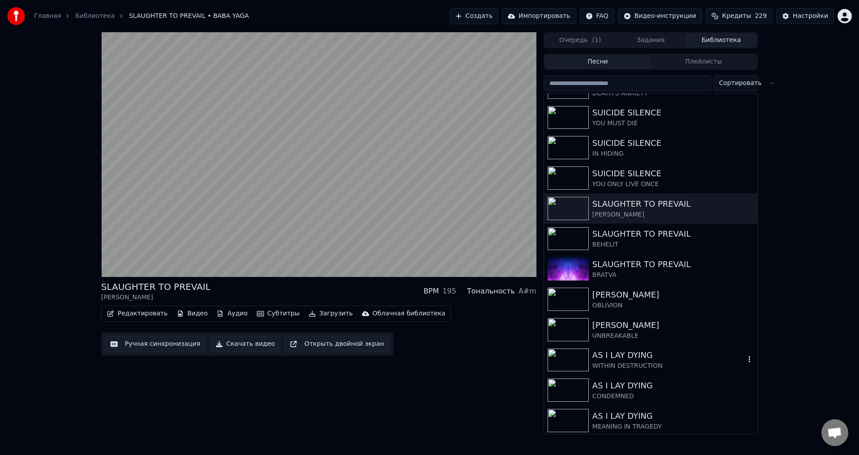
scroll to position [403, 0]
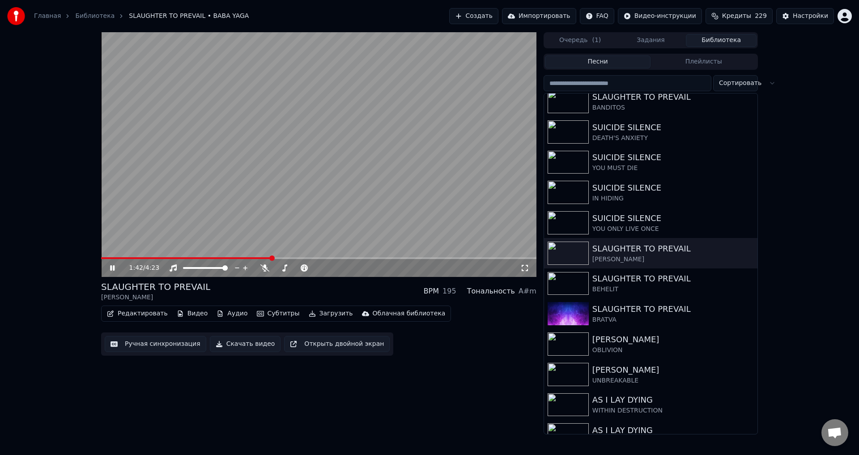
click at [110, 269] on icon at bounding box center [118, 267] width 21 height 7
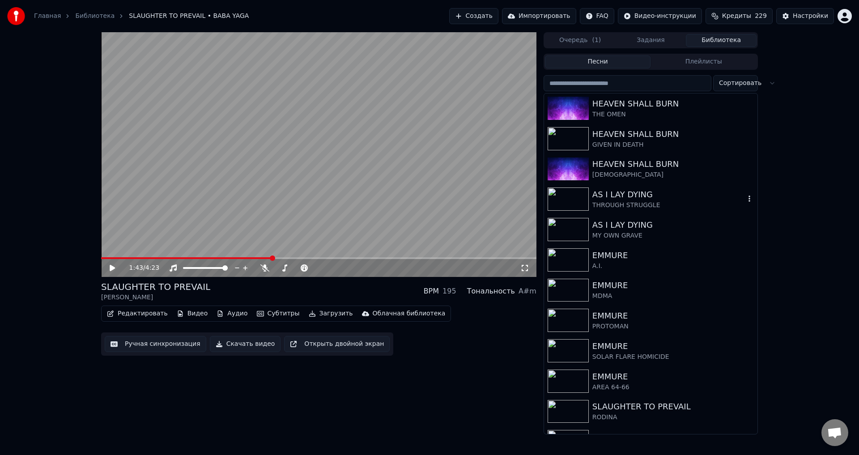
scroll to position [0, 0]
click at [642, 166] on div "HEAVEN SHALL BURN" at bounding box center [668, 164] width 153 height 13
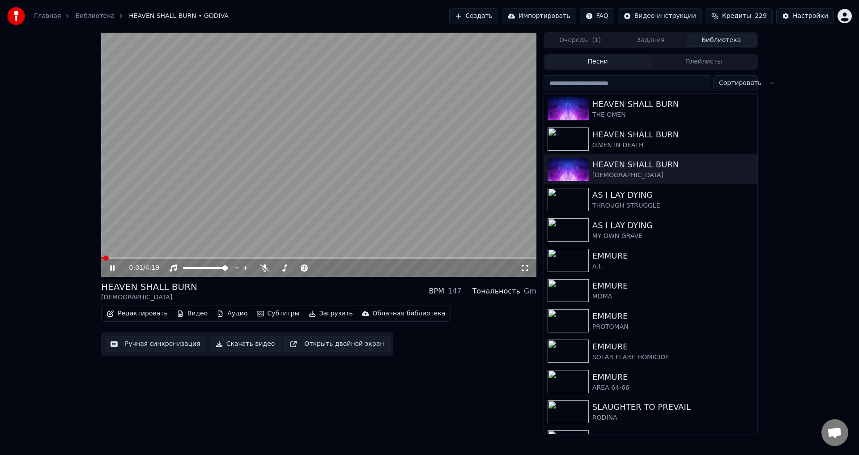
click at [332, 165] on video at bounding box center [318, 154] width 435 height 245
click at [154, 344] on button "Ручная синхронизация" at bounding box center [156, 344] width 102 height 16
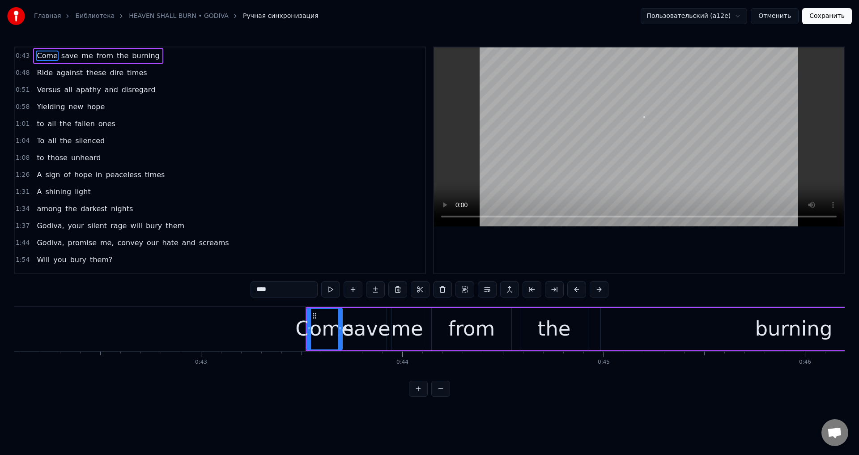
scroll to position [0, 8714]
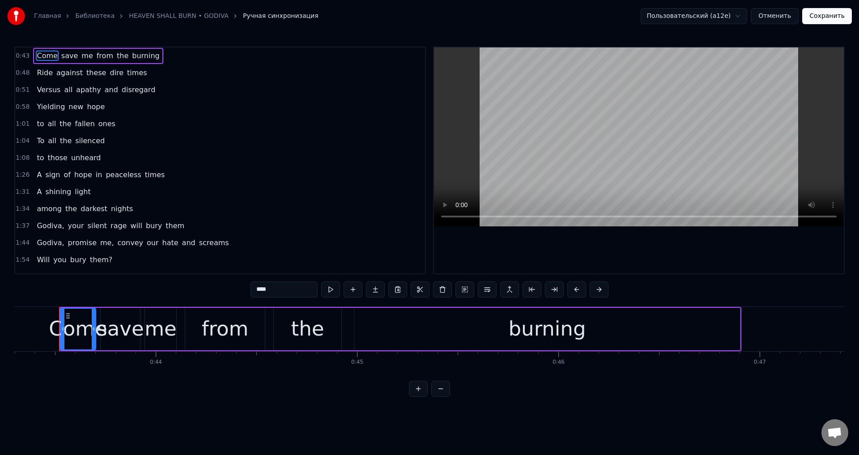
click at [833, 20] on button "Сохранить" at bounding box center [827, 16] width 50 height 16
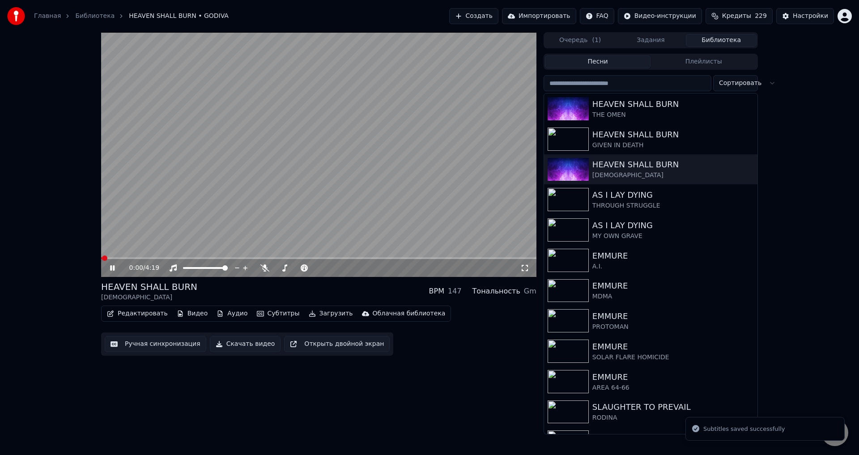
click at [159, 342] on button "Ручная синхронизация" at bounding box center [156, 344] width 102 height 16
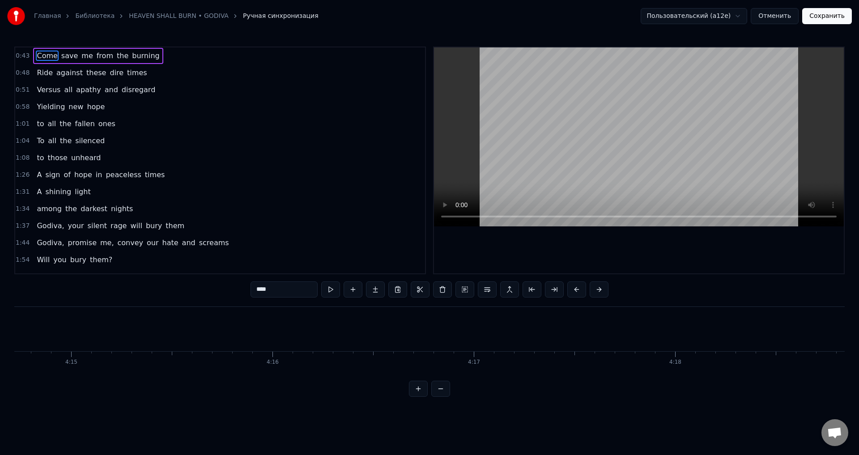
scroll to position [0, 51467]
click at [822, 15] on button "Сохранить" at bounding box center [827, 16] width 50 height 16
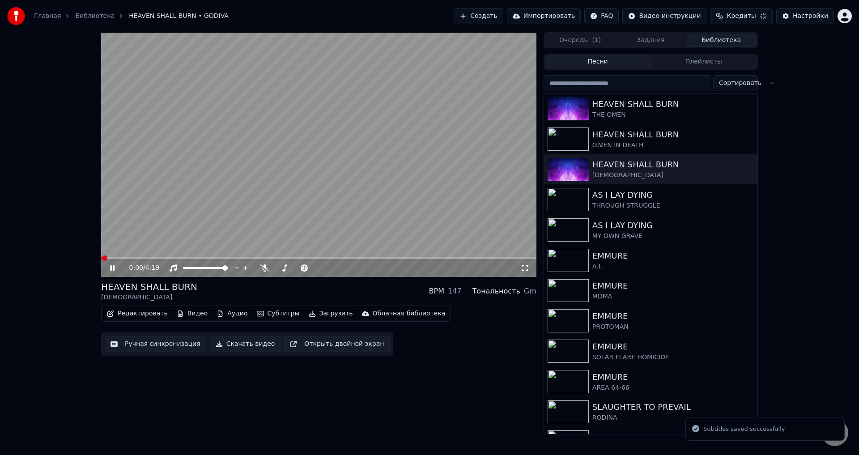
click at [112, 269] on icon at bounding box center [118, 267] width 21 height 7
click at [318, 295] on div "HEAVEN SHALL BURN GODIVA BPM 147 Тональность Gm" at bounding box center [318, 290] width 435 height 21
click at [628, 138] on div "HEAVEN SHALL BURN" at bounding box center [668, 134] width 153 height 13
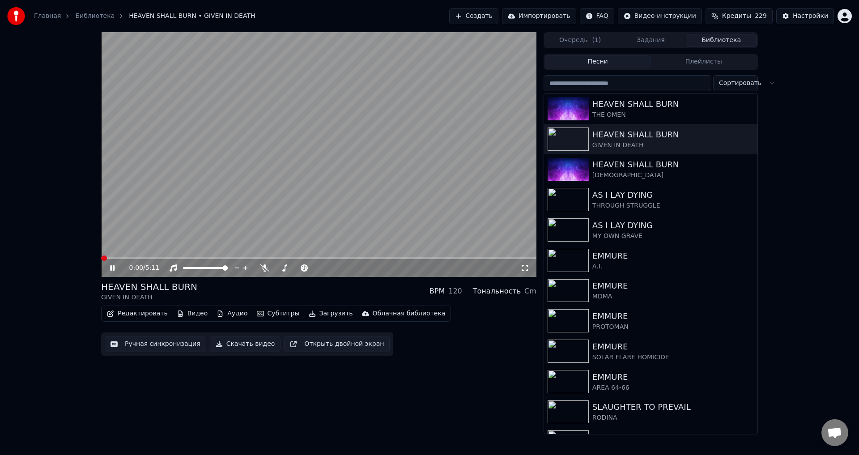
click at [150, 344] on button "Ручная синхронизация" at bounding box center [156, 344] width 102 height 16
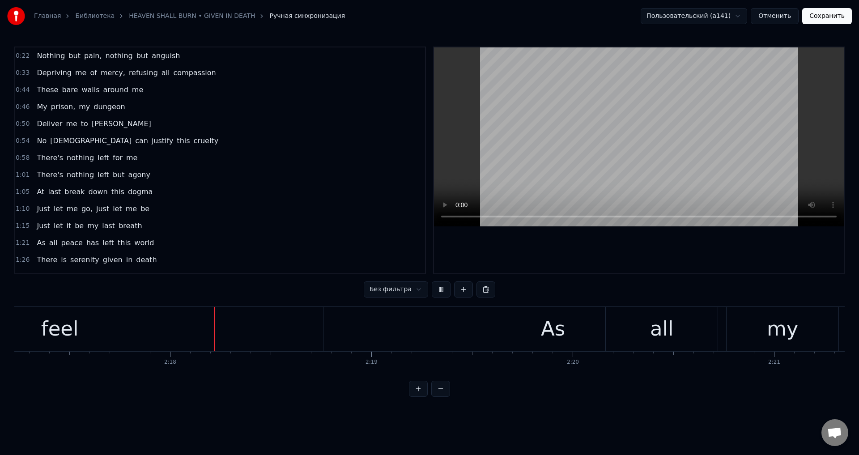
scroll to position [0, 27620]
click at [248, 326] on div "feel" at bounding box center [59, 329] width 526 height 44
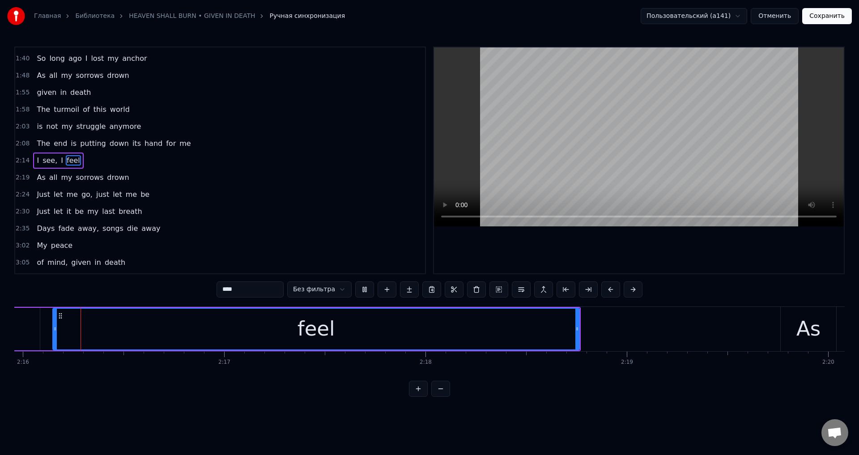
scroll to position [0, 27356]
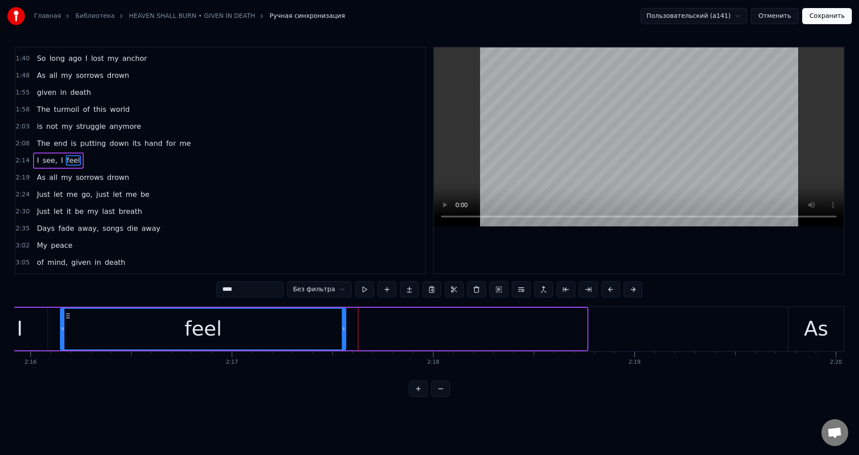
drag, startPoint x: 585, startPoint y: 331, endPoint x: 344, endPoint y: 334, distance: 241.1
click at [344, 334] on div at bounding box center [344, 329] width 4 height 41
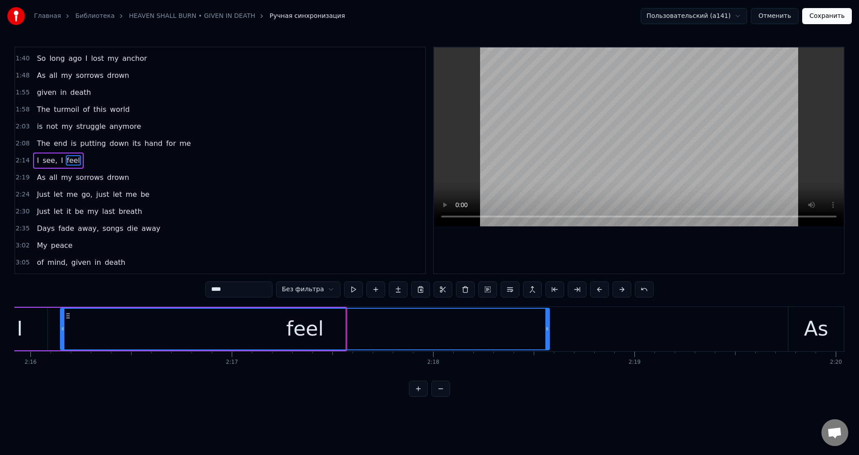
drag, startPoint x: 345, startPoint y: 335, endPoint x: 549, endPoint y: 335, distance: 204.4
click at [549, 335] on div at bounding box center [547, 329] width 4 height 41
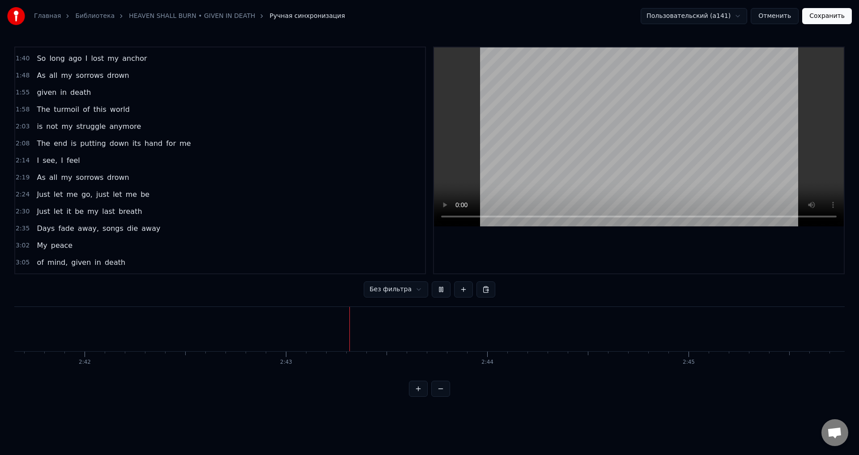
scroll to position [0, 32709]
click at [404, 290] on html "Главная Библиотека HEAVEN SHALL BURN • GIVEN IN DEATH Ручная синхронизация Поль…" at bounding box center [429, 205] width 859 height 411
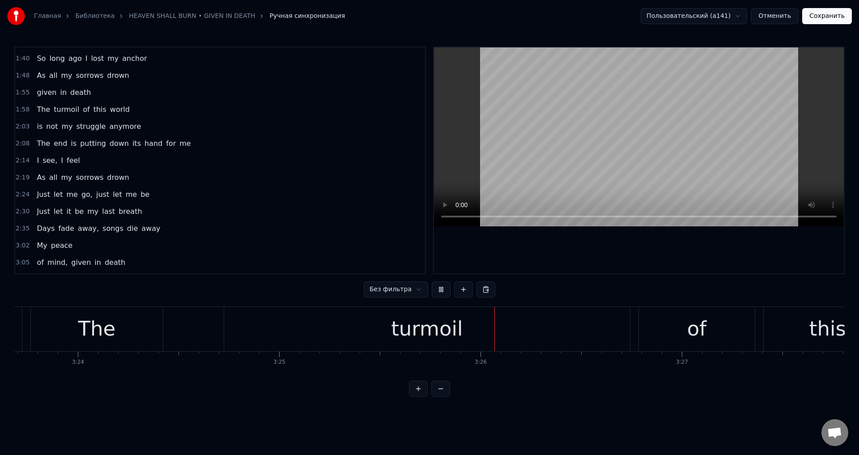
click at [364, 281] on button "Без фильтра" at bounding box center [396, 289] width 64 height 16
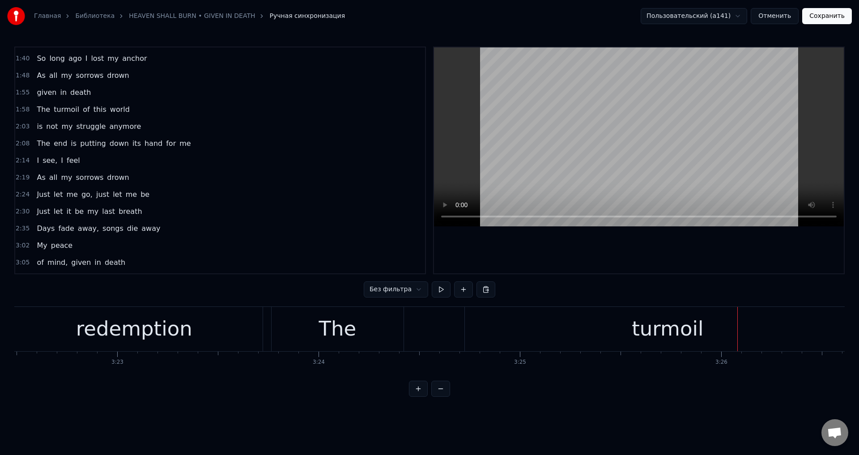
scroll to position [0, 40708]
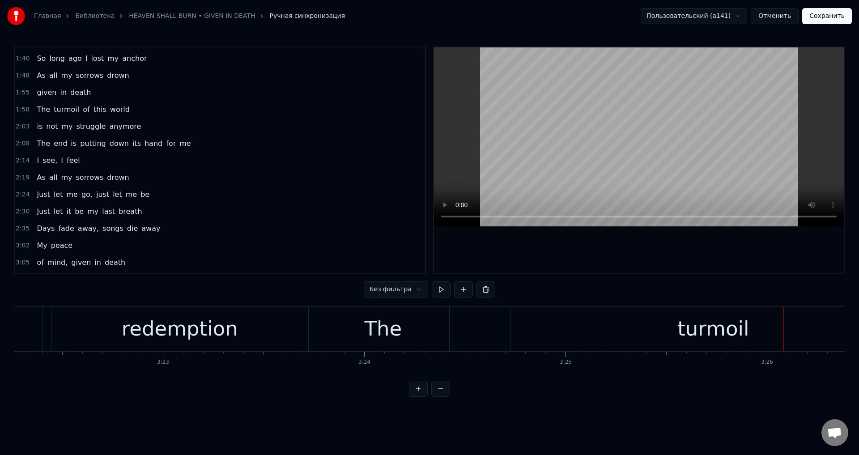
click at [211, 339] on div "redemption" at bounding box center [180, 329] width 116 height 30
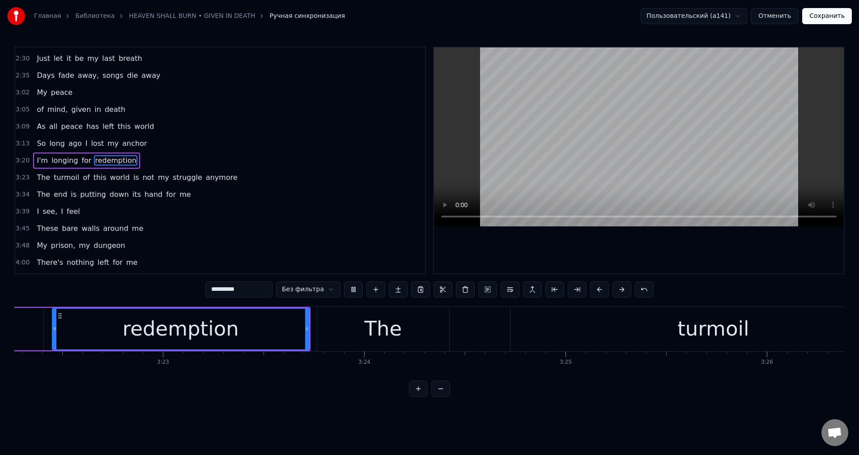
scroll to position [0, 40700]
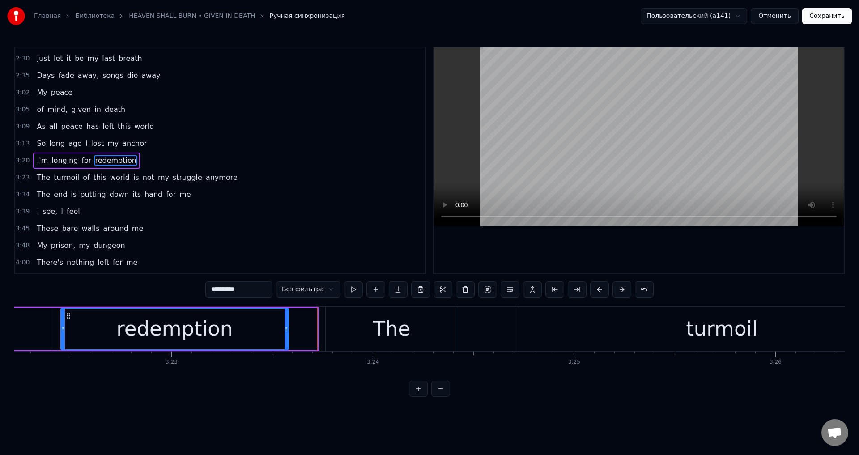
drag, startPoint x: 315, startPoint y: 326, endPoint x: 285, endPoint y: 332, distance: 30.6
click at [285, 332] on icon at bounding box center [286, 328] width 4 height 7
click at [365, 323] on div "The" at bounding box center [392, 329] width 132 height 44
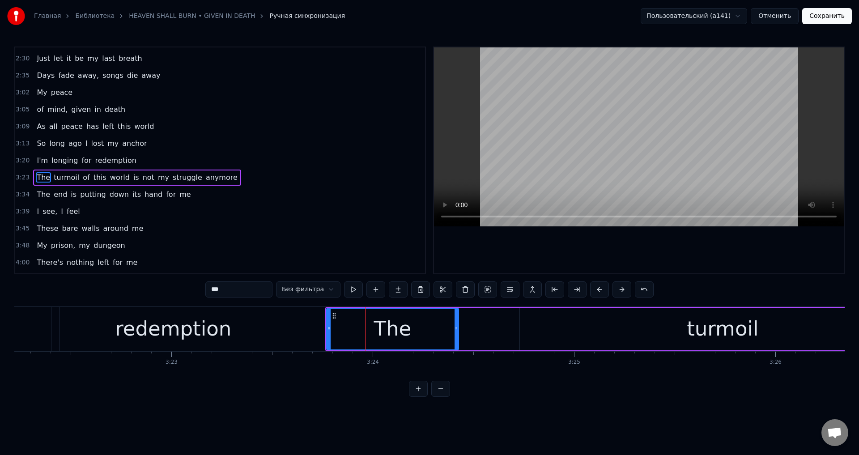
scroll to position [405, 0]
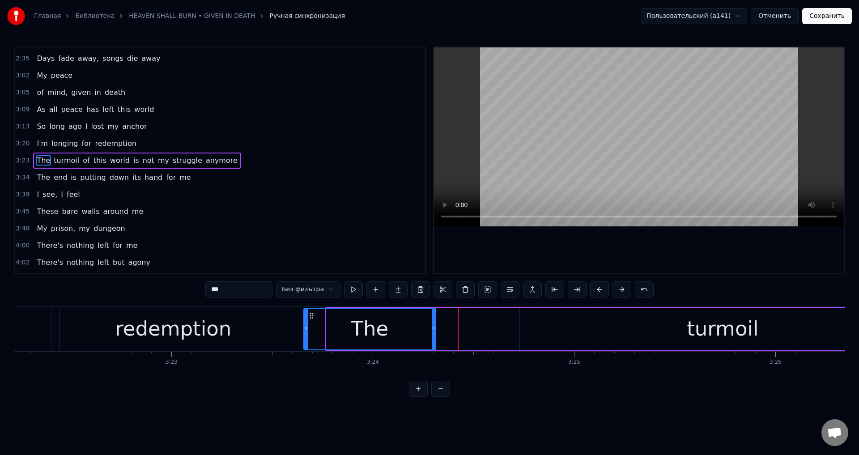
drag, startPoint x: 334, startPoint y: 314, endPoint x: 311, endPoint y: 321, distance: 23.9
click at [311, 321] on div "The" at bounding box center [369, 329] width 131 height 41
drag, startPoint x: 432, startPoint y: 323, endPoint x: 384, endPoint y: 331, distance: 48.4
click at [385, 331] on div at bounding box center [387, 329] width 4 height 41
click at [549, 315] on div "turmoil" at bounding box center [723, 329] width 406 height 42
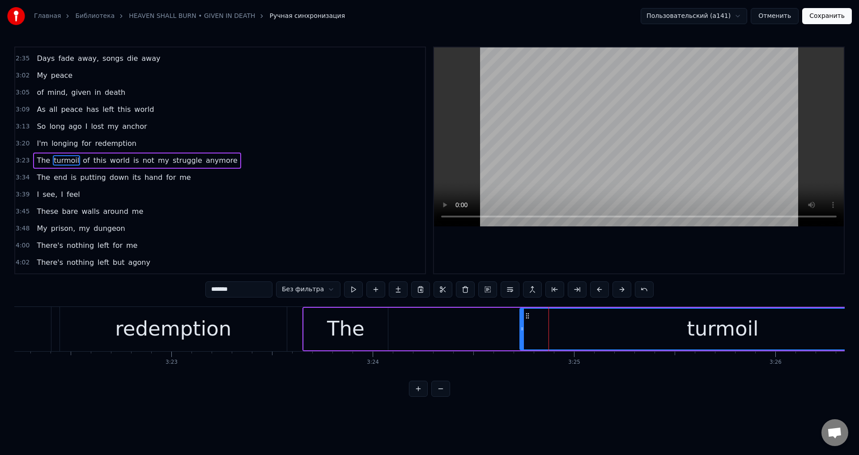
click at [374, 325] on div "The" at bounding box center [346, 329] width 84 height 42
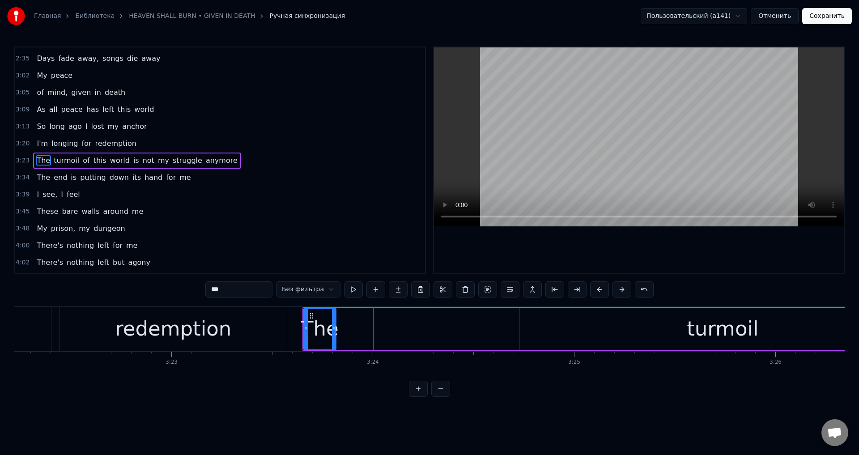
drag, startPoint x: 385, startPoint y: 325, endPoint x: 333, endPoint y: 331, distance: 52.2
click at [333, 331] on div at bounding box center [334, 329] width 4 height 41
click at [338, 331] on icon at bounding box center [337, 328] width 4 height 7
click at [553, 322] on div "turmoil" at bounding box center [723, 329] width 406 height 42
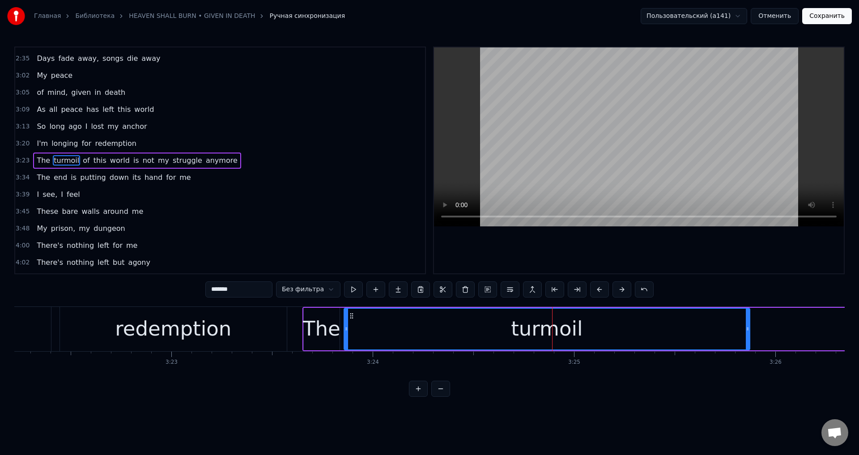
drag, startPoint x: 526, startPoint y: 314, endPoint x: 350, endPoint y: 324, distance: 176.0
click at [350, 324] on div "turmoil" at bounding box center [546, 329] width 405 height 41
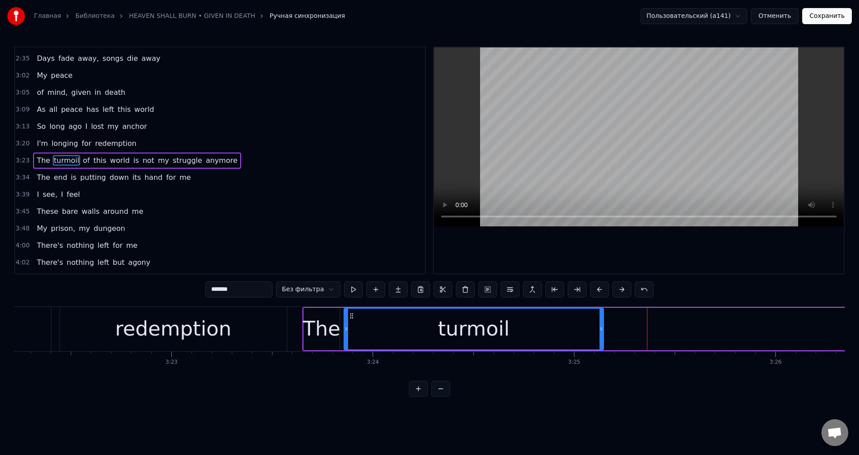
drag, startPoint x: 747, startPoint y: 324, endPoint x: 602, endPoint y: 342, distance: 146.0
click at [602, 342] on div at bounding box center [601, 329] width 4 height 41
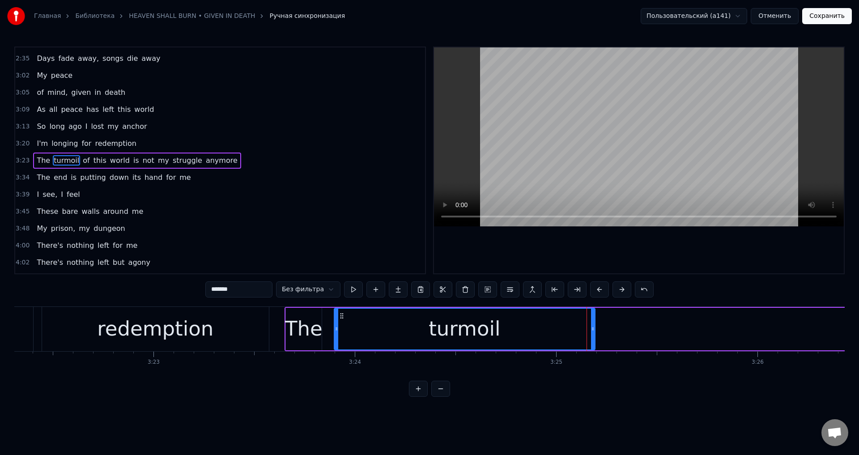
scroll to position [0, 40700]
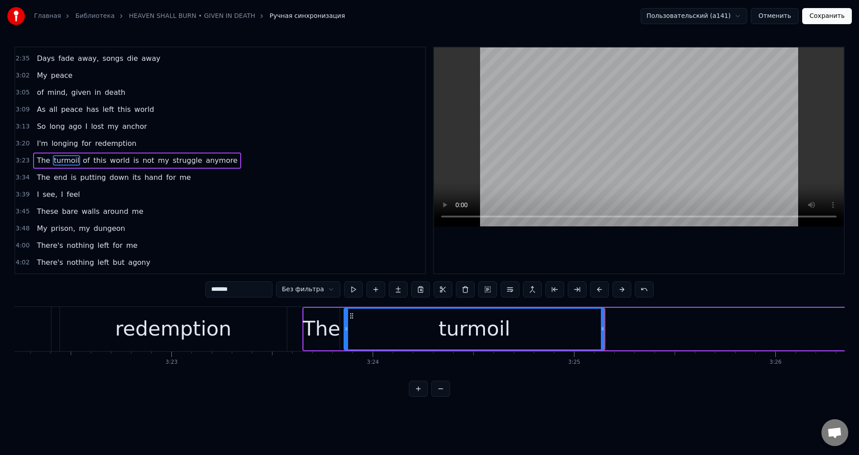
click at [479, 320] on div "turmoil" at bounding box center [474, 329] width 72 height 30
click at [212, 158] on span "anymore" at bounding box center [222, 160] width 34 height 10
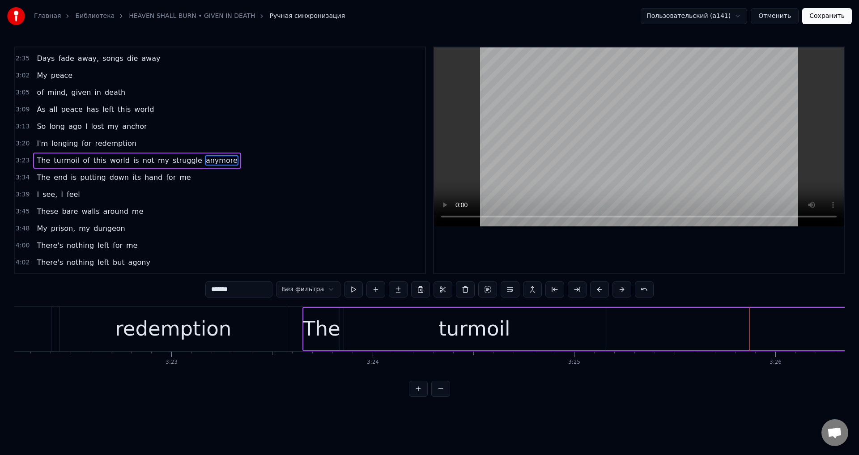
click at [205, 161] on span "anymore" at bounding box center [222, 160] width 34 height 10
click at [441, 329] on div "turmoil" at bounding box center [474, 329] width 261 height 42
type input "*******"
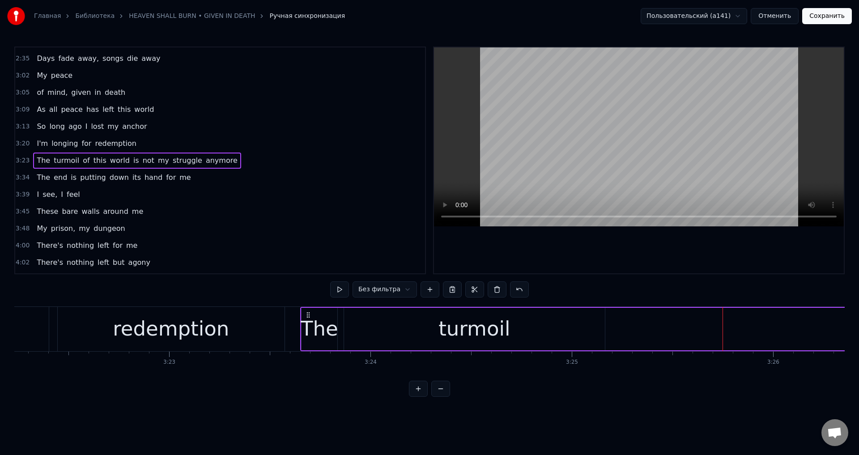
click at [201, 332] on div "redemption" at bounding box center [171, 329] width 116 height 30
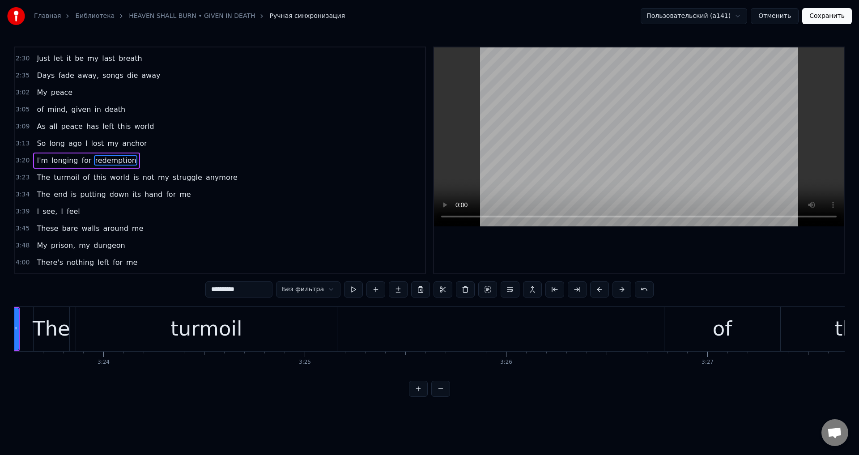
scroll to position [0, 40988]
click at [678, 328] on div "of" at bounding box center [703, 329] width 116 height 44
type input "**"
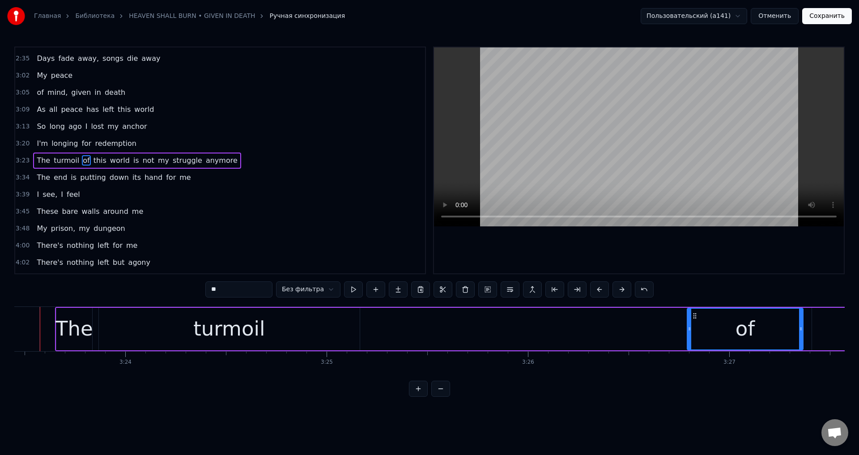
scroll to position [0, 40928]
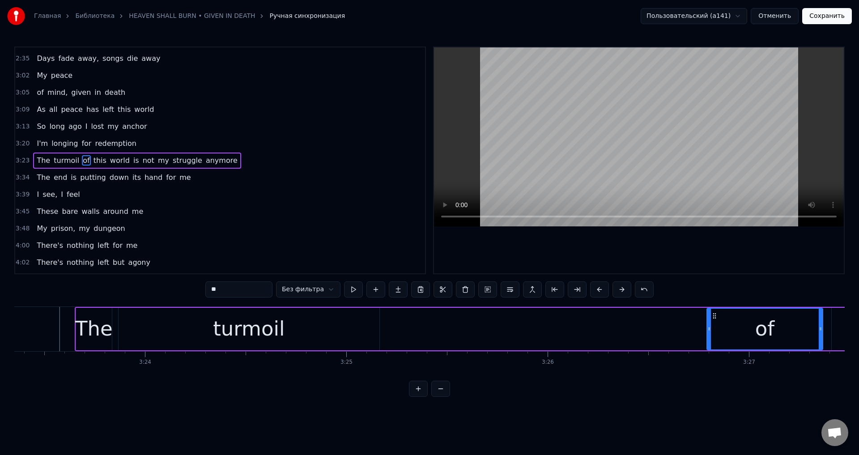
drag, startPoint x: 655, startPoint y: 316, endPoint x: 537, endPoint y: 329, distance: 118.8
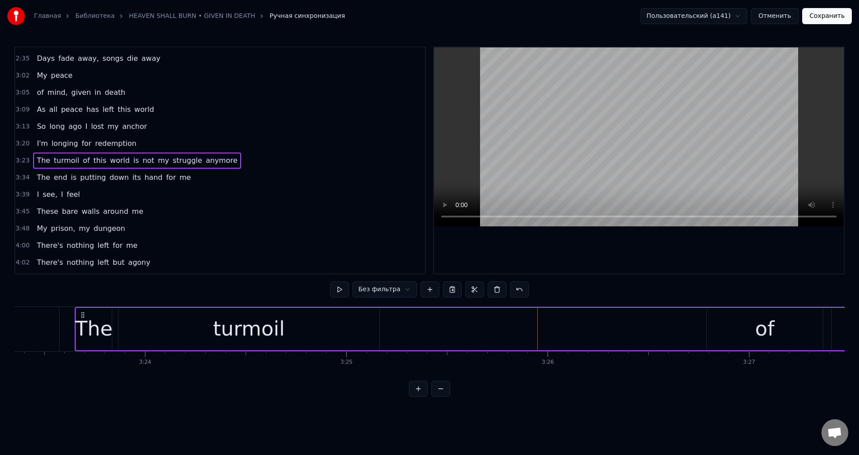
click at [726, 329] on div "of" at bounding box center [765, 329] width 116 height 42
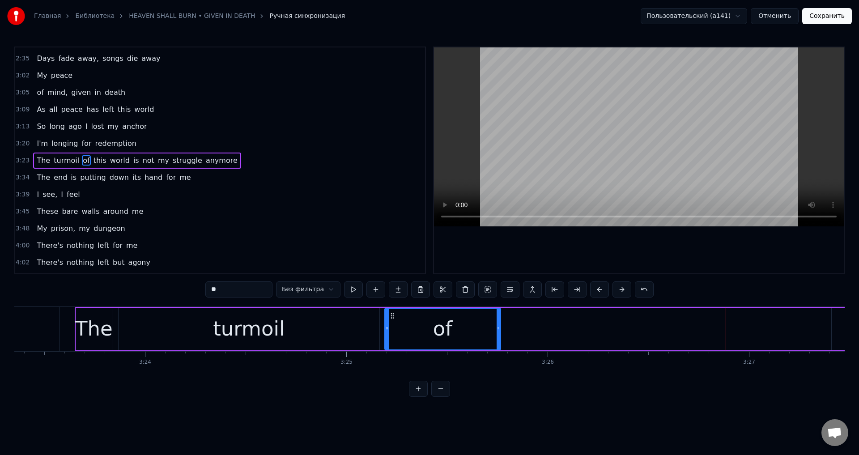
drag, startPoint x: 713, startPoint y: 313, endPoint x: 391, endPoint y: 321, distance: 322.1
click at [391, 321] on div "of" at bounding box center [442, 329] width 115 height 41
drag, startPoint x: 499, startPoint y: 329, endPoint x: 440, endPoint y: 334, distance: 59.2
click at [440, 334] on div at bounding box center [442, 329] width 4 height 41
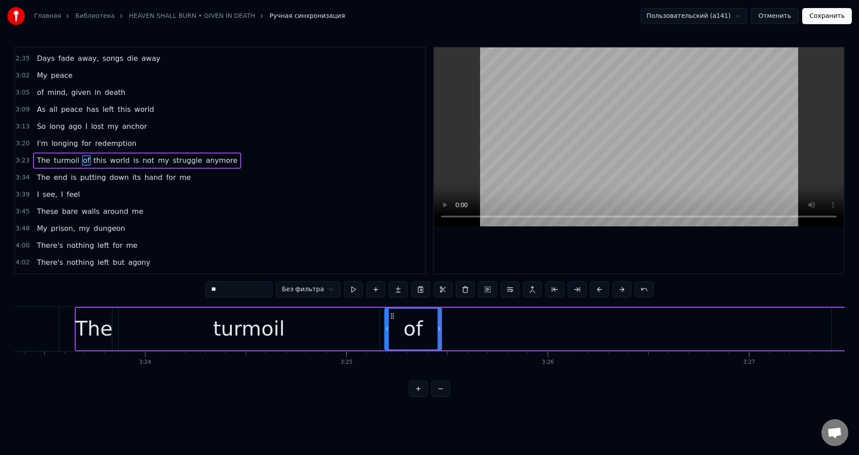
type input "****"
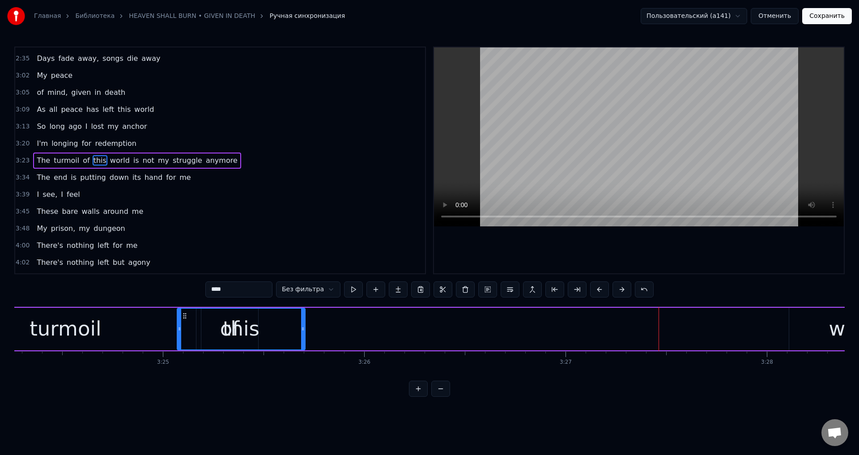
scroll to position [0, 41100]
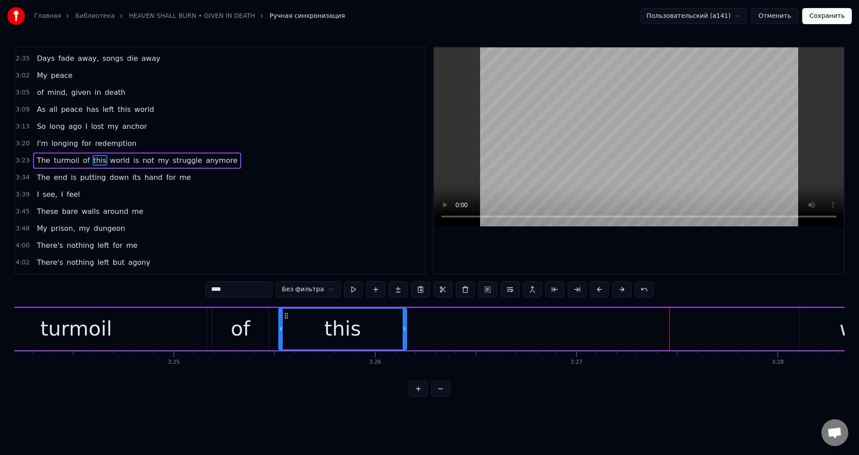
drag, startPoint x: 55, startPoint y: 315, endPoint x: 285, endPoint y: 343, distance: 231.6
click at [285, 343] on div "this" at bounding box center [342, 329] width 127 height 41
click at [547, 337] on div "The turmoil of this world is not my struggle anymore" at bounding box center [870, 329] width 1936 height 44
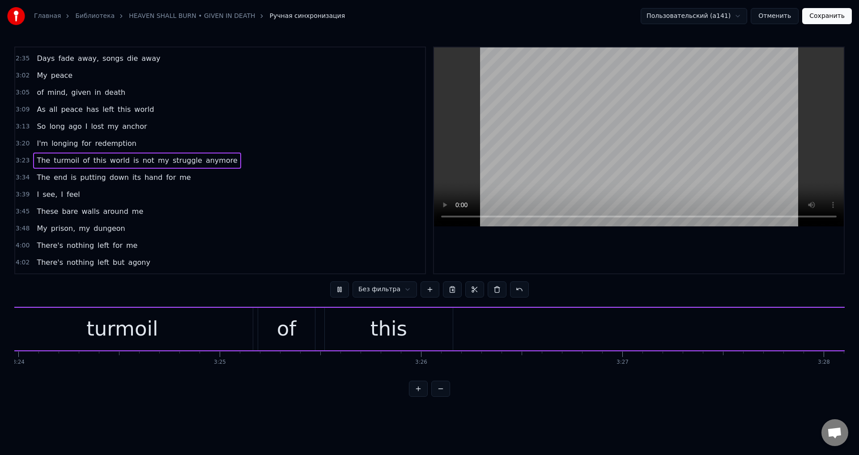
scroll to position [0, 40943]
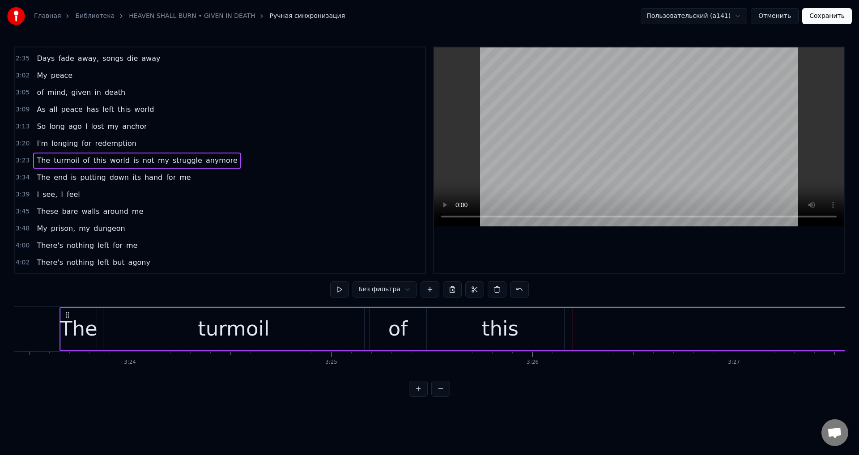
click at [312, 320] on div "turmoil" at bounding box center [233, 329] width 261 height 42
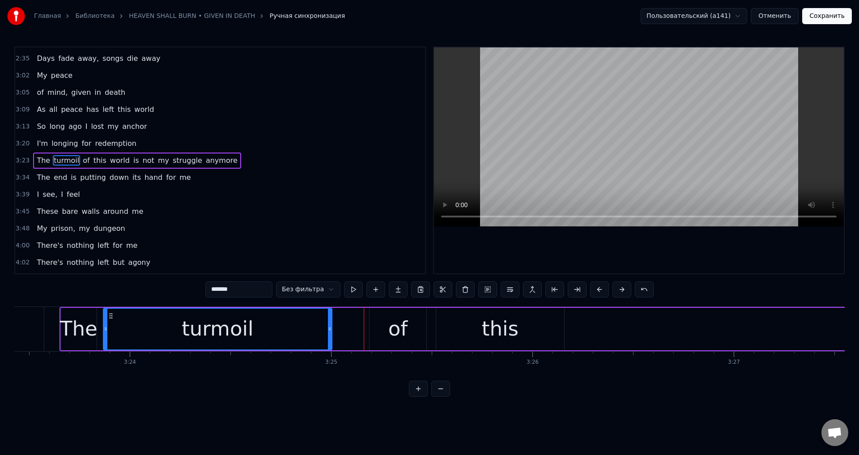
drag, startPoint x: 361, startPoint y: 326, endPoint x: 328, endPoint y: 331, distance: 33.0
click at [328, 331] on icon at bounding box center [330, 328] width 4 height 7
click at [373, 313] on div "of" at bounding box center [397, 329] width 57 height 42
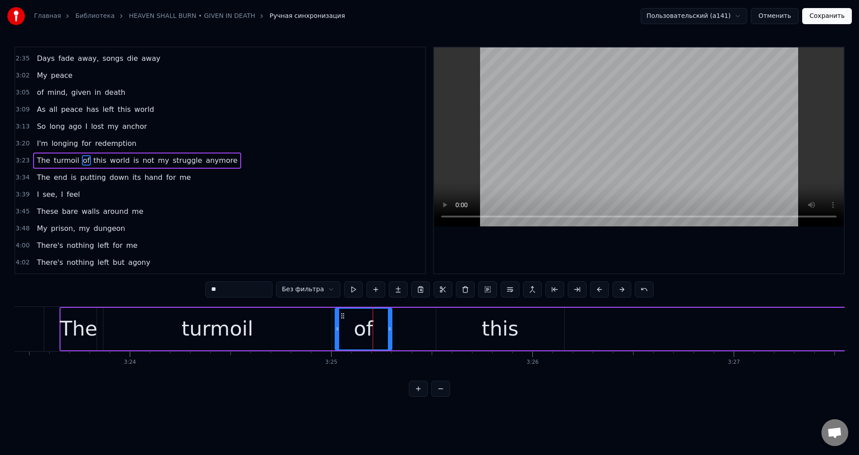
drag, startPoint x: 375, startPoint y: 314, endPoint x: 341, endPoint y: 318, distance: 34.7
click at [341, 318] on icon at bounding box center [342, 315] width 7 height 7
drag, startPoint x: 392, startPoint y: 327, endPoint x: 380, endPoint y: 329, distance: 12.2
click at [380, 329] on div "of" at bounding box center [364, 329] width 58 height 42
drag, startPoint x: 390, startPoint y: 326, endPoint x: 360, endPoint y: 330, distance: 30.7
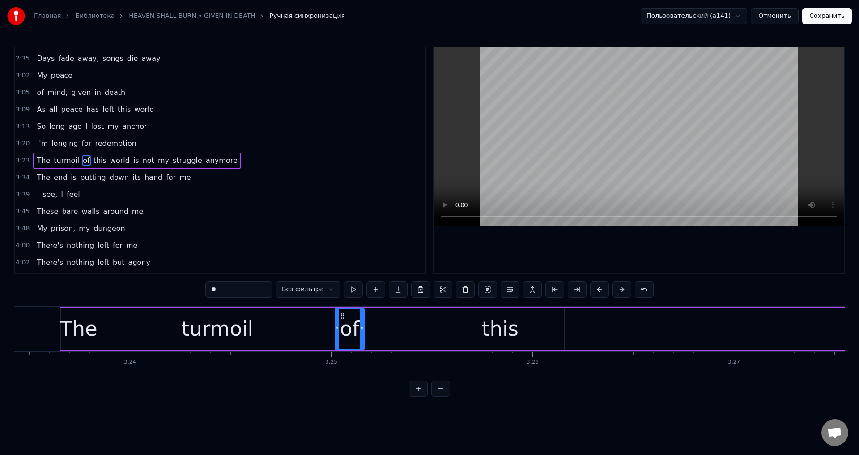
click at [360, 330] on icon at bounding box center [362, 328] width 4 height 7
click at [447, 329] on div "this" at bounding box center [500, 329] width 128 height 42
type input "****"
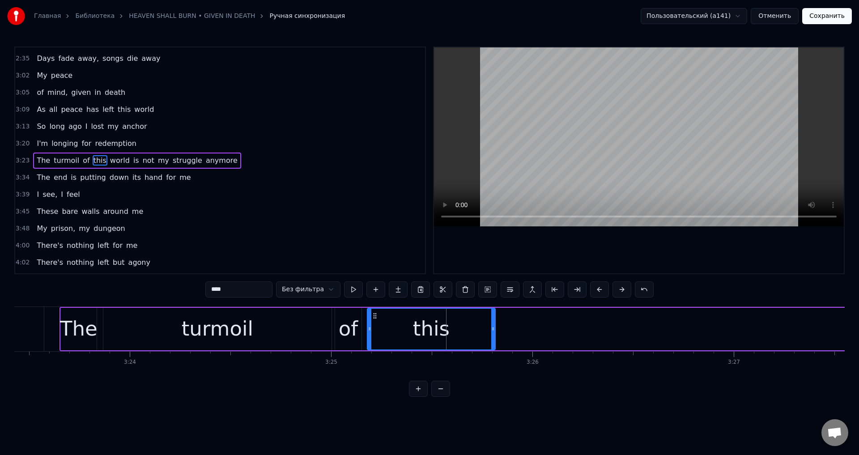
drag, startPoint x: 443, startPoint y: 315, endPoint x: 374, endPoint y: 316, distance: 68.9
click at [374, 316] on circle at bounding box center [373, 315] width 0 height 0
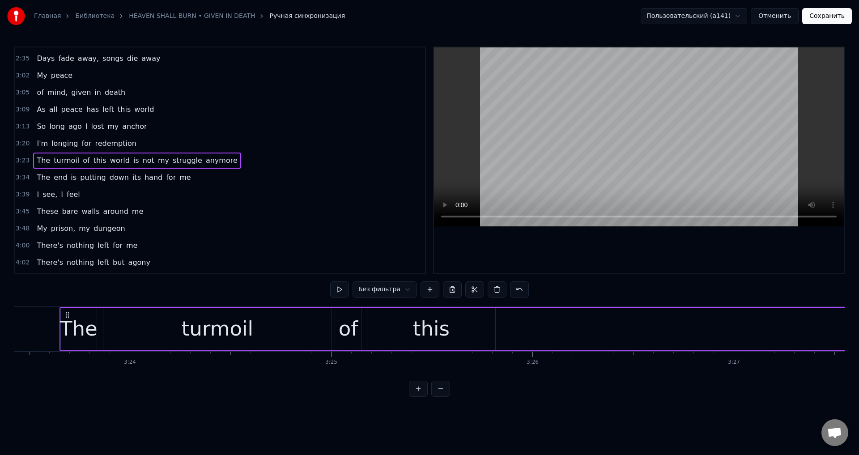
click at [488, 328] on div "this" at bounding box center [431, 329] width 128 height 42
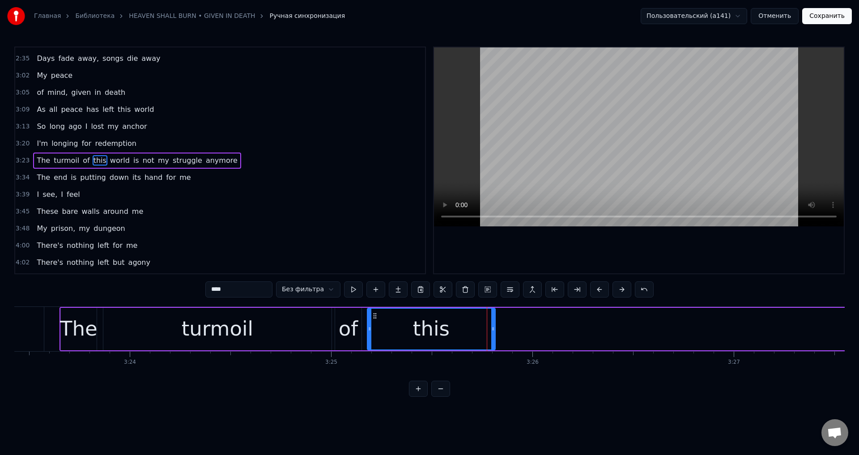
click at [495, 328] on div "this" at bounding box center [431, 329] width 129 height 42
click at [490, 330] on div "this" at bounding box center [431, 329] width 127 height 41
drag, startPoint x: 493, startPoint y: 330, endPoint x: 424, endPoint y: 333, distance: 68.5
click at [424, 333] on div at bounding box center [426, 329] width 4 height 41
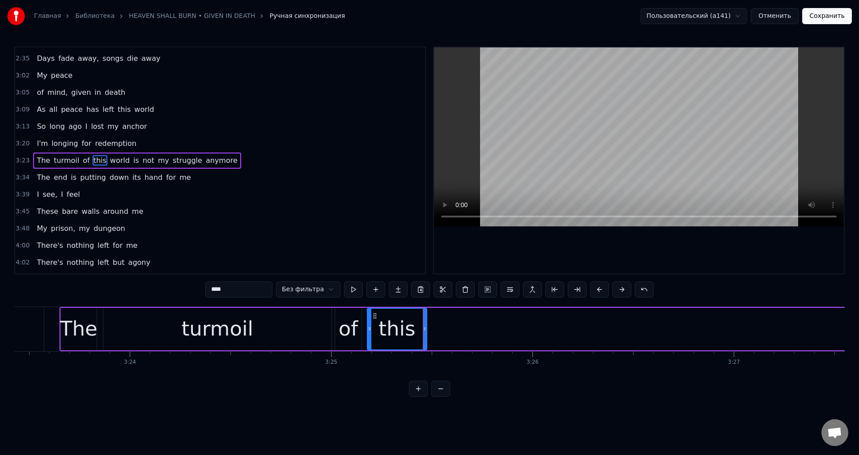
click at [263, 328] on div "turmoil" at bounding box center [217, 329] width 228 height 42
type input "*******"
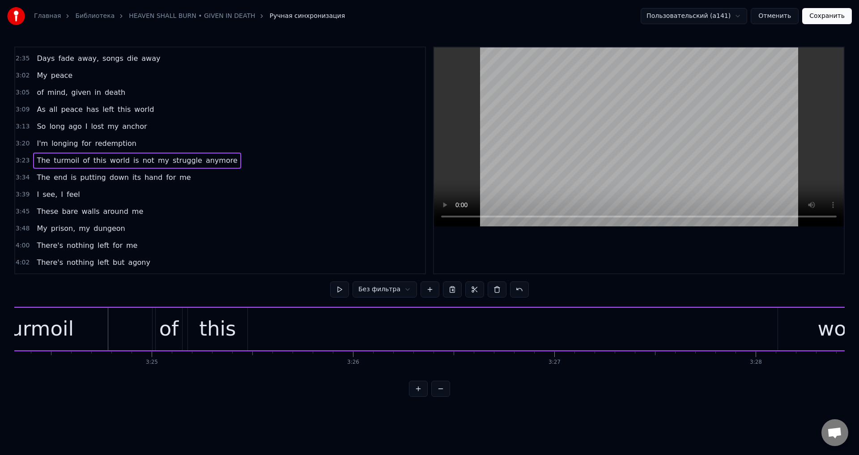
scroll to position [0, 41140]
click at [776, 330] on div "world" at bounding box center [827, 329] width 135 height 42
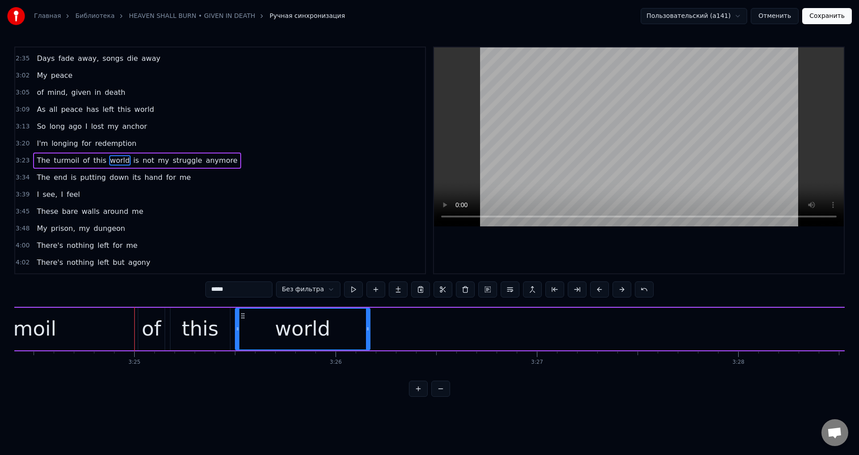
drag, startPoint x: 767, startPoint y: 316, endPoint x: 242, endPoint y: 326, distance: 525.2
click at [242, 326] on div "world" at bounding box center [303, 329] width 134 height 41
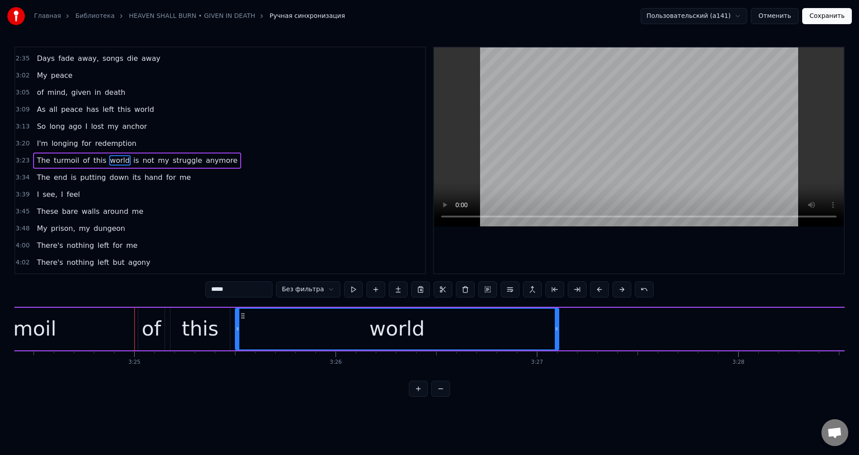
drag, startPoint x: 368, startPoint y: 326, endPoint x: 556, endPoint y: 330, distance: 188.8
click at [556, 330] on icon at bounding box center [557, 328] width 4 height 7
drag, startPoint x: 557, startPoint y: 331, endPoint x: 589, endPoint y: 331, distance: 32.2
click at [589, 331] on icon at bounding box center [589, 328] width 4 height 7
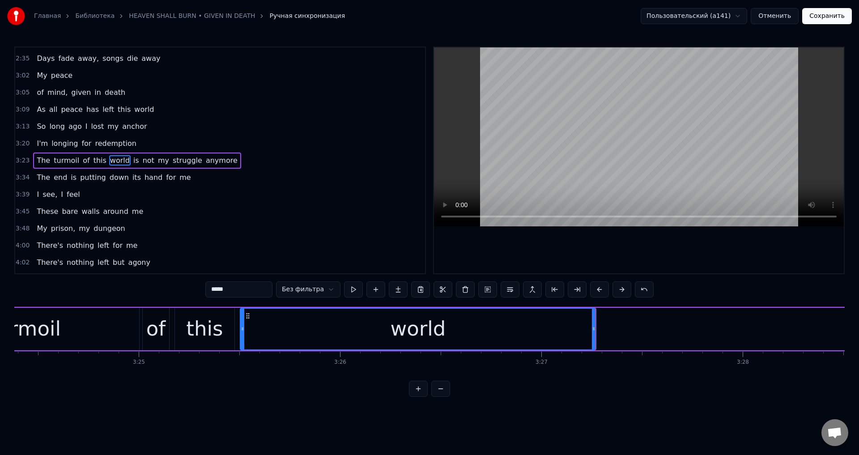
scroll to position [0, 41140]
click at [92, 321] on div "turmoil" at bounding box center [20, 329] width 228 height 42
type input "*******"
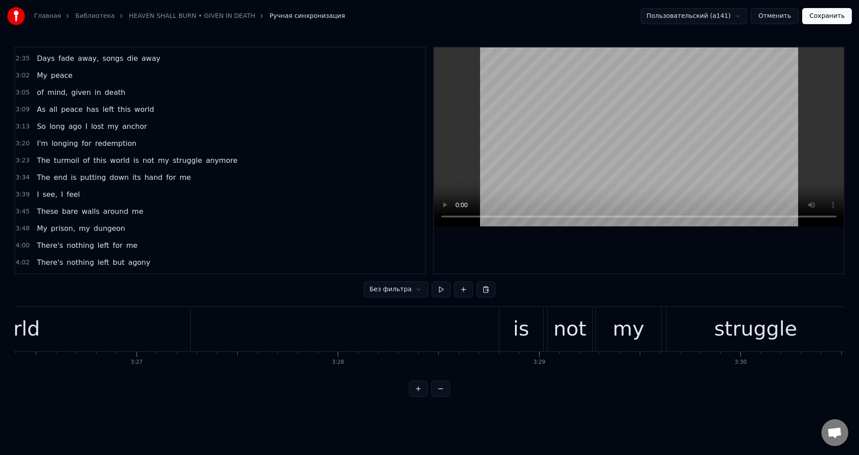
scroll to position [0, 41526]
click at [544, 323] on div "is" at bounding box center [535, 329] width 44 height 44
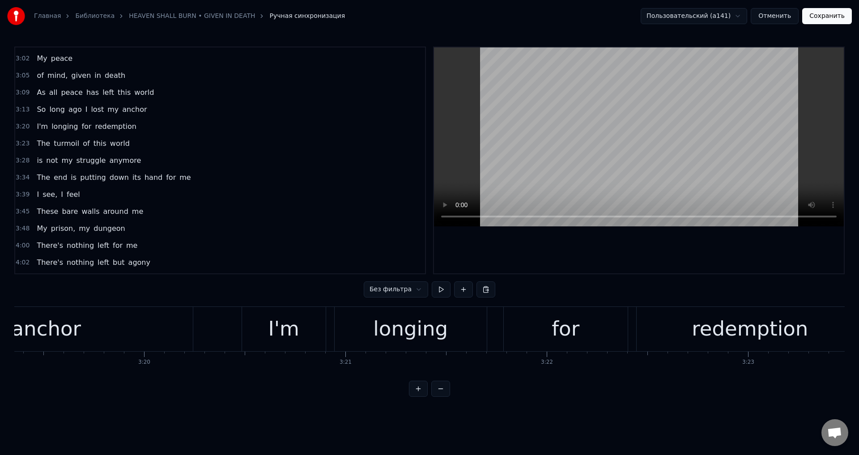
scroll to position [0, 40192]
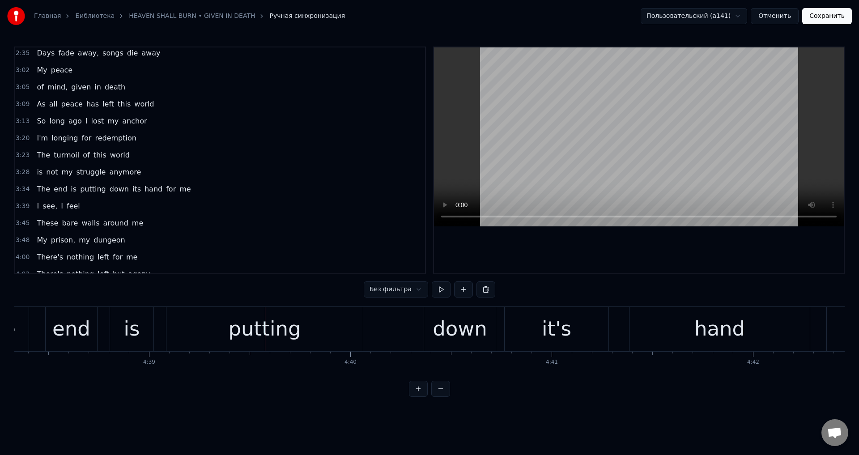
scroll to position [407, 0]
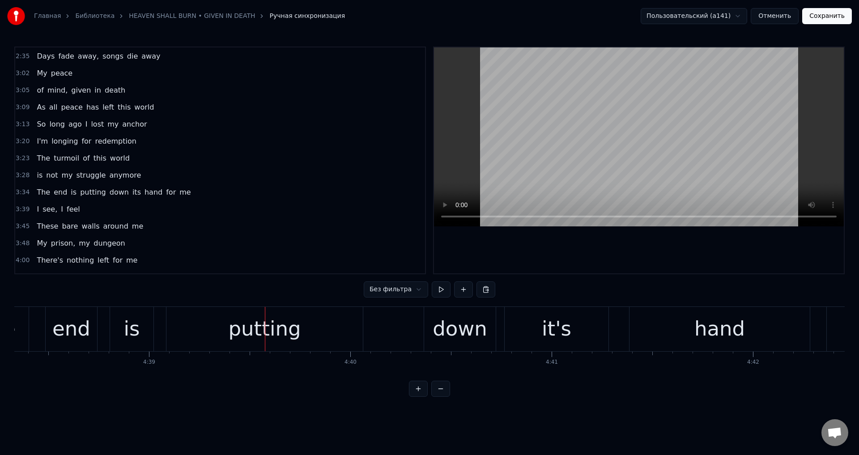
click at [111, 141] on span "redemption" at bounding box center [115, 141] width 43 height 10
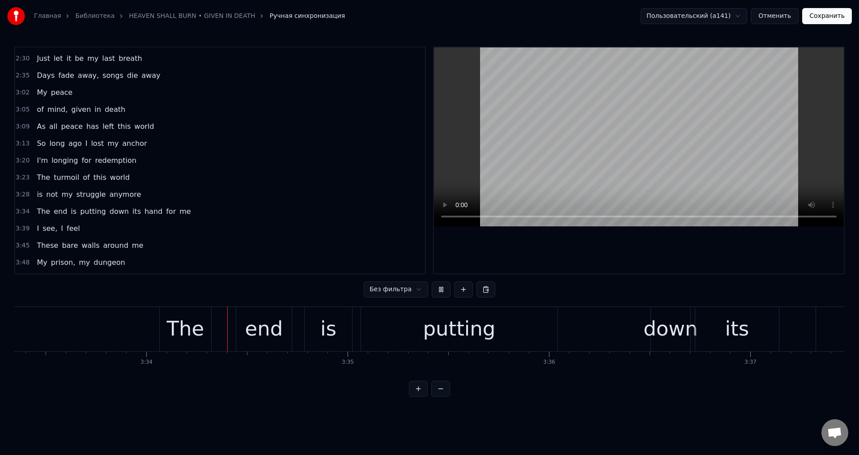
scroll to position [0, 42962]
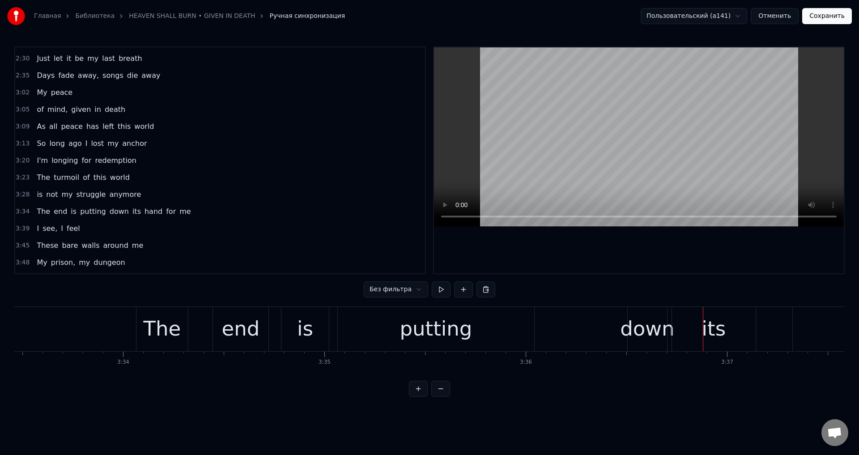
click at [635, 330] on div "down" at bounding box center [647, 329] width 54 height 30
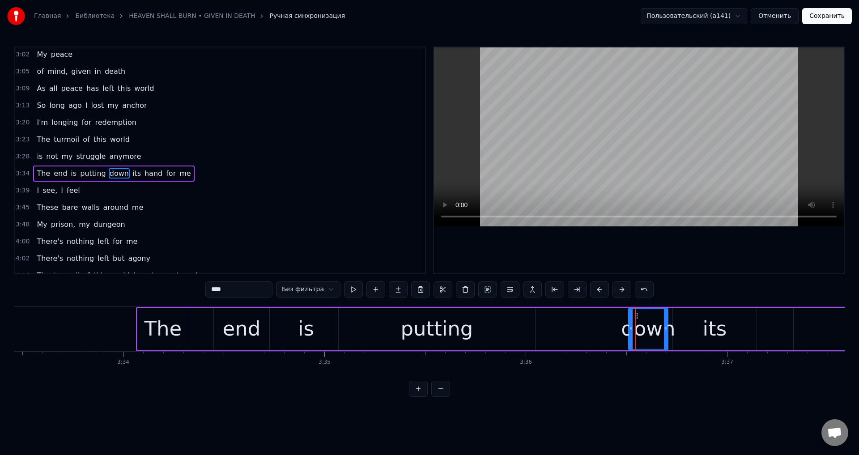
scroll to position [439, 0]
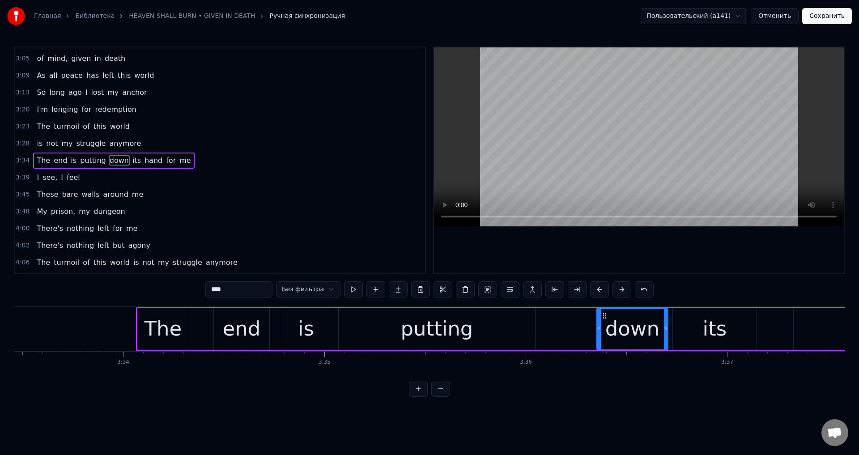
drag, startPoint x: 630, startPoint y: 327, endPoint x: 598, endPoint y: 331, distance: 32.0
click at [598, 331] on icon at bounding box center [599, 328] width 4 height 7
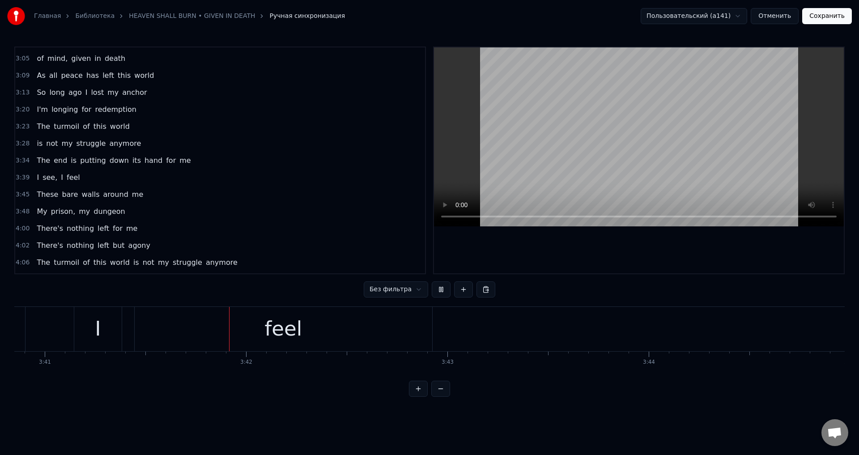
scroll to position [0, 44473]
click at [391, 326] on div "feel" at bounding box center [258, 329] width 297 height 44
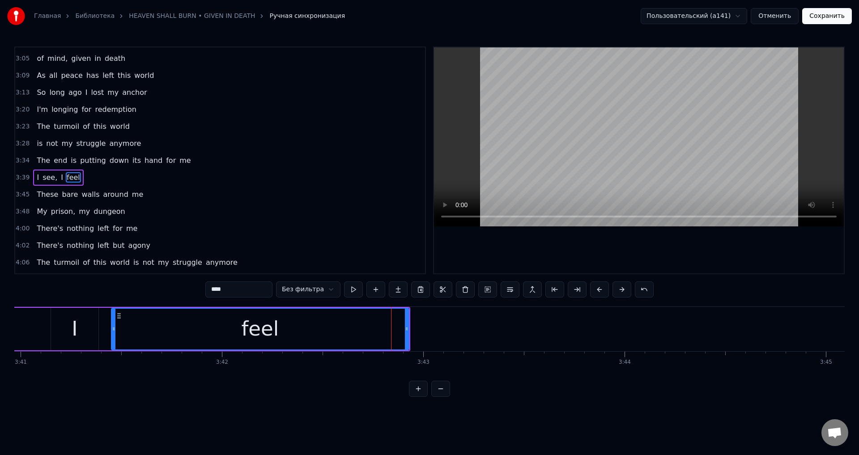
scroll to position [456, 0]
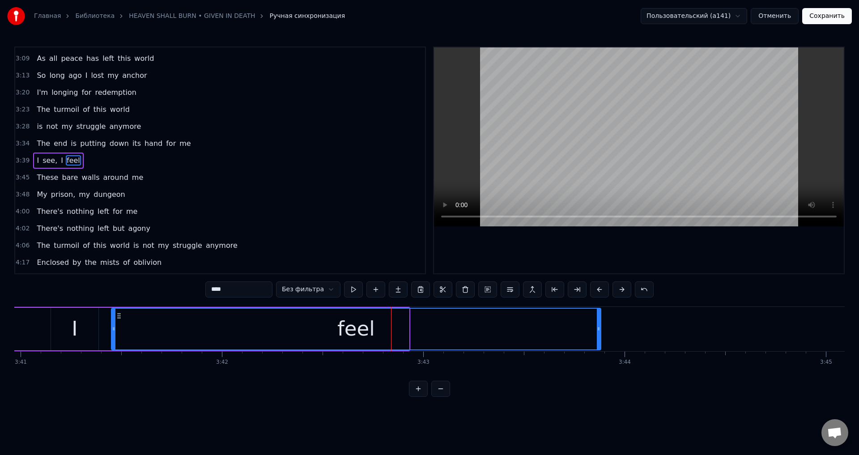
drag, startPoint x: 407, startPoint y: 328, endPoint x: 599, endPoint y: 329, distance: 191.9
click at [599, 329] on icon at bounding box center [599, 328] width 4 height 7
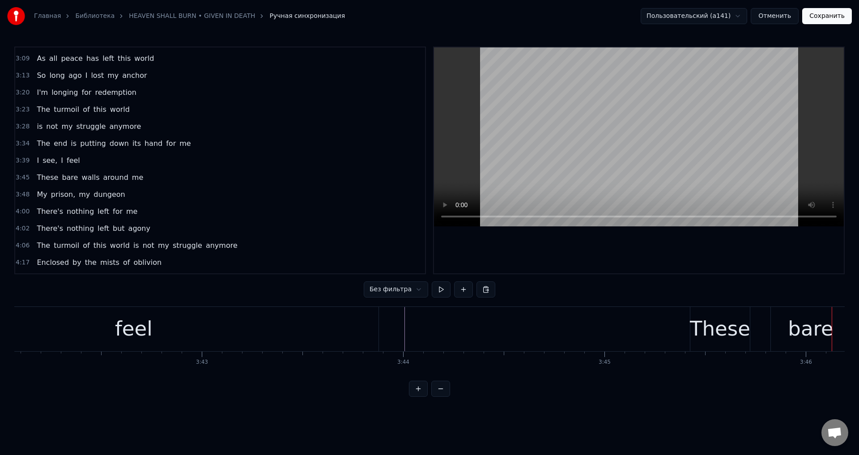
scroll to position [0, 44686]
click at [376, 326] on div "feel" at bounding box center [142, 329] width 489 height 44
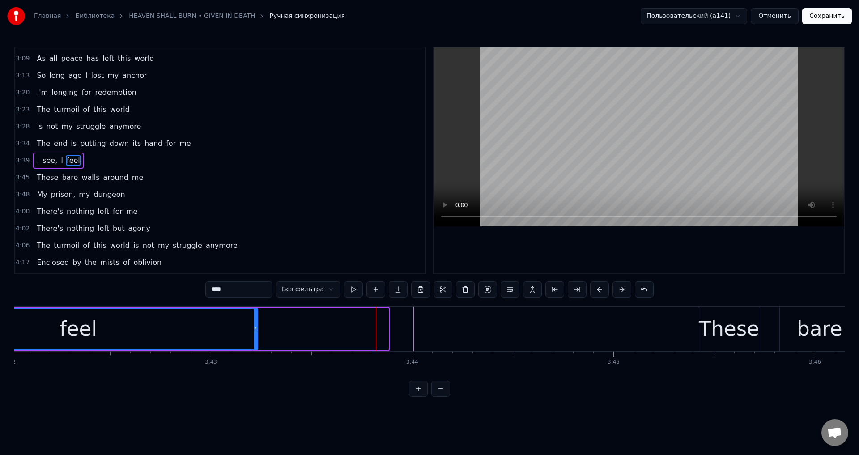
drag, startPoint x: 383, startPoint y: 322, endPoint x: 254, endPoint y: 332, distance: 130.1
click at [254, 332] on div at bounding box center [256, 329] width 4 height 41
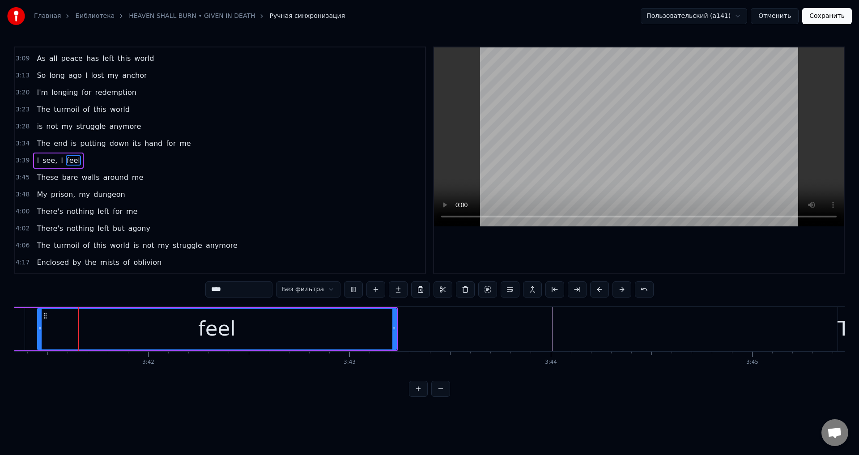
scroll to position [0, 44524]
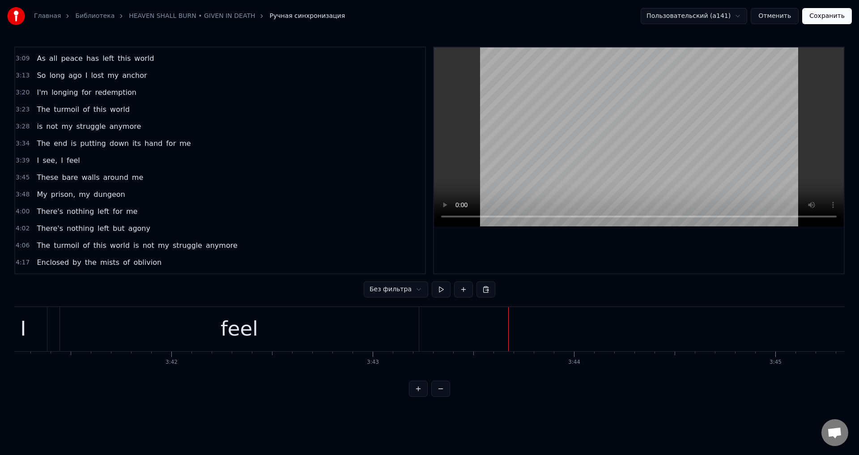
click at [822, 16] on button "Сохранить" at bounding box center [827, 16] width 50 height 16
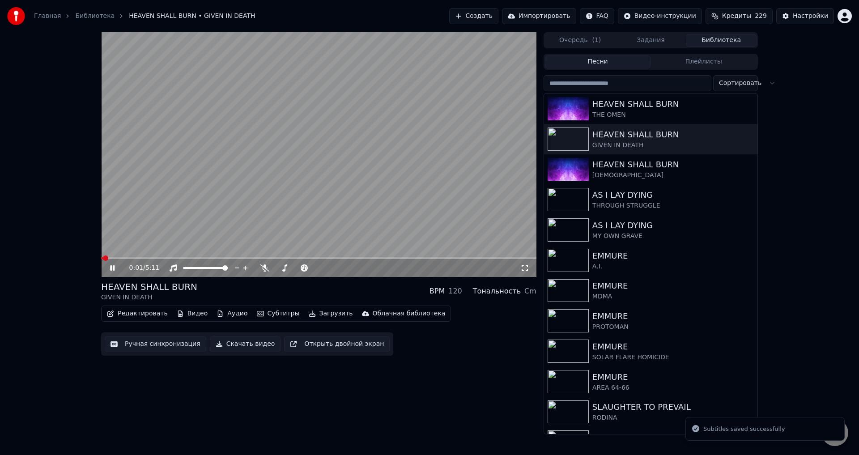
click at [311, 174] on video at bounding box center [318, 154] width 435 height 245
click at [626, 111] on div "THE OMEN" at bounding box center [668, 114] width 153 height 9
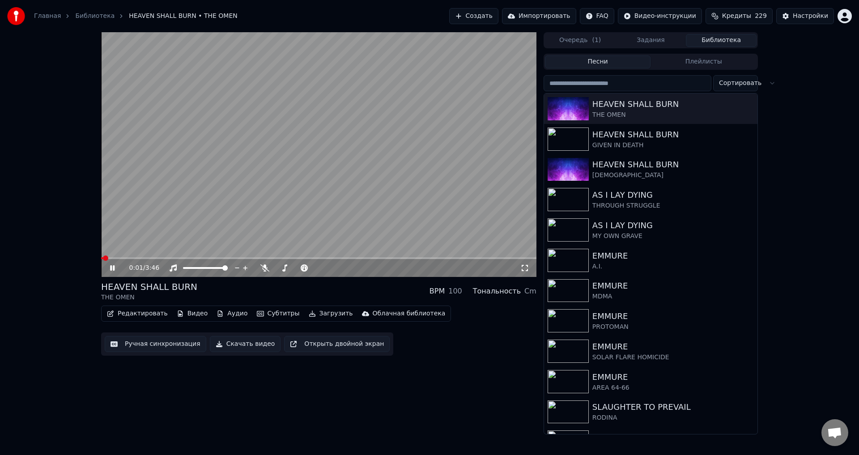
click at [142, 346] on button "Ручная синхронизация" at bounding box center [156, 344] width 102 height 16
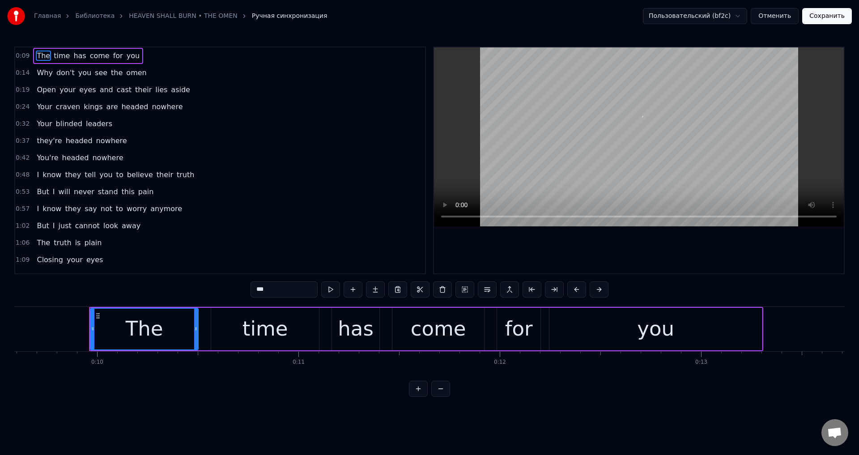
scroll to position [0, 1960]
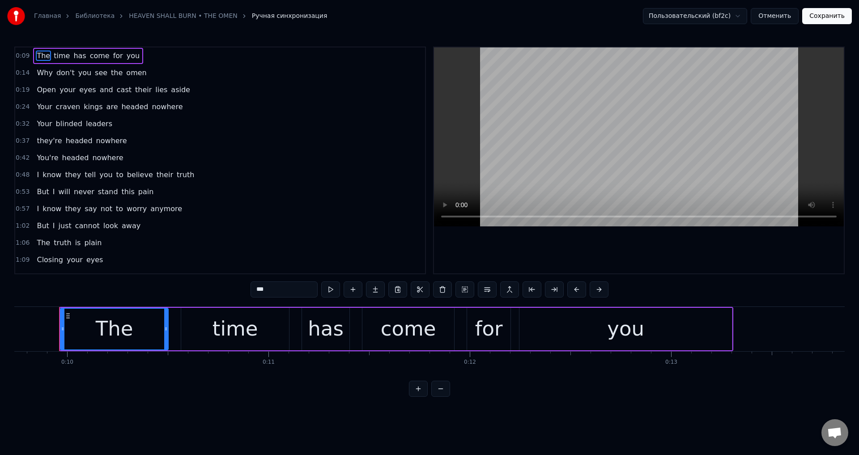
click at [840, 13] on button "Сохранить" at bounding box center [827, 16] width 50 height 16
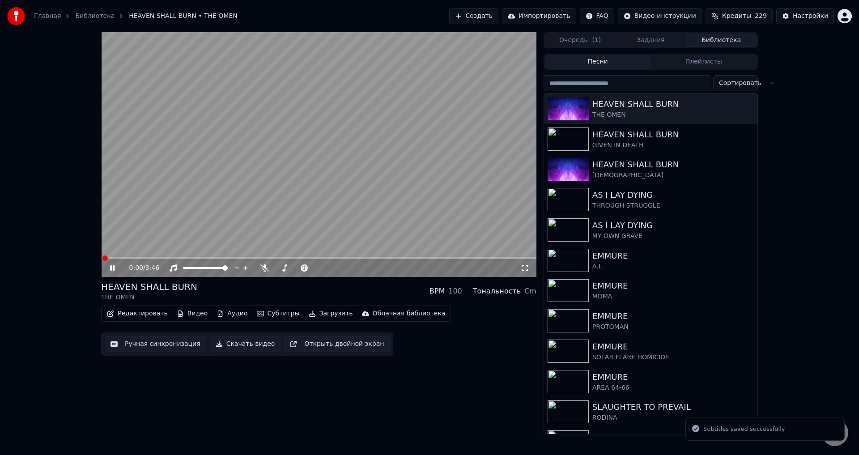
click at [110, 268] on icon at bounding box center [112, 267] width 4 height 5
click at [146, 349] on button "Ручная синхронизация" at bounding box center [156, 344] width 102 height 16
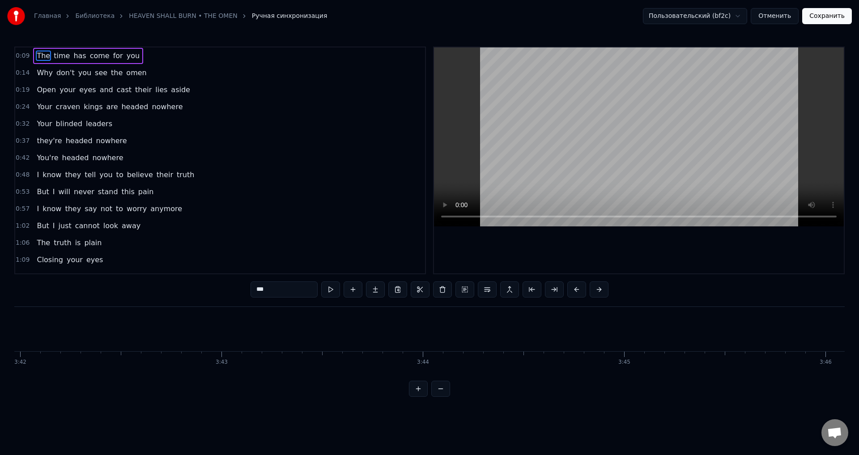
scroll to position [0, 44700]
click at [831, 18] on button "Сохранить" at bounding box center [827, 16] width 50 height 16
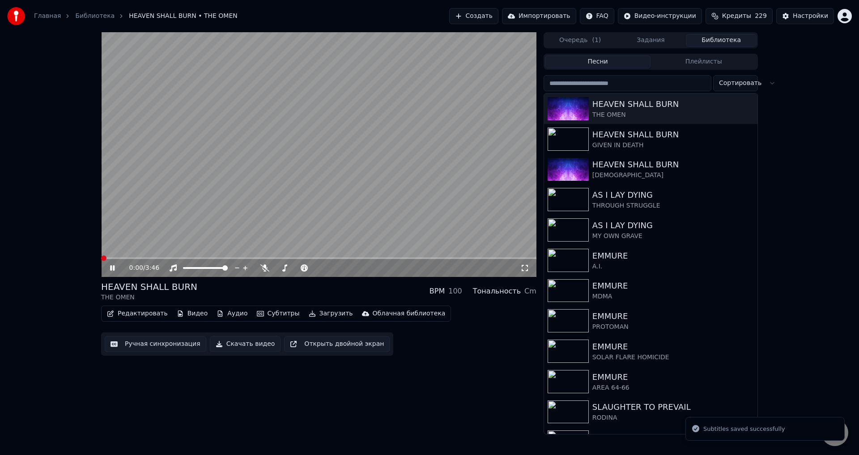
click at [304, 167] on video at bounding box center [318, 154] width 435 height 245
click at [174, 222] on video at bounding box center [318, 154] width 435 height 245
click at [157, 258] on span at bounding box center [318, 258] width 435 height 2
click at [296, 295] on div "HEAVEN SHALL BURN THE OMEN BPM 100 Тональность Cm" at bounding box center [318, 290] width 435 height 21
click at [320, 297] on div "HEAVEN SHALL BURN THE OMEN BPM 100 Тональность Cm" at bounding box center [318, 290] width 435 height 21
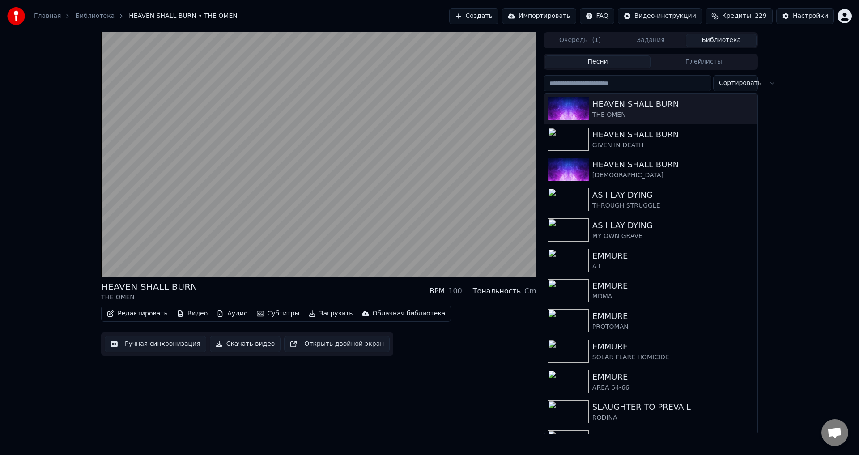
click at [34, 293] on div "HEAVEN SHALL BURN THE OMEN BPM 100 Тональность Cm Редактировать Видео Аудио Суб…" at bounding box center [429, 233] width 859 height 402
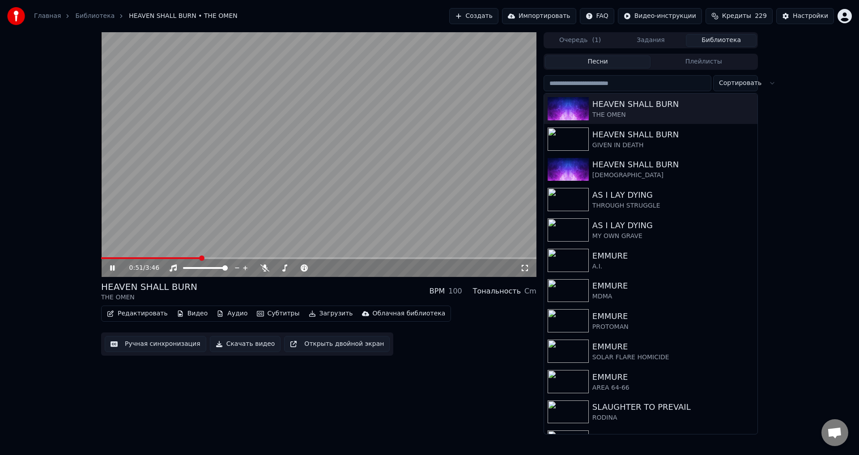
click at [314, 287] on div "HEAVEN SHALL BURN THE OMEN BPM 100 Тональность Cm" at bounding box center [318, 290] width 435 height 21
click at [305, 311] on button "Загрузить" at bounding box center [330, 313] width 51 height 13
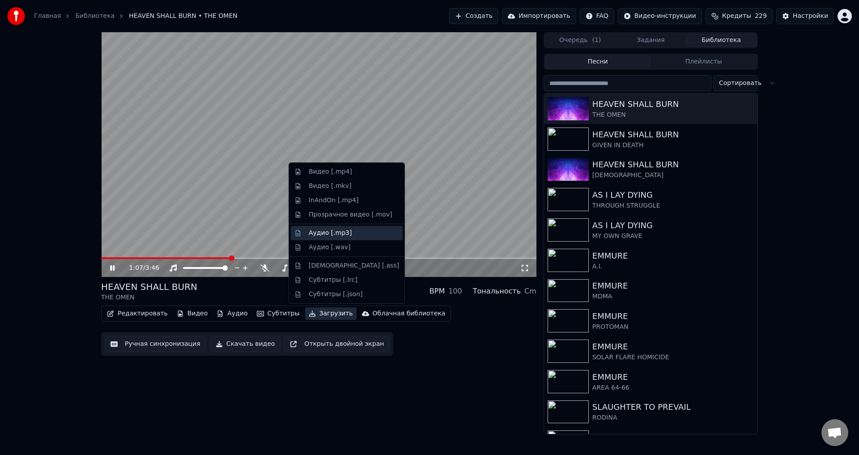
click at [324, 231] on div "Аудио [.mp3]" at bounding box center [330, 233] width 43 height 9
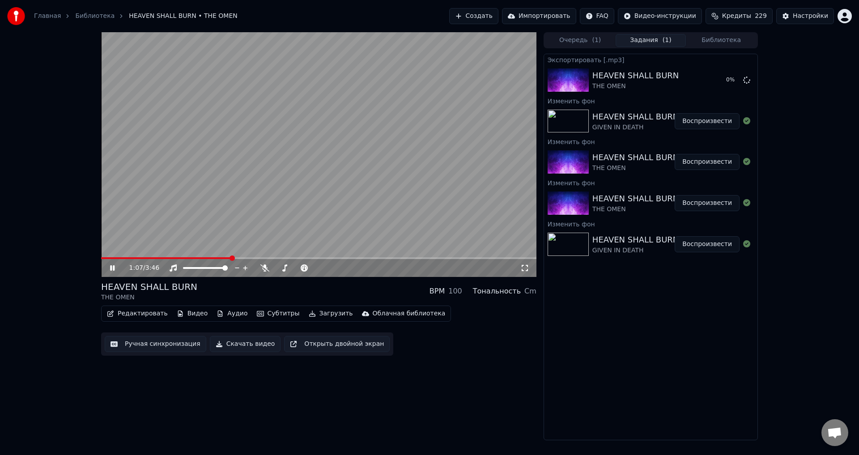
click at [313, 312] on button "Загрузить" at bounding box center [330, 313] width 51 height 13
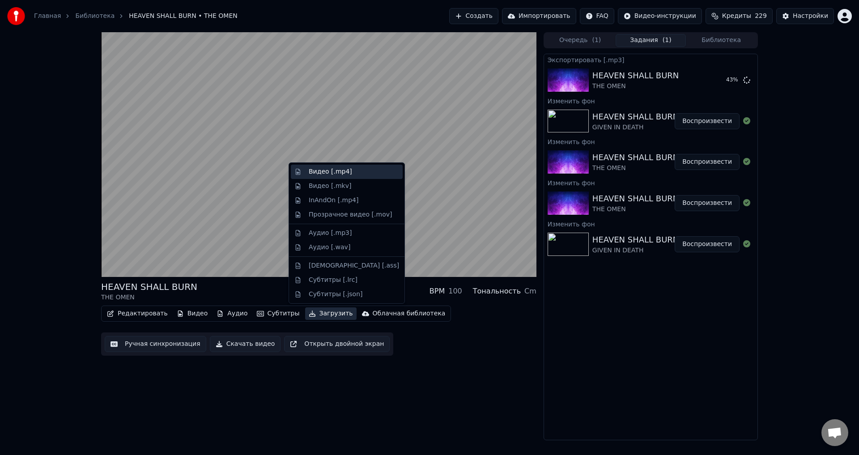
click at [327, 169] on div "Видео [.mp4]" at bounding box center [330, 171] width 43 height 9
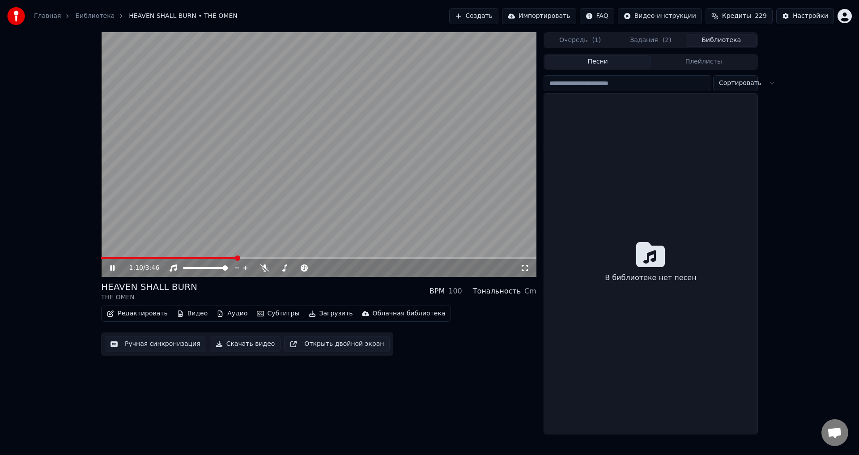
click at [732, 41] on button "Библиотека" at bounding box center [721, 40] width 71 height 13
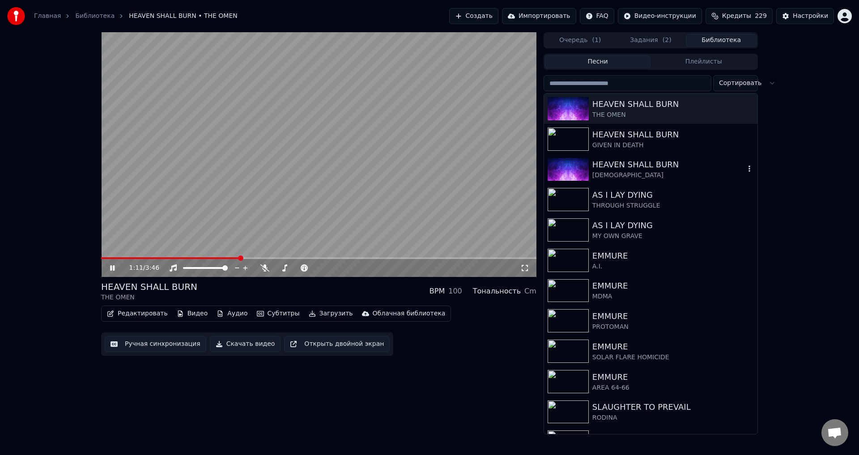
click at [621, 165] on div "HEAVEN SHALL BURN" at bounding box center [668, 164] width 153 height 13
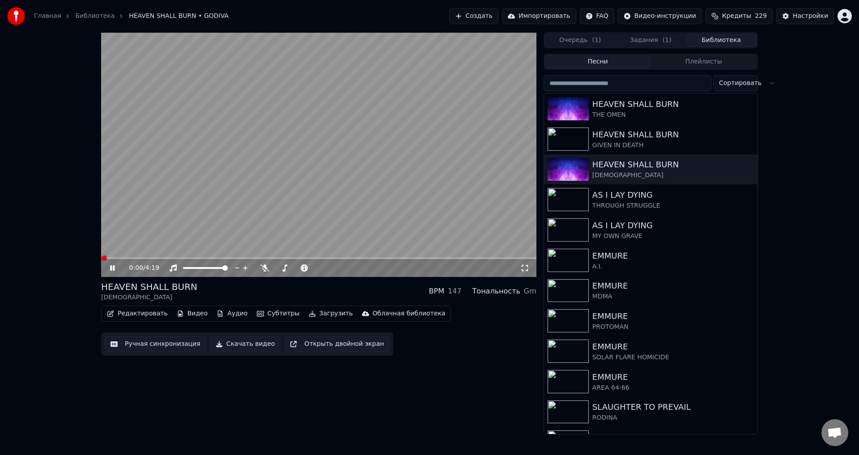
click at [111, 268] on icon at bounding box center [112, 267] width 4 height 5
click at [316, 315] on button "Загрузить" at bounding box center [330, 313] width 51 height 13
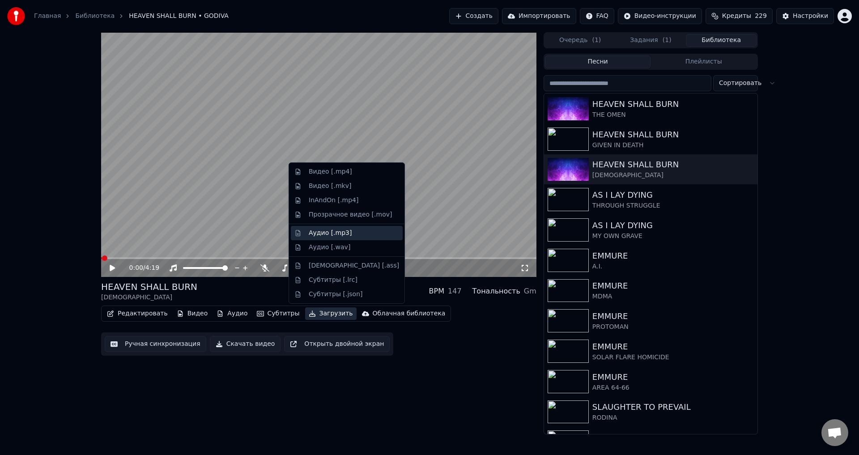
click at [323, 234] on div "Аудио [.mp3]" at bounding box center [330, 233] width 43 height 9
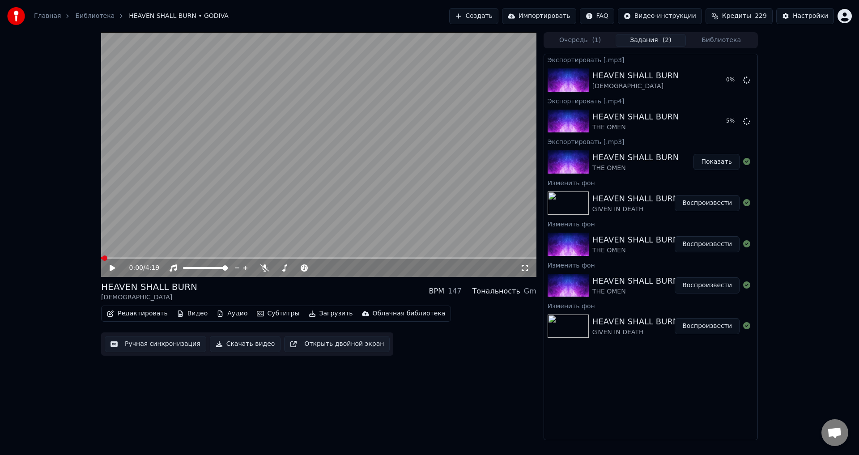
click at [309, 313] on button "Загрузить" at bounding box center [330, 313] width 51 height 13
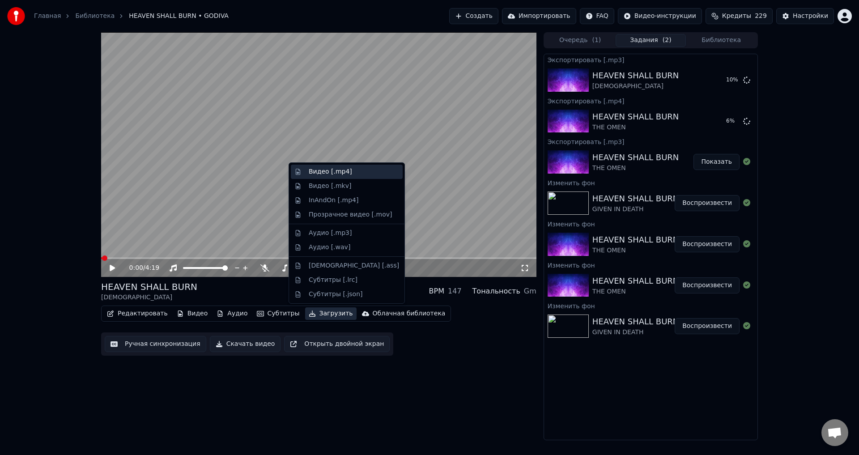
click at [314, 169] on div "Видео [.mp4]" at bounding box center [330, 171] width 43 height 9
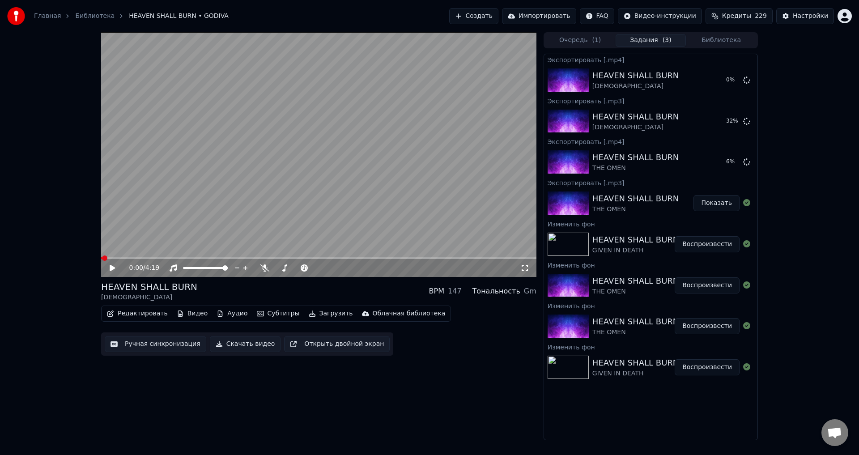
click at [711, 41] on button "Библиотека" at bounding box center [721, 40] width 71 height 13
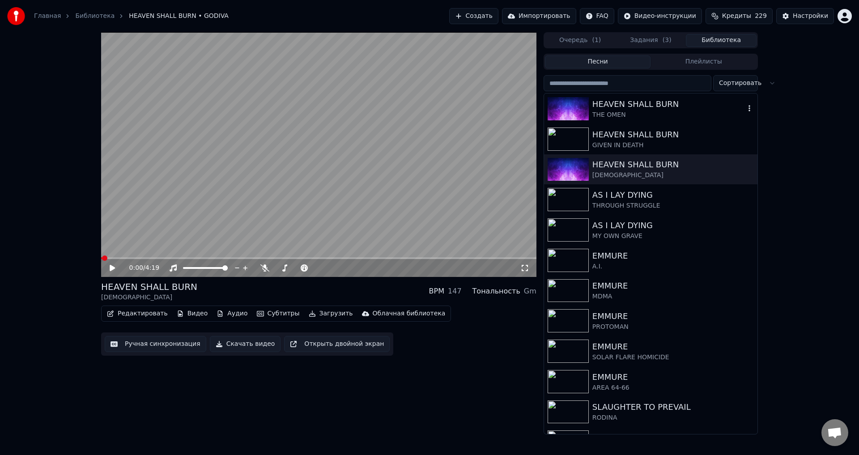
click at [622, 115] on div "THE OMEN" at bounding box center [668, 114] width 153 height 9
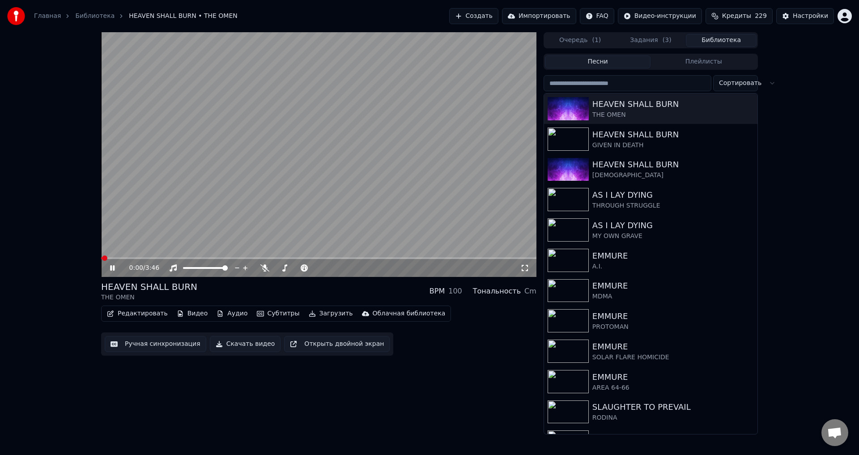
click at [111, 267] on icon at bounding box center [112, 267] width 4 height 5
click at [311, 313] on button "Загрузить" at bounding box center [330, 313] width 51 height 13
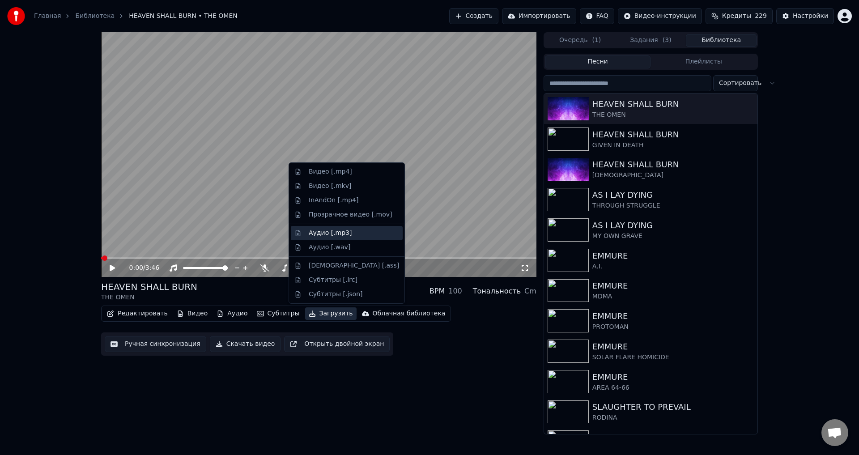
click at [327, 229] on div "Аудио [.mp3]" at bounding box center [330, 233] width 43 height 9
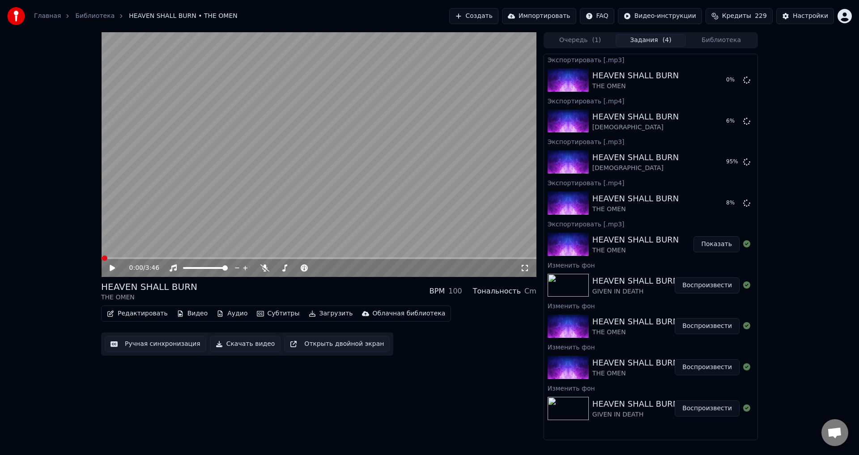
click at [310, 311] on button "Загрузить" at bounding box center [330, 313] width 51 height 13
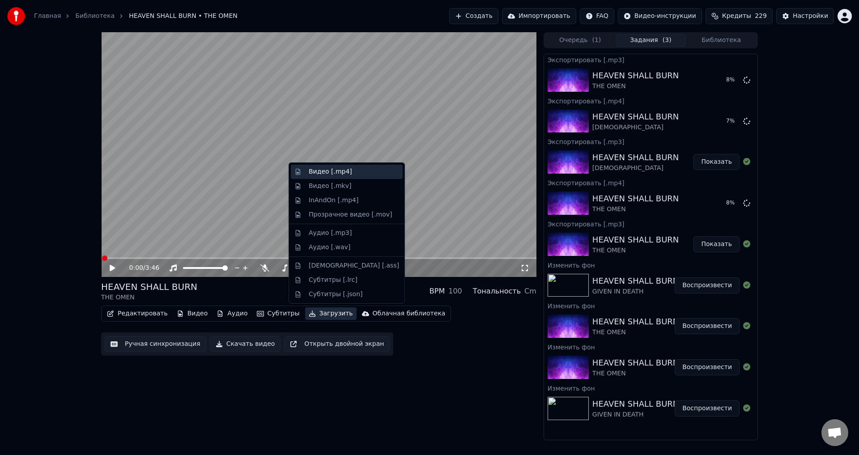
click at [322, 170] on div "Видео [.mp4]" at bounding box center [330, 171] width 43 height 9
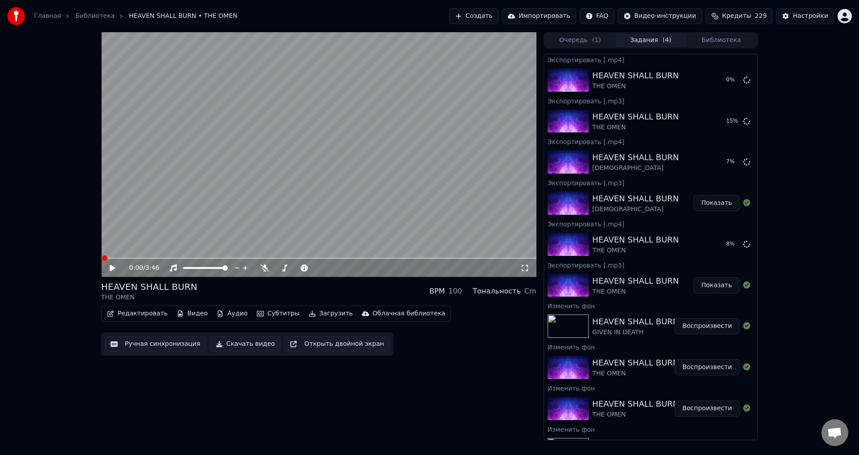
click at [382, 288] on div "HEAVEN SHALL BURN THE OMEN BPM 100 Тональность Cm" at bounding box center [318, 290] width 435 height 21
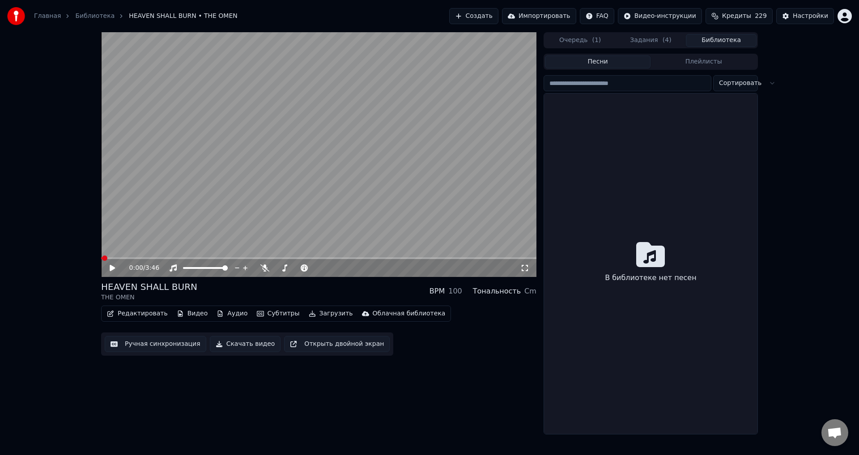
click at [730, 44] on button "Библиотека" at bounding box center [721, 40] width 71 height 13
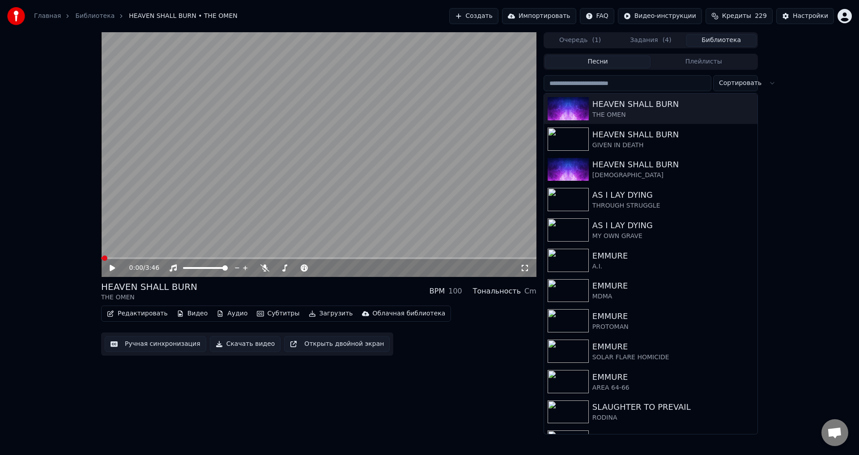
click at [293, 287] on div "HEAVEN SHALL BURN THE OMEN BPM 100 Тональность Cm" at bounding box center [318, 290] width 435 height 21
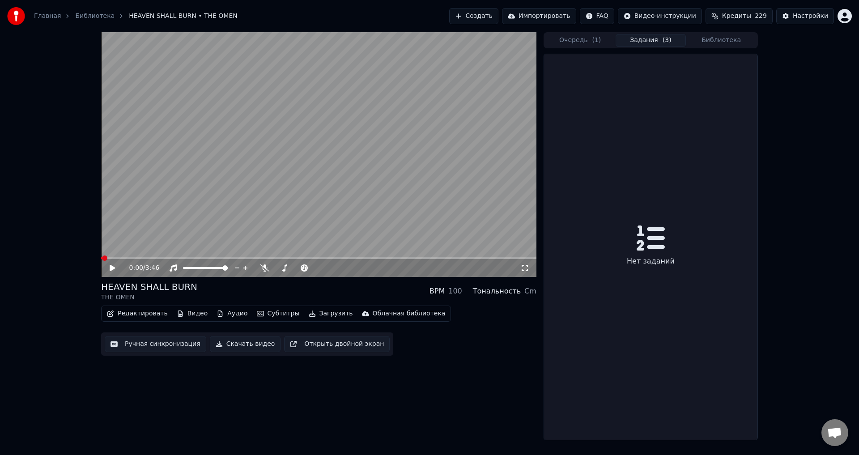
click at [648, 45] on button "Задания ( 3 )" at bounding box center [650, 40] width 71 height 13
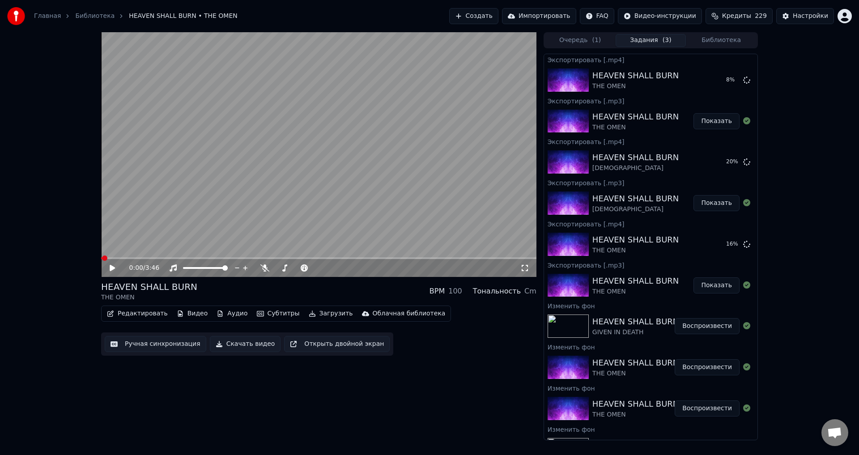
click at [703, 120] on button "Показать" at bounding box center [716, 121] width 46 height 16
click at [715, 42] on button "Библиотека" at bounding box center [721, 40] width 71 height 13
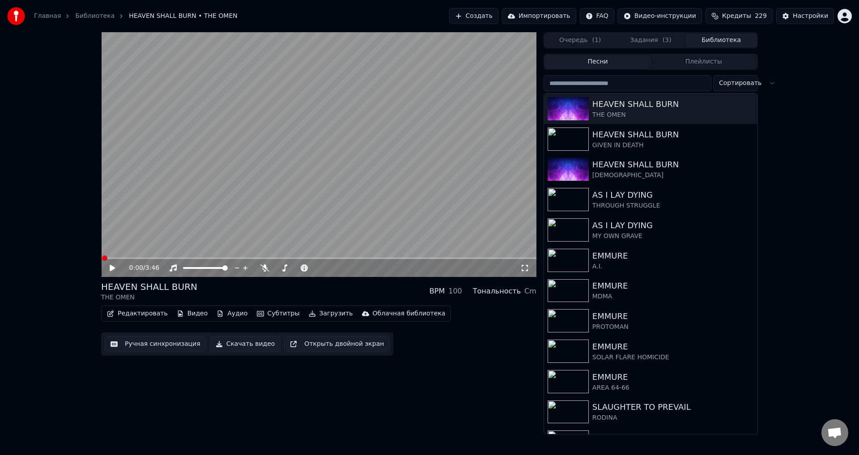
click at [649, 41] on button "Задания ( 3 )" at bounding box center [650, 40] width 71 height 13
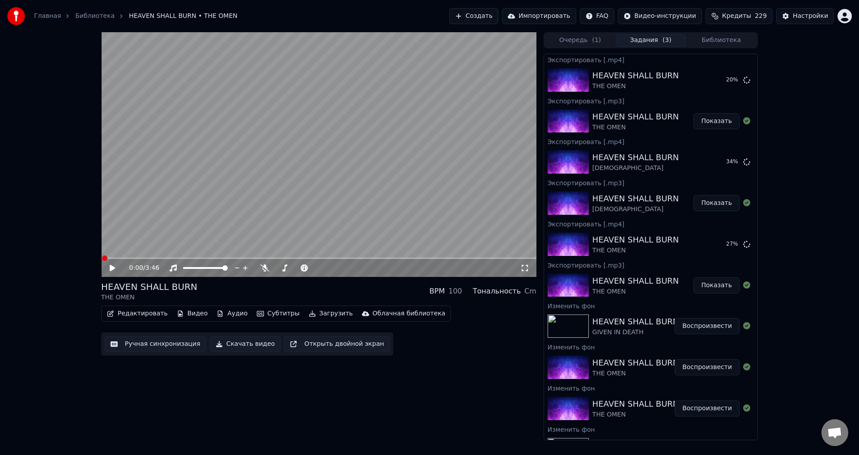
click at [705, 40] on button "Библиотека" at bounding box center [721, 40] width 71 height 13
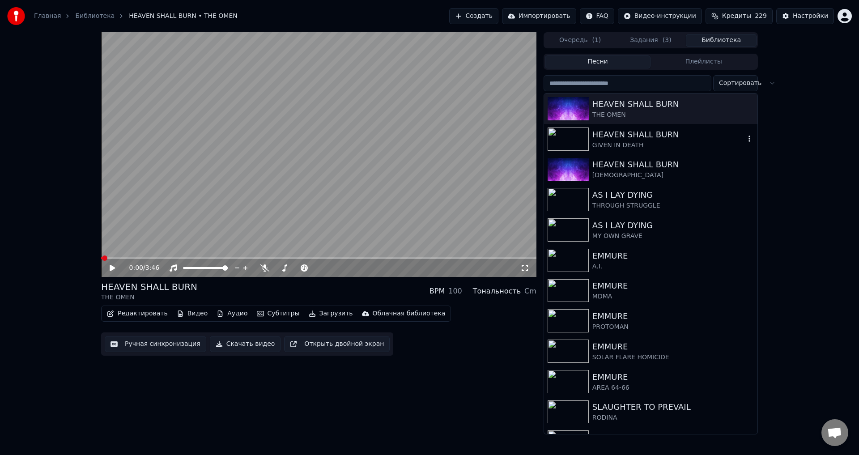
click at [623, 142] on div "GIVEN IN DEATH" at bounding box center [668, 145] width 153 height 9
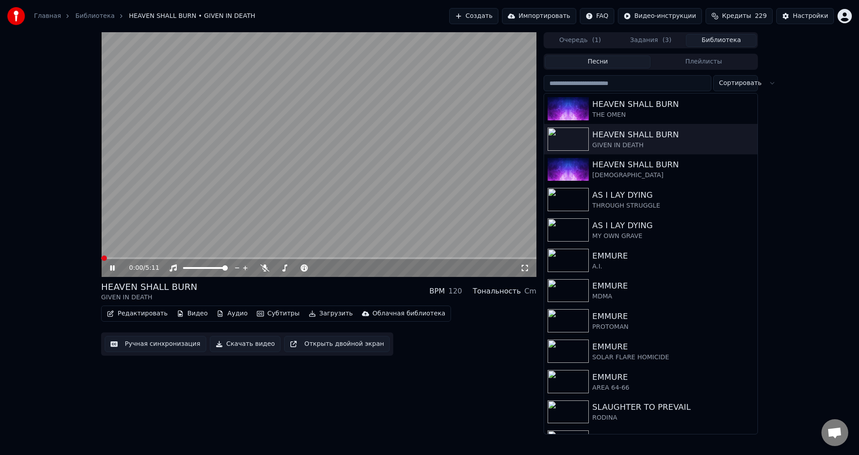
click at [110, 268] on icon at bounding box center [118, 267] width 21 height 7
click at [316, 316] on button "Загрузить" at bounding box center [330, 313] width 51 height 13
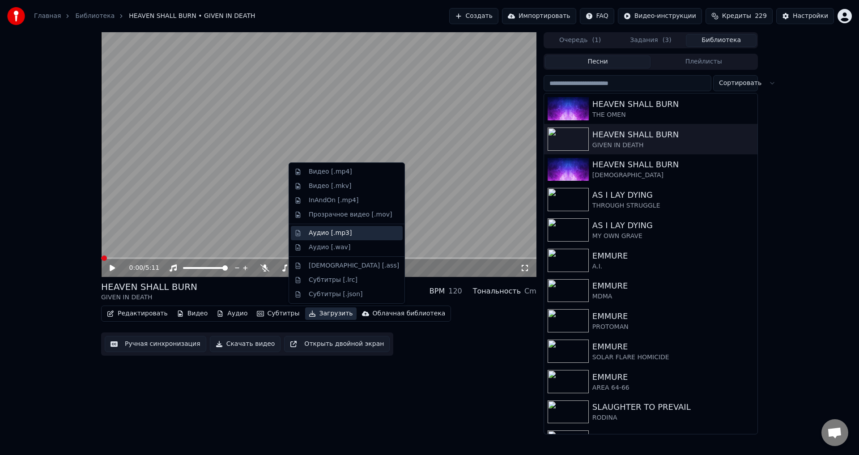
click at [331, 231] on div "Аудио [.mp3]" at bounding box center [330, 233] width 43 height 9
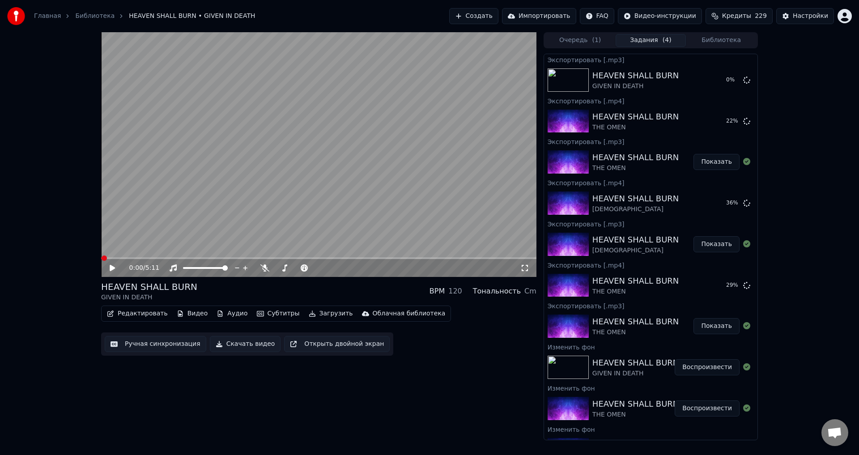
click at [316, 312] on button "Загрузить" at bounding box center [330, 313] width 51 height 13
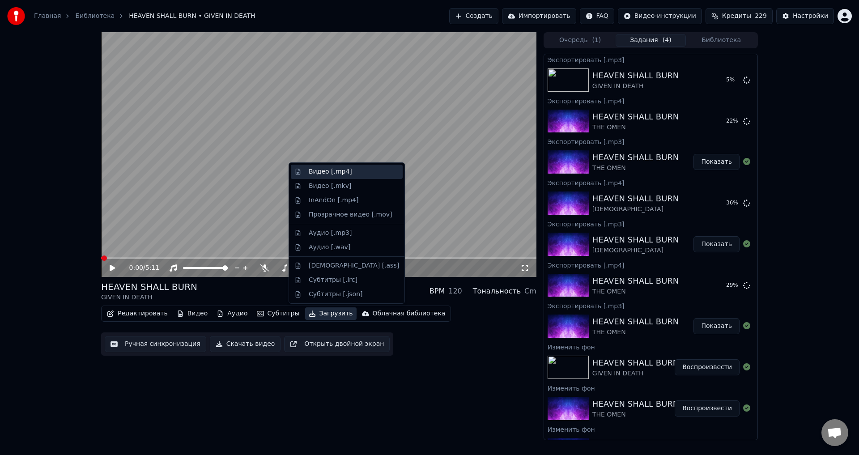
click at [331, 174] on div "Видео [.mp4]" at bounding box center [330, 171] width 43 height 9
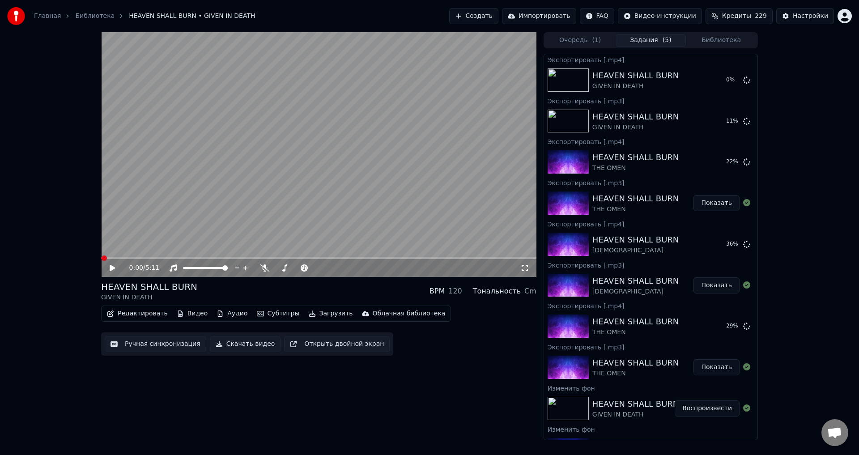
click at [438, 327] on div "Редактировать Видео Аудио Субтитры Загрузить Облачная библиотека Ручная синхрон…" at bounding box center [318, 330] width 435 height 50
click at [706, 283] on button "Показать" at bounding box center [716, 285] width 46 height 16
click at [331, 376] on div "0:00 / 5:11 HEAVEN SHALL BURN GIVEN IN DEATH BPM 120 Тональность Cm Редактирова…" at bounding box center [318, 236] width 435 height 408
click at [297, 280] on div "HEAVEN SHALL BURN GIVEN IN DEATH BPM 120 Тональность Cm" at bounding box center [318, 290] width 435 height 21
click at [712, 119] on button "Показать" at bounding box center [716, 121] width 46 height 16
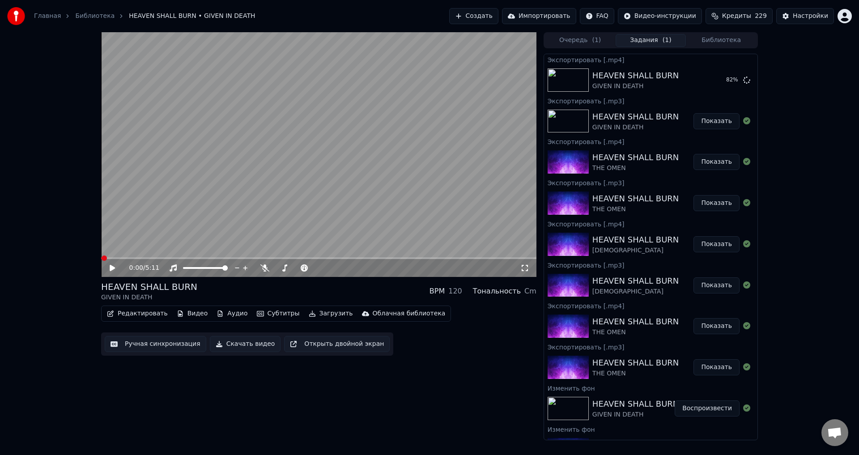
click at [711, 163] on button "Показать" at bounding box center [716, 162] width 46 height 16
click at [428, 363] on div "0:00 / 5:11 HEAVEN SHALL BURN GIVEN IN DEATH BPM 120 Тональность Cm Редактирова…" at bounding box center [318, 236] width 435 height 408
